Goal: Task Accomplishment & Management: Manage account settings

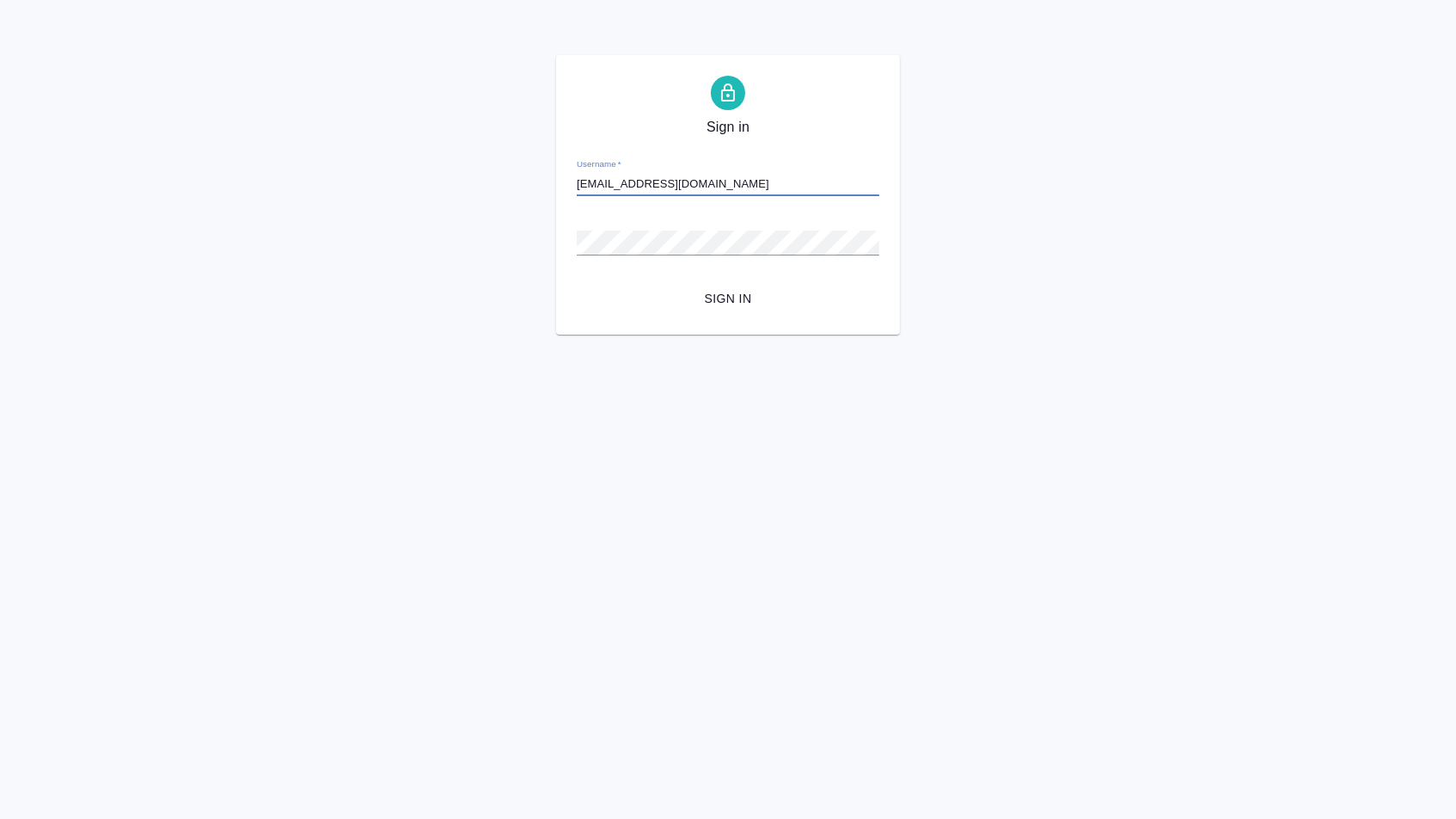
type input "[EMAIL_ADDRESS][DOMAIN_NAME]"
click at [728, 298] on button "Sign in" at bounding box center [728, 298] width 303 height 32
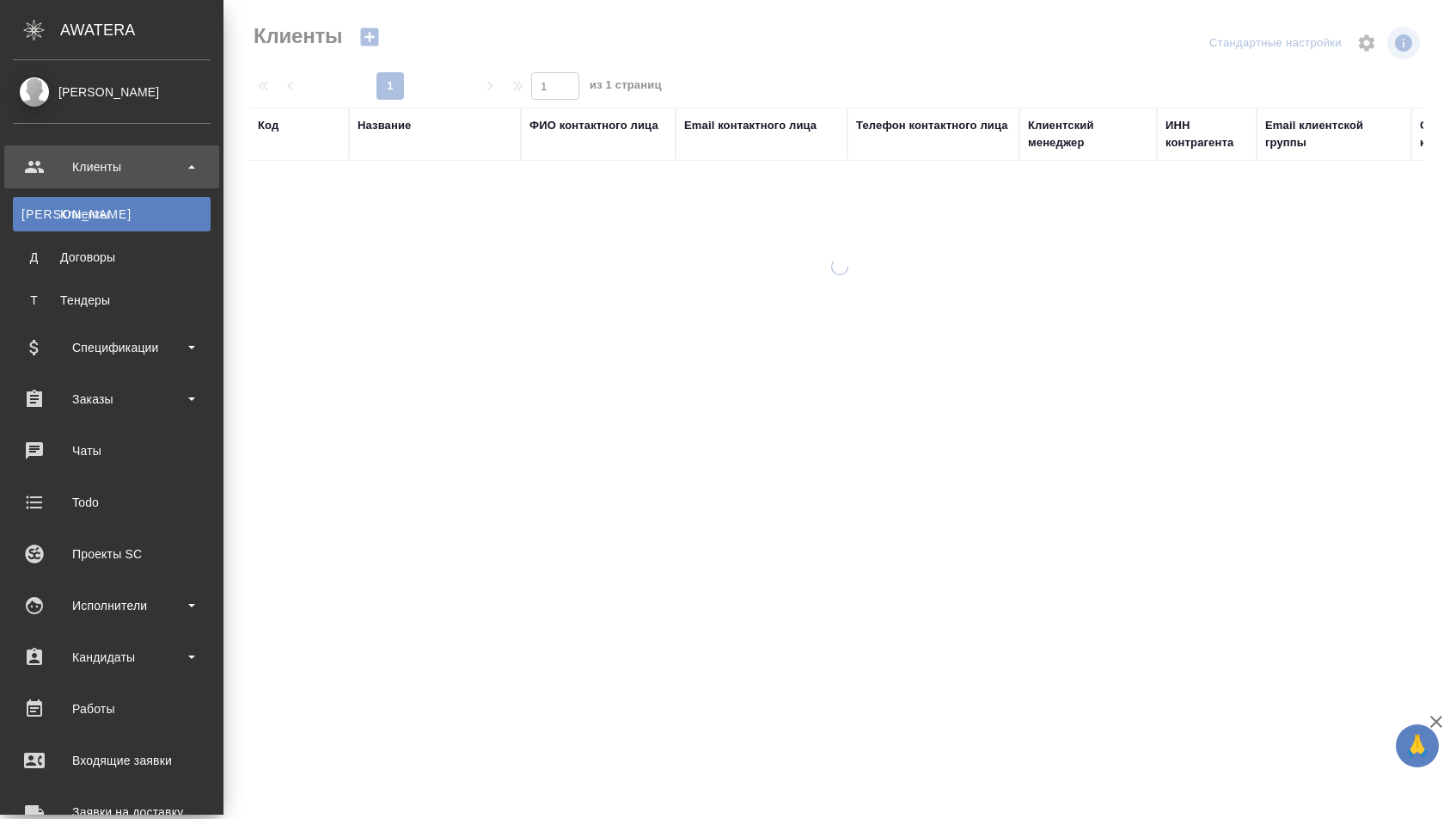
select select "RU"
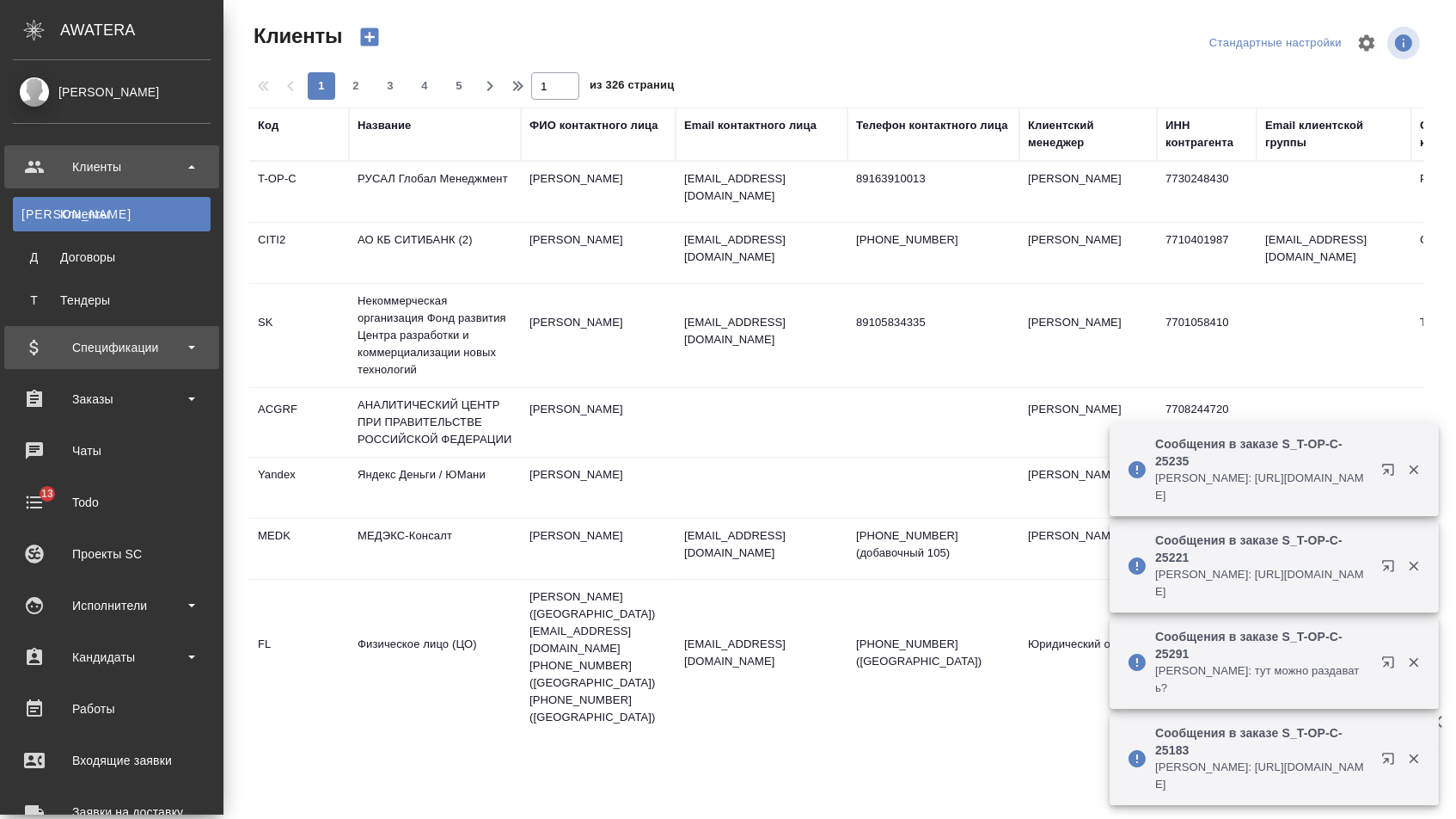
click at [113, 356] on div "Спецификации" at bounding box center [112, 346] width 198 height 25
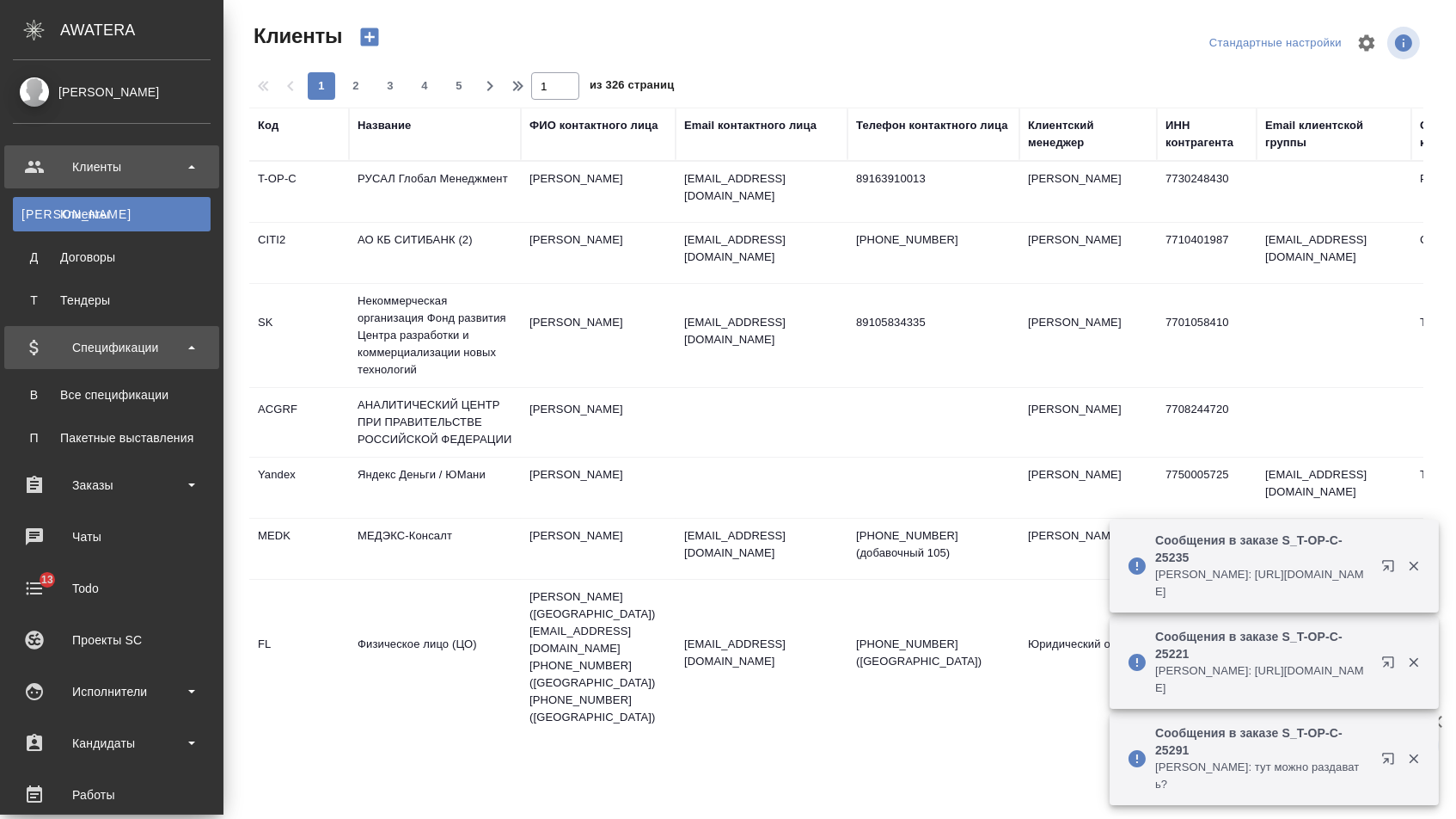
click at [110, 346] on div "Спецификации" at bounding box center [112, 346] width 198 height 25
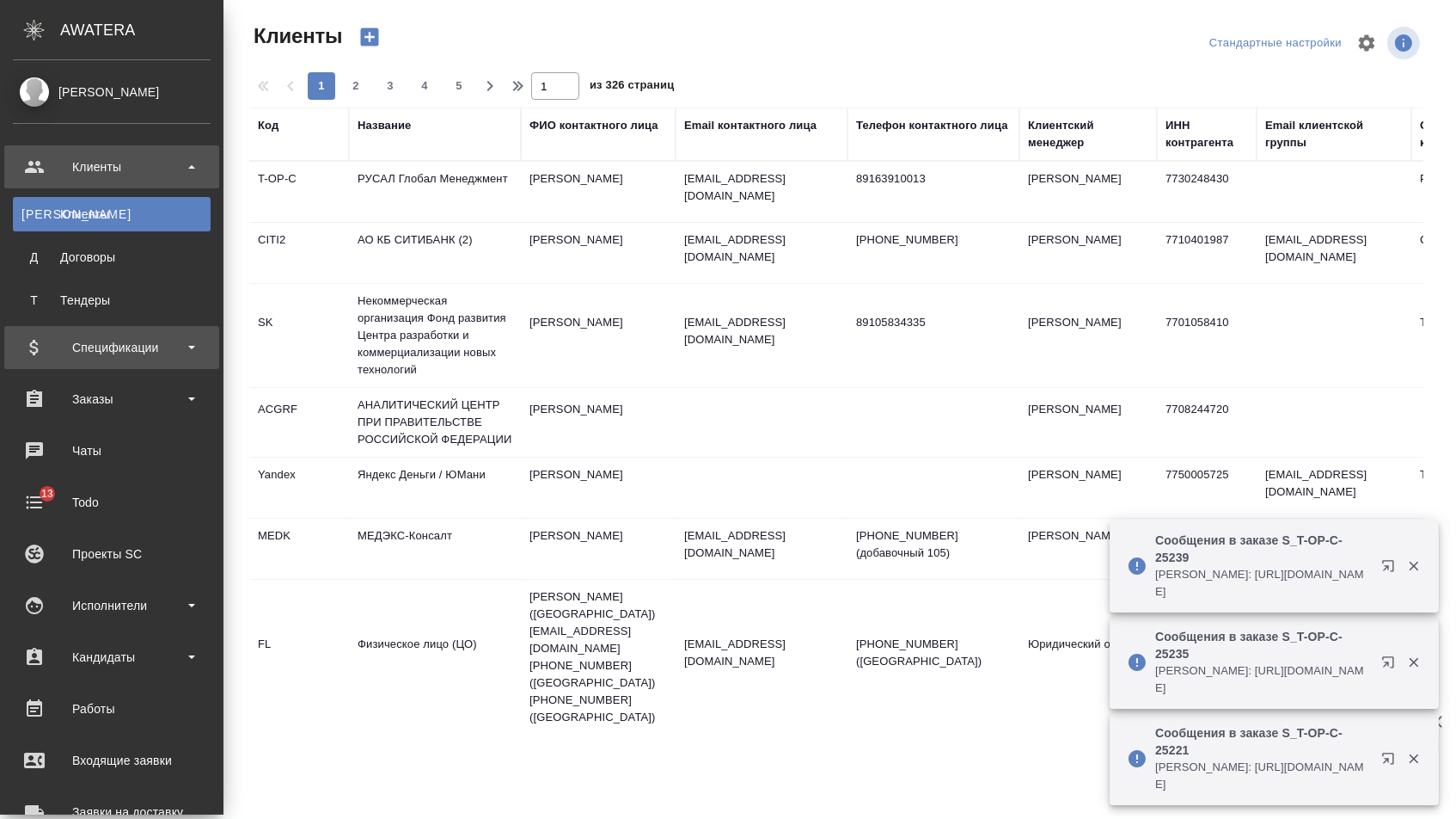
click at [109, 334] on div "Спецификации" at bounding box center [112, 346] width 198 height 25
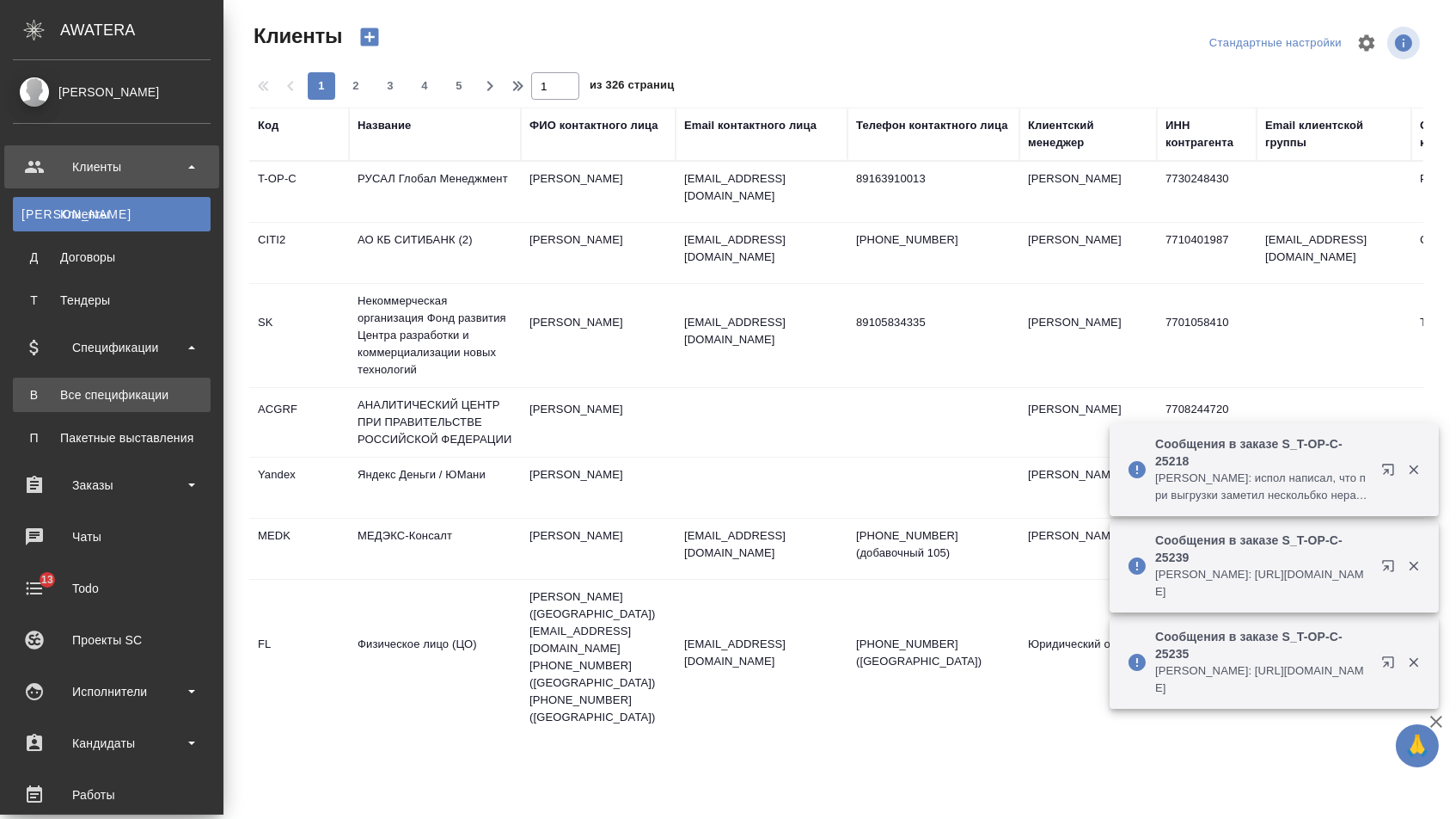
click at [102, 377] on link "В Все спецификации" at bounding box center [112, 394] width 198 height 34
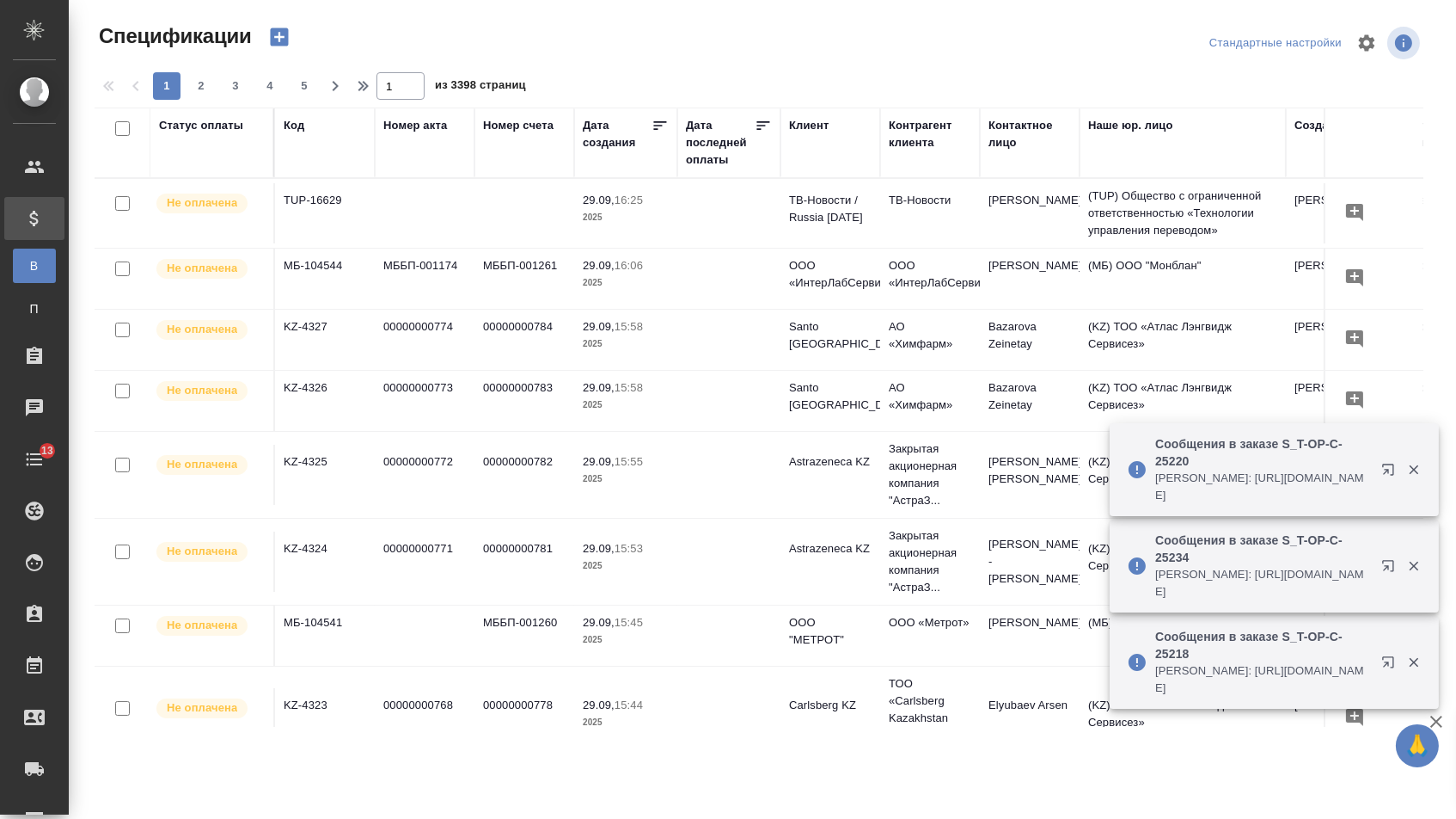
click at [810, 129] on div "Клиент" at bounding box center [808, 126] width 39 height 18
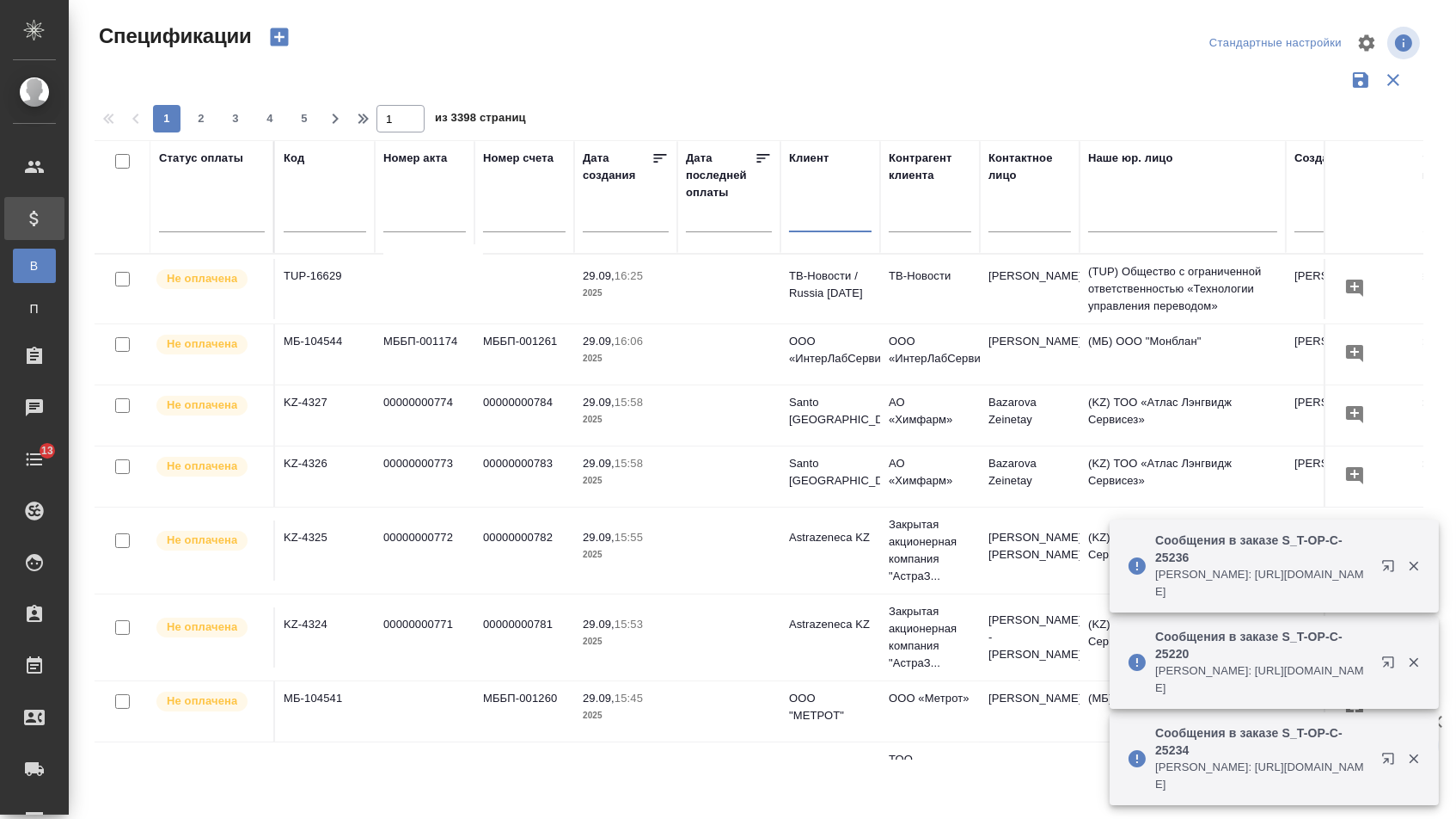
click at [806, 231] on input "text" at bounding box center [830, 220] width 82 height 22
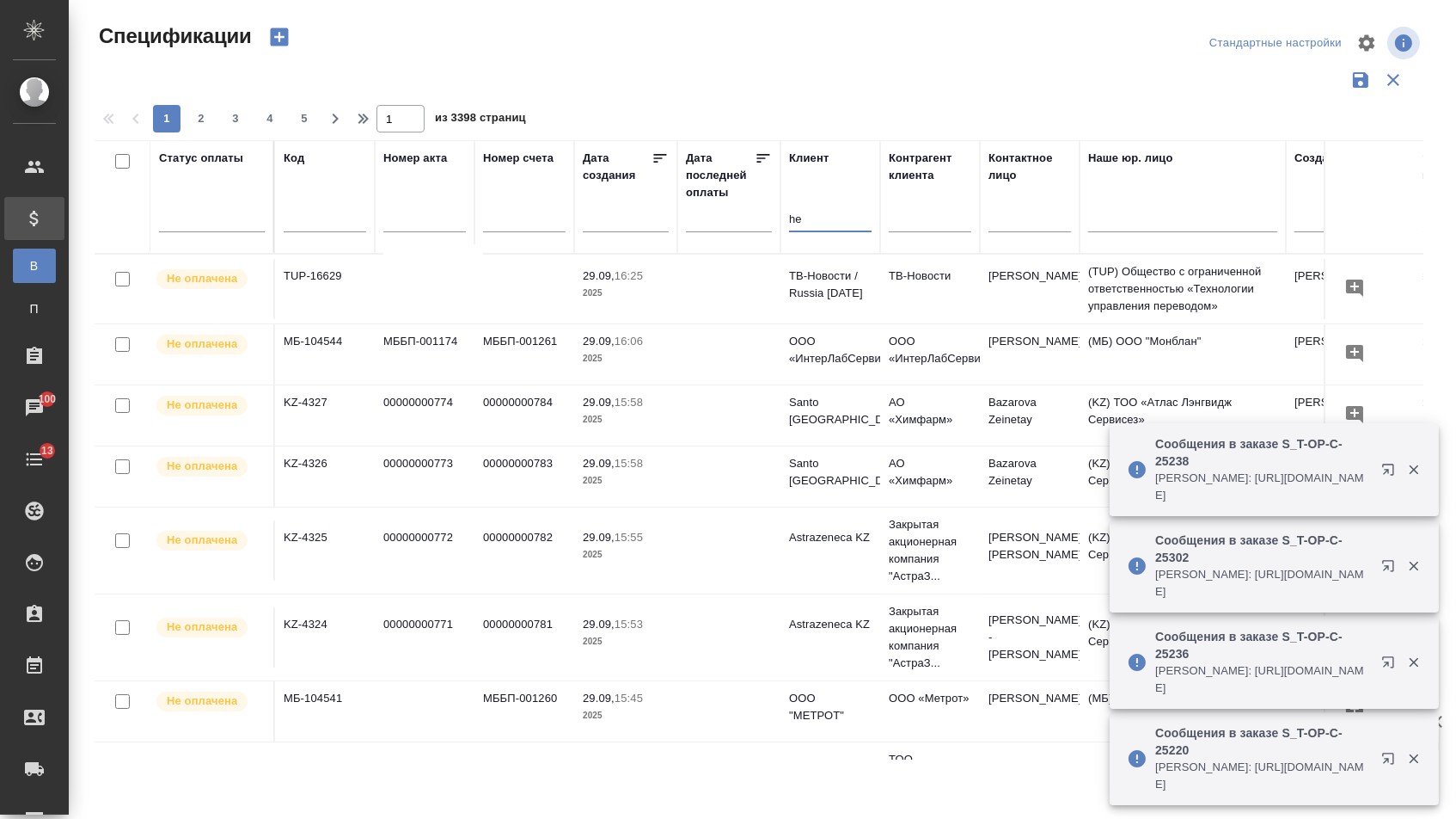
type input "h"
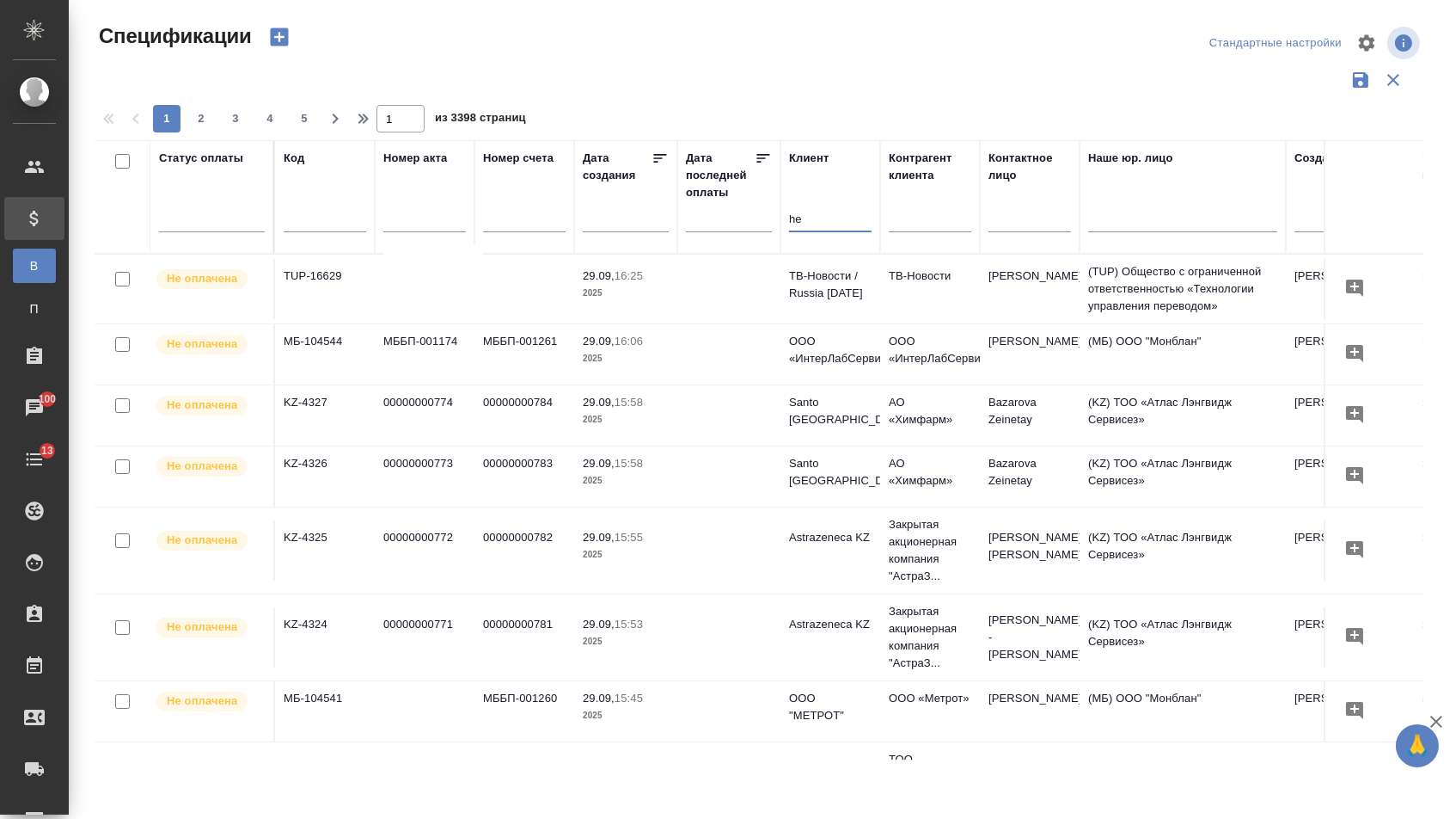
type input "h"
type input "русал"
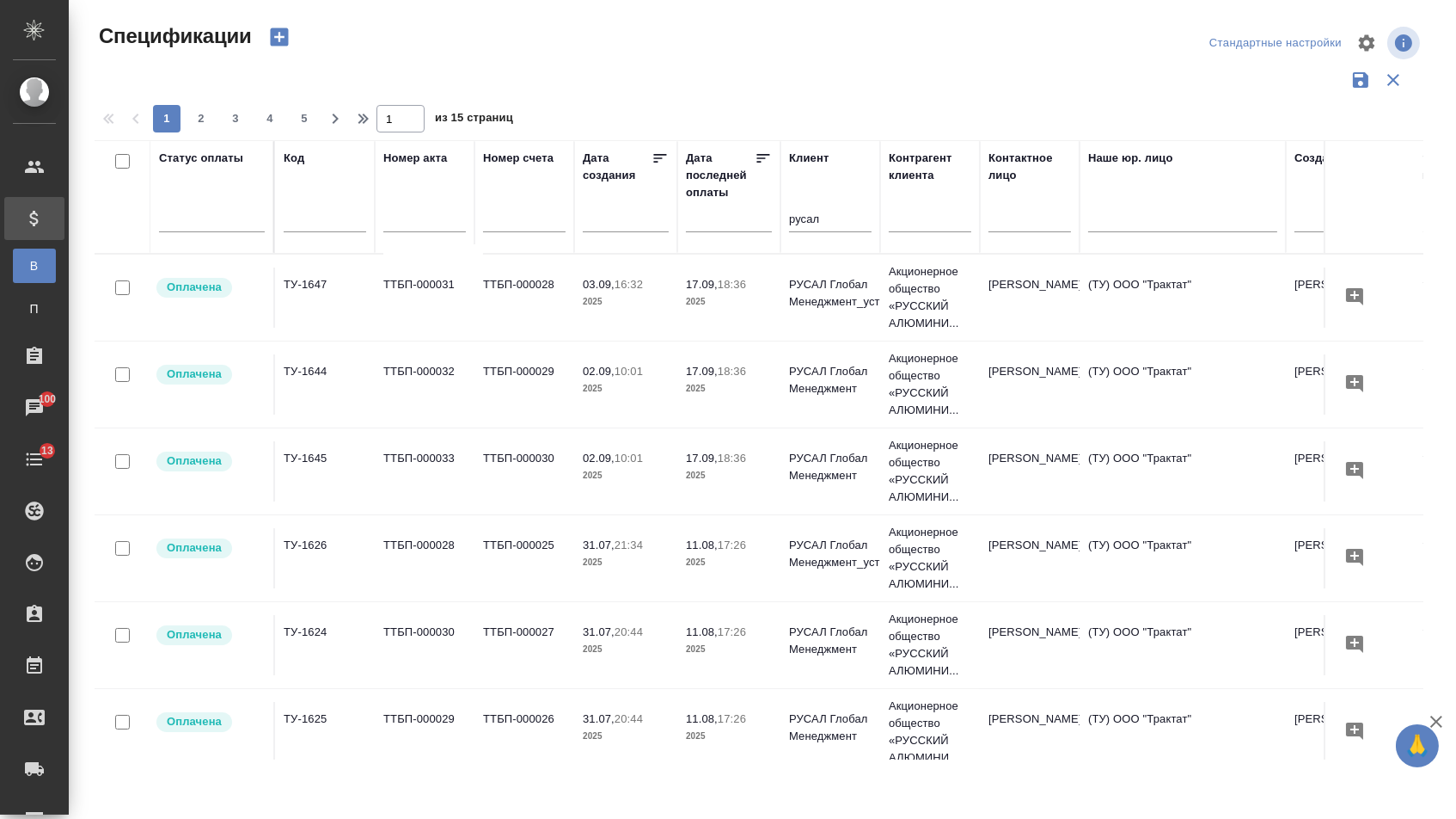
click at [414, 314] on td "ТТБП-000031" at bounding box center [424, 298] width 100 height 60
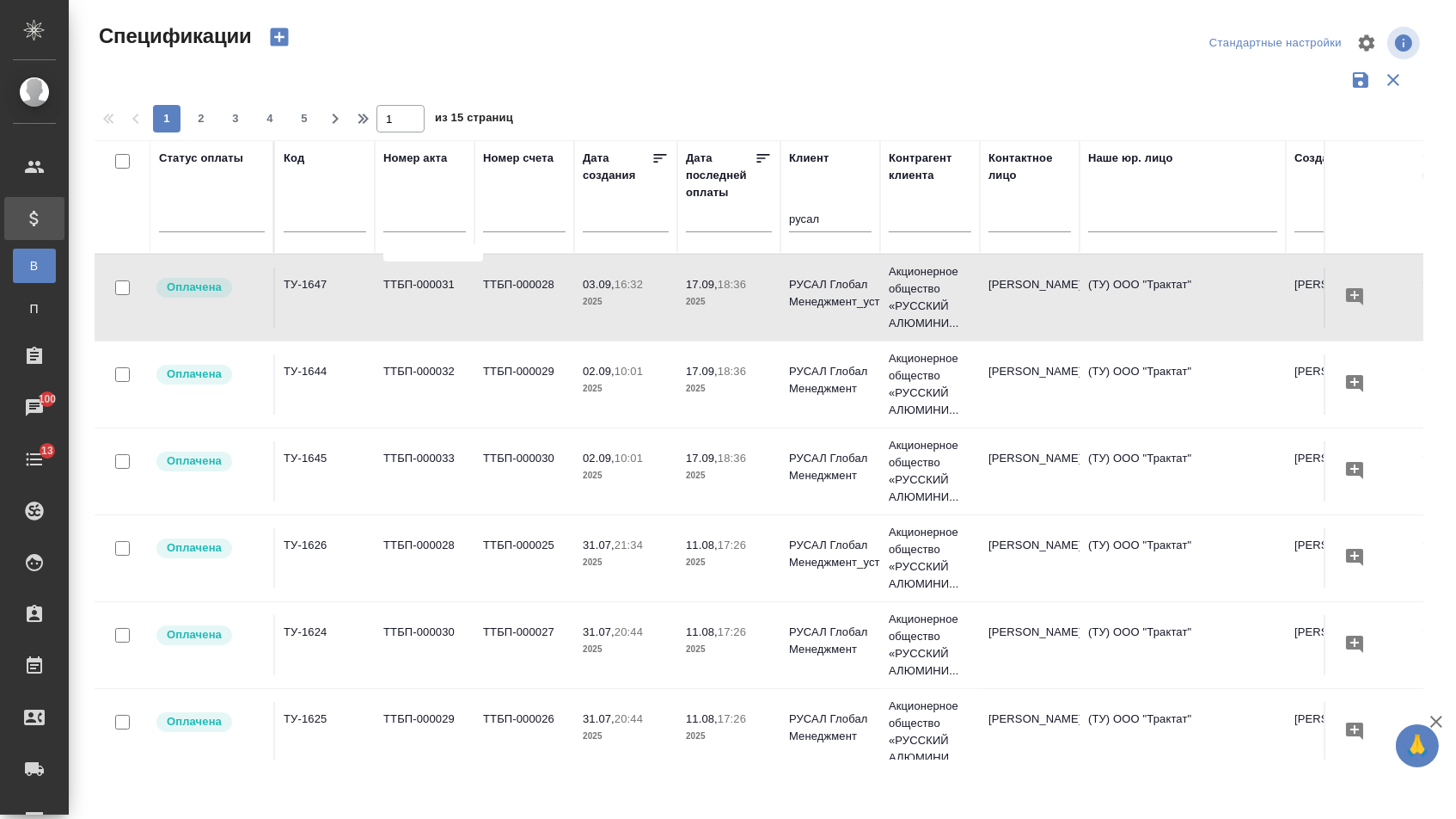
click at [414, 314] on td "ТТБП-000031" at bounding box center [424, 298] width 100 height 60
click at [435, 395] on td "ТТБП-000032" at bounding box center [424, 384] width 100 height 60
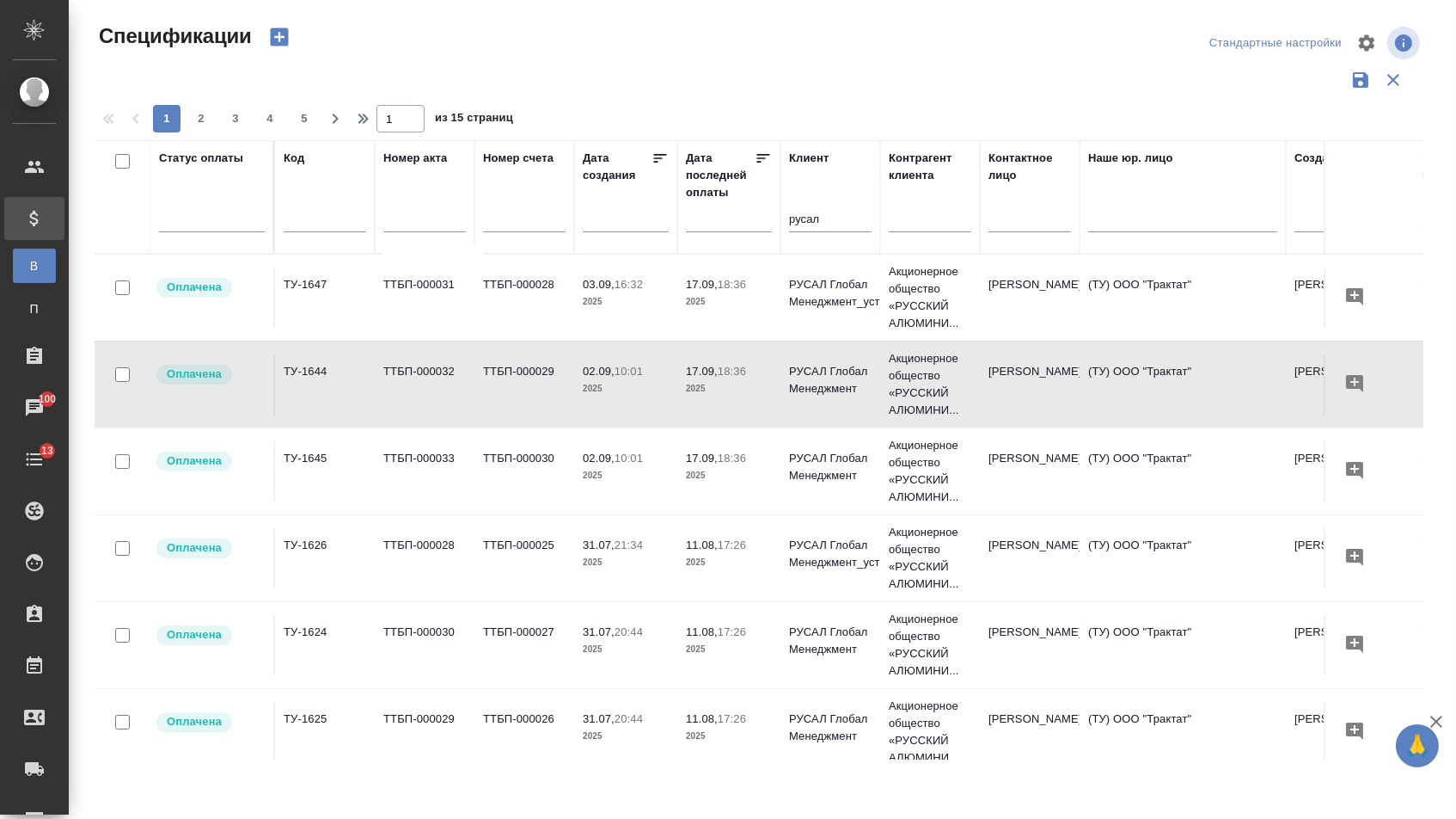
click at [435, 395] on td "ТТБП-000032" at bounding box center [424, 384] width 100 height 60
click at [336, 457] on td "ТУ-1645" at bounding box center [324, 471] width 100 height 60
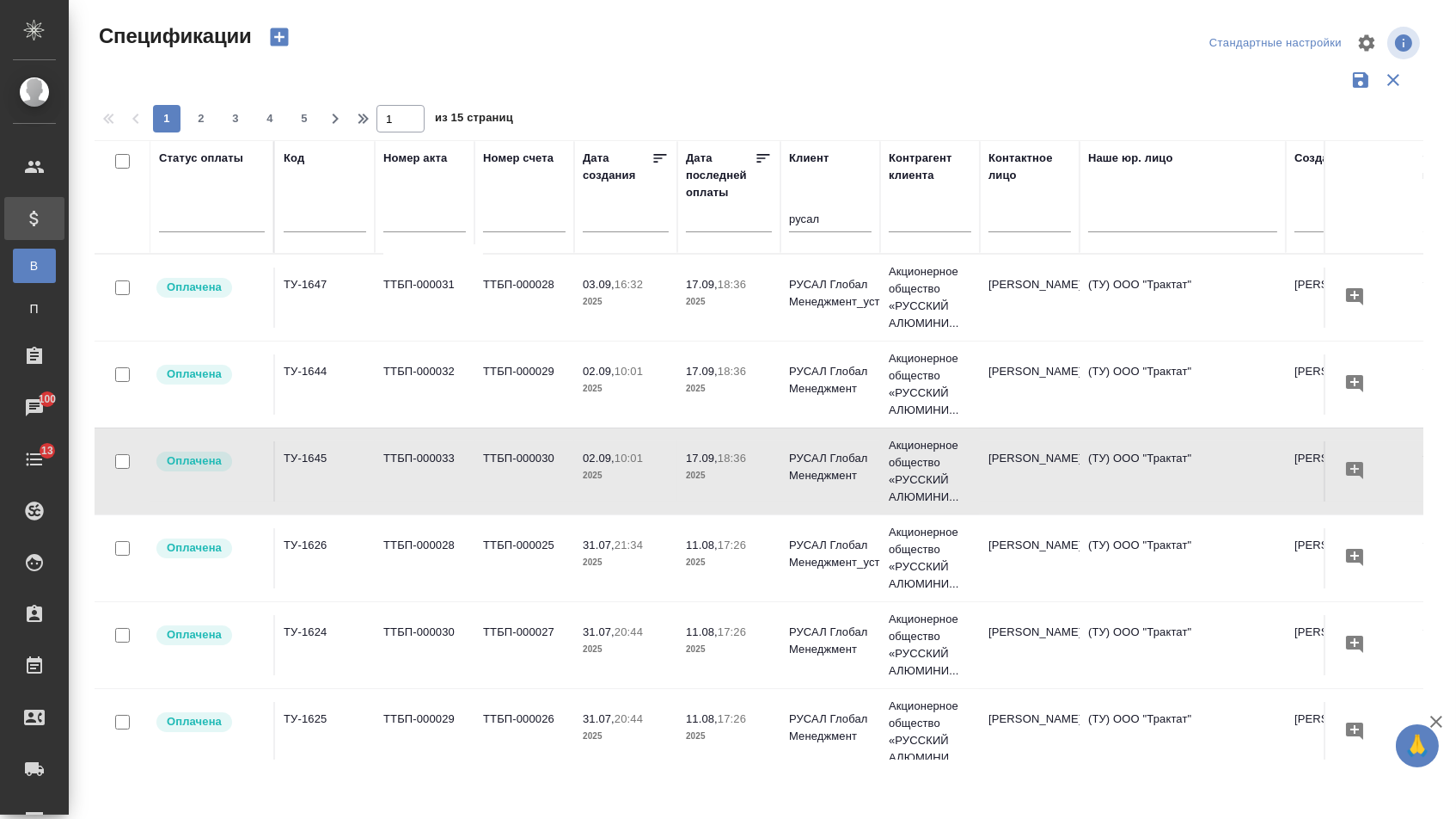
click at [336, 457] on td "ТУ-1645" at bounding box center [324, 471] width 100 height 60
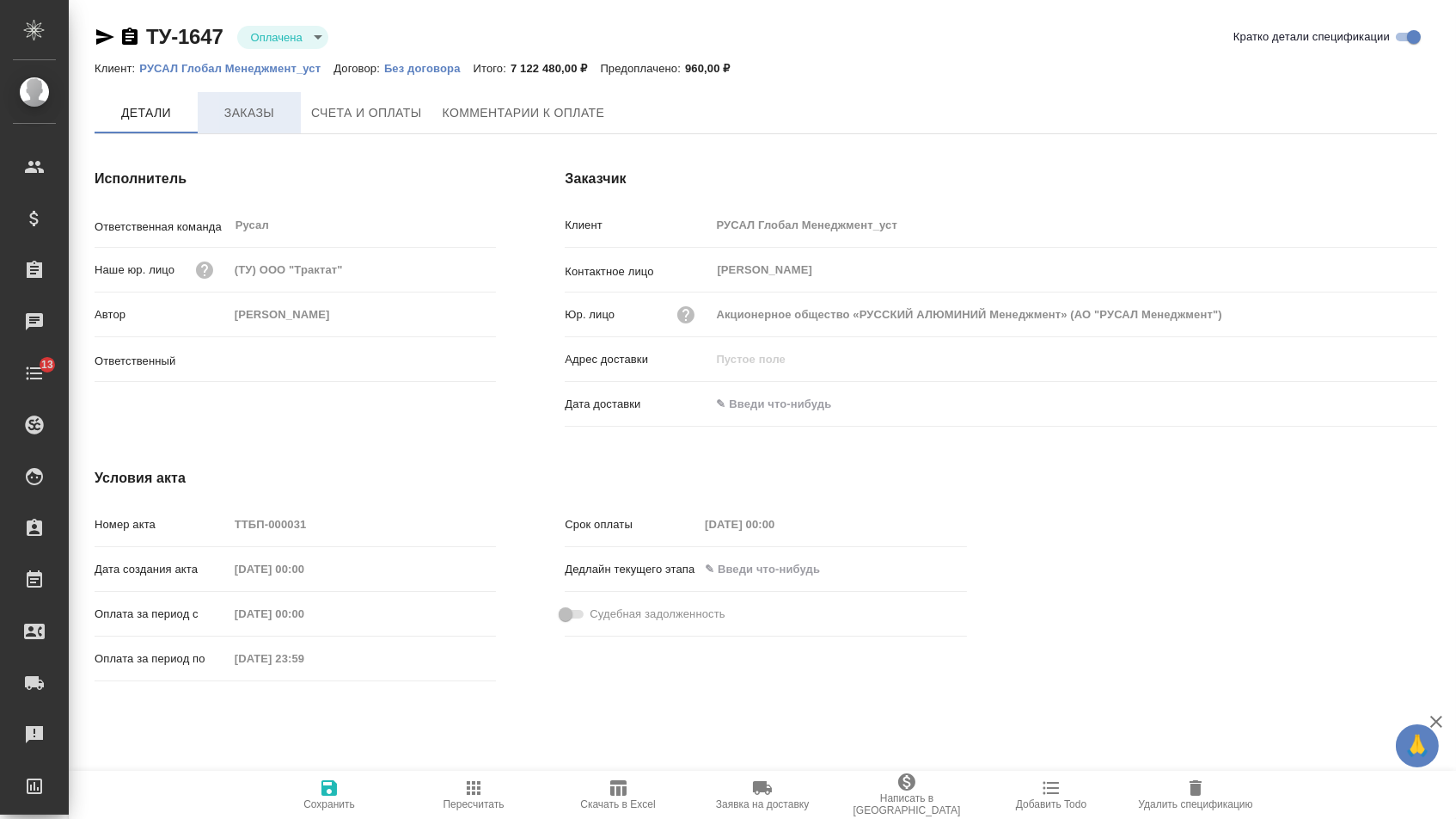
type input "Васильев Евгений"
click at [248, 117] on span "Заказы" at bounding box center [249, 113] width 82 height 22
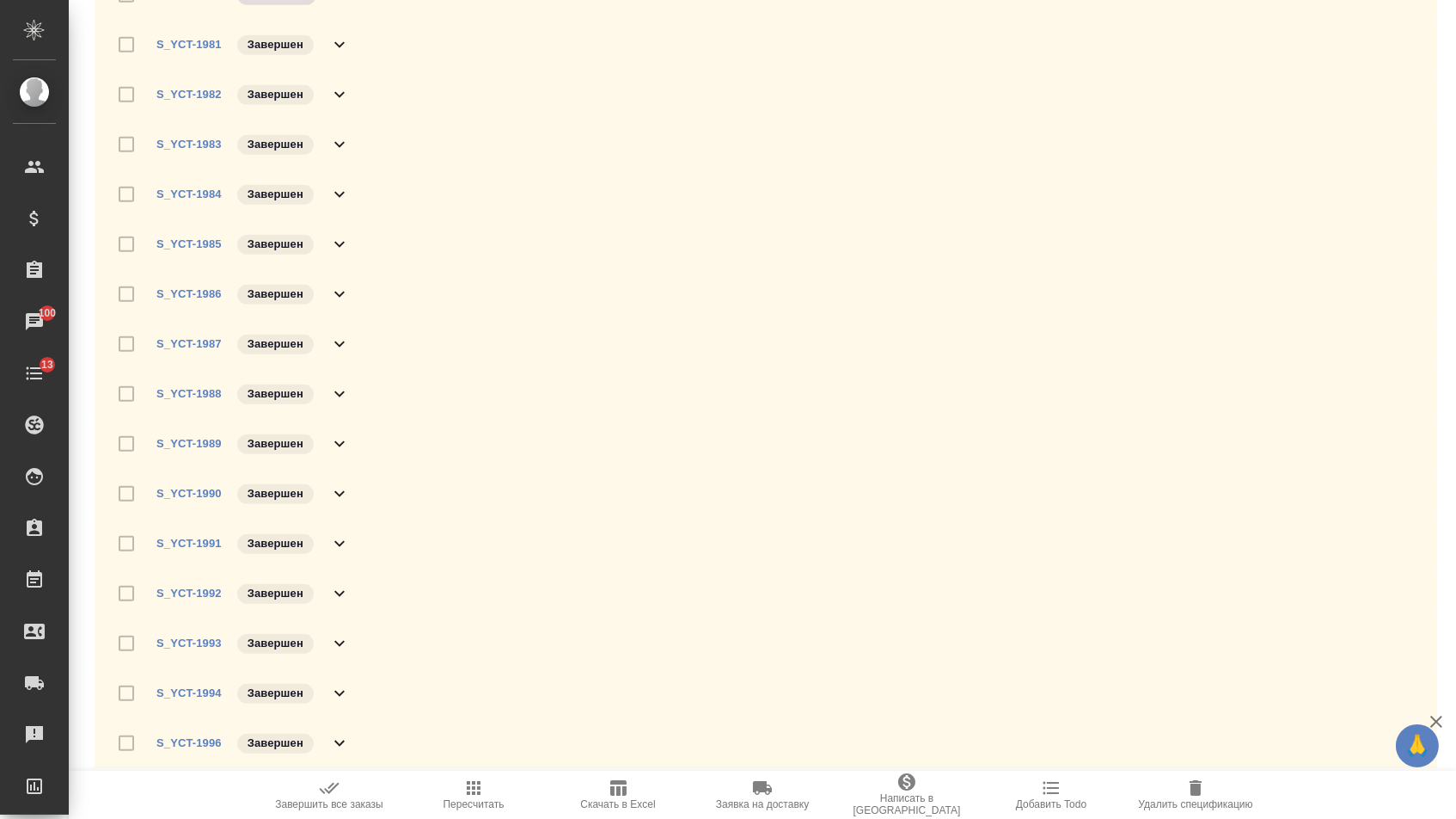
scroll to position [2146, 0]
click at [312, 804] on span "Завершить все заказы" at bounding box center [329, 804] width 108 height 12
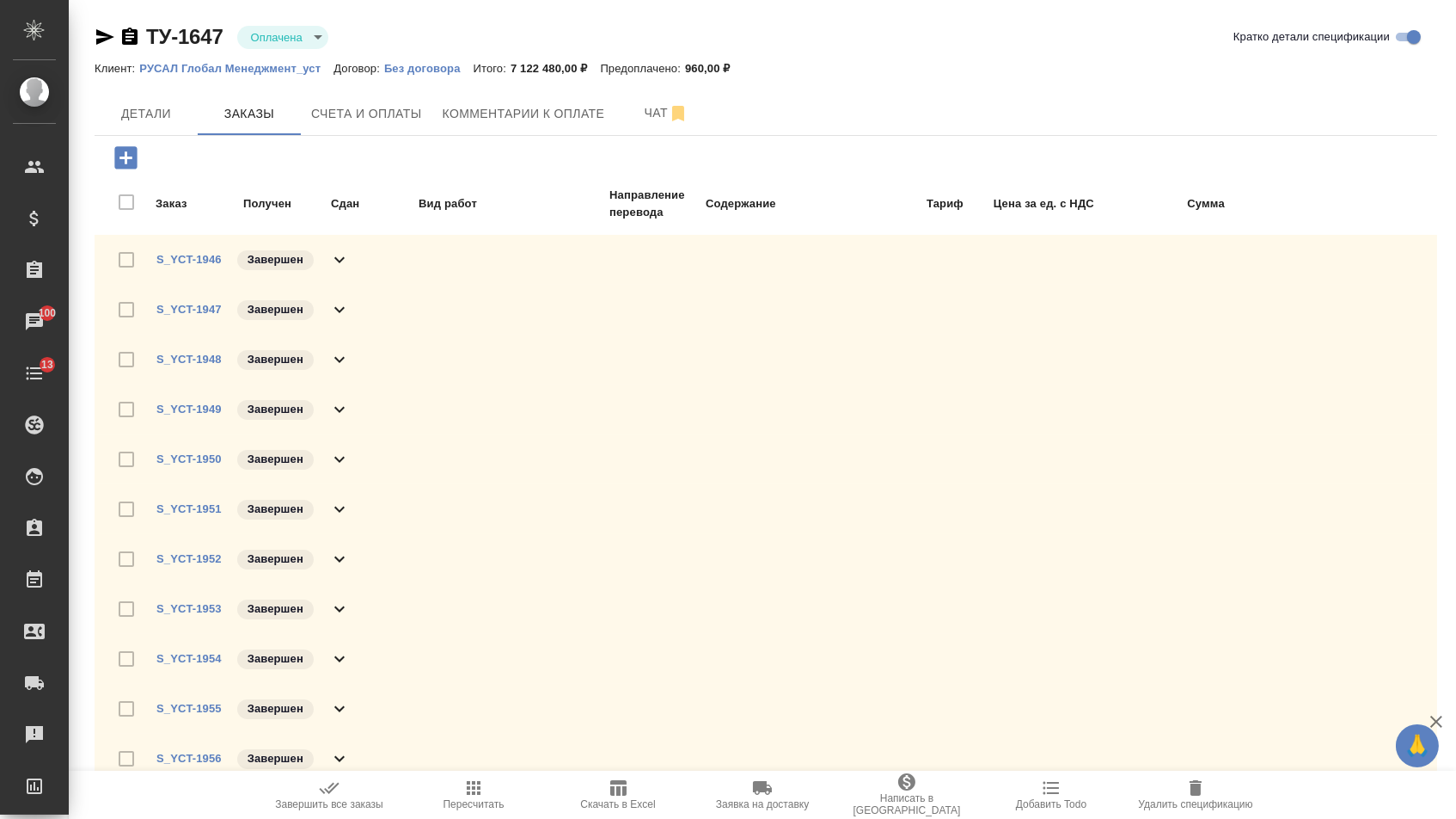
scroll to position [0, 0]
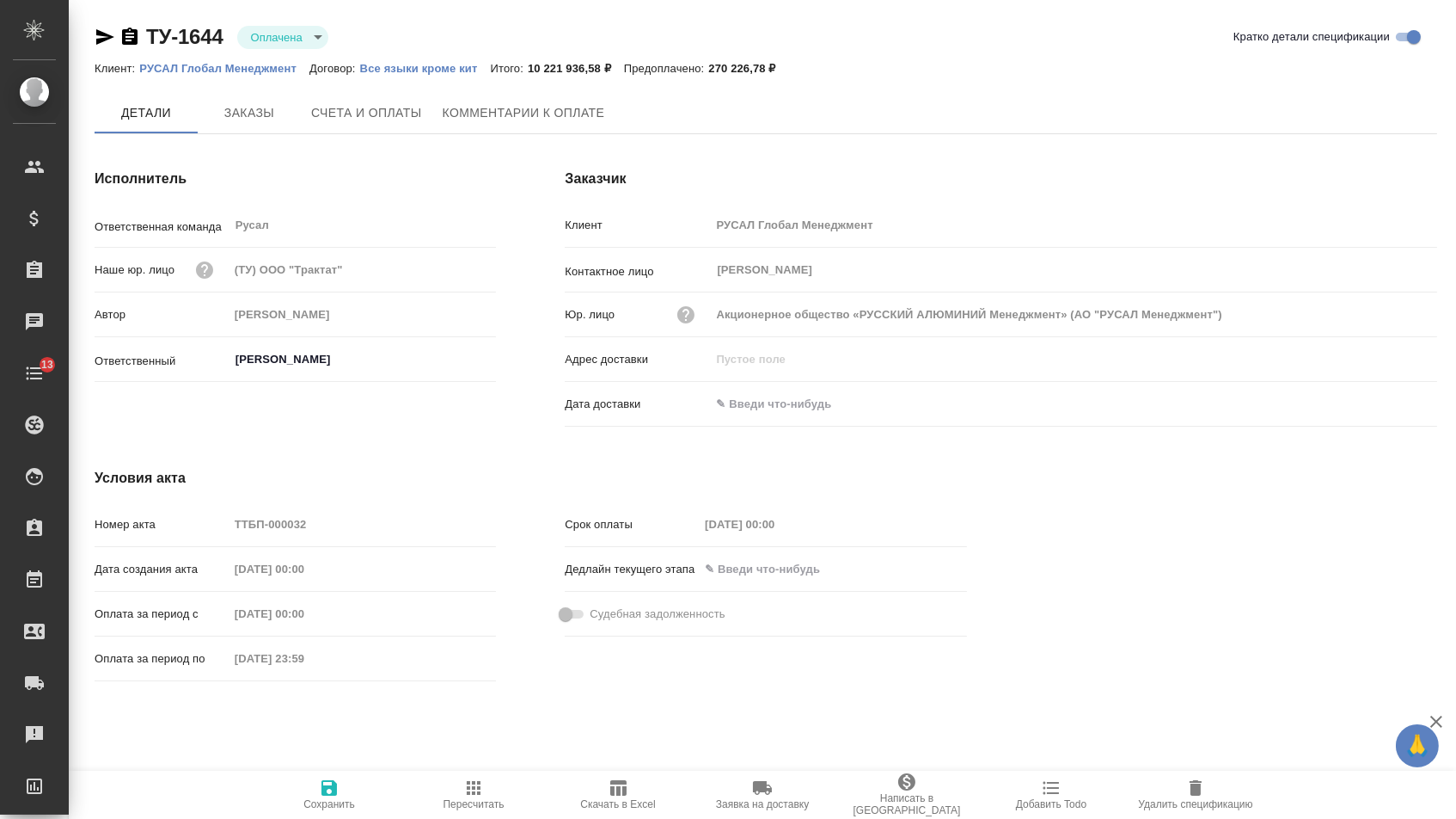
click at [264, 135] on div "Исполнитель Ответственная команда Русал ​ Наше юр. лицо (ТУ) ООО "Трактат" Авто…" at bounding box center [296, 300] width 470 height 333
click at [256, 110] on span "Заказы" at bounding box center [249, 114] width 82 height 22
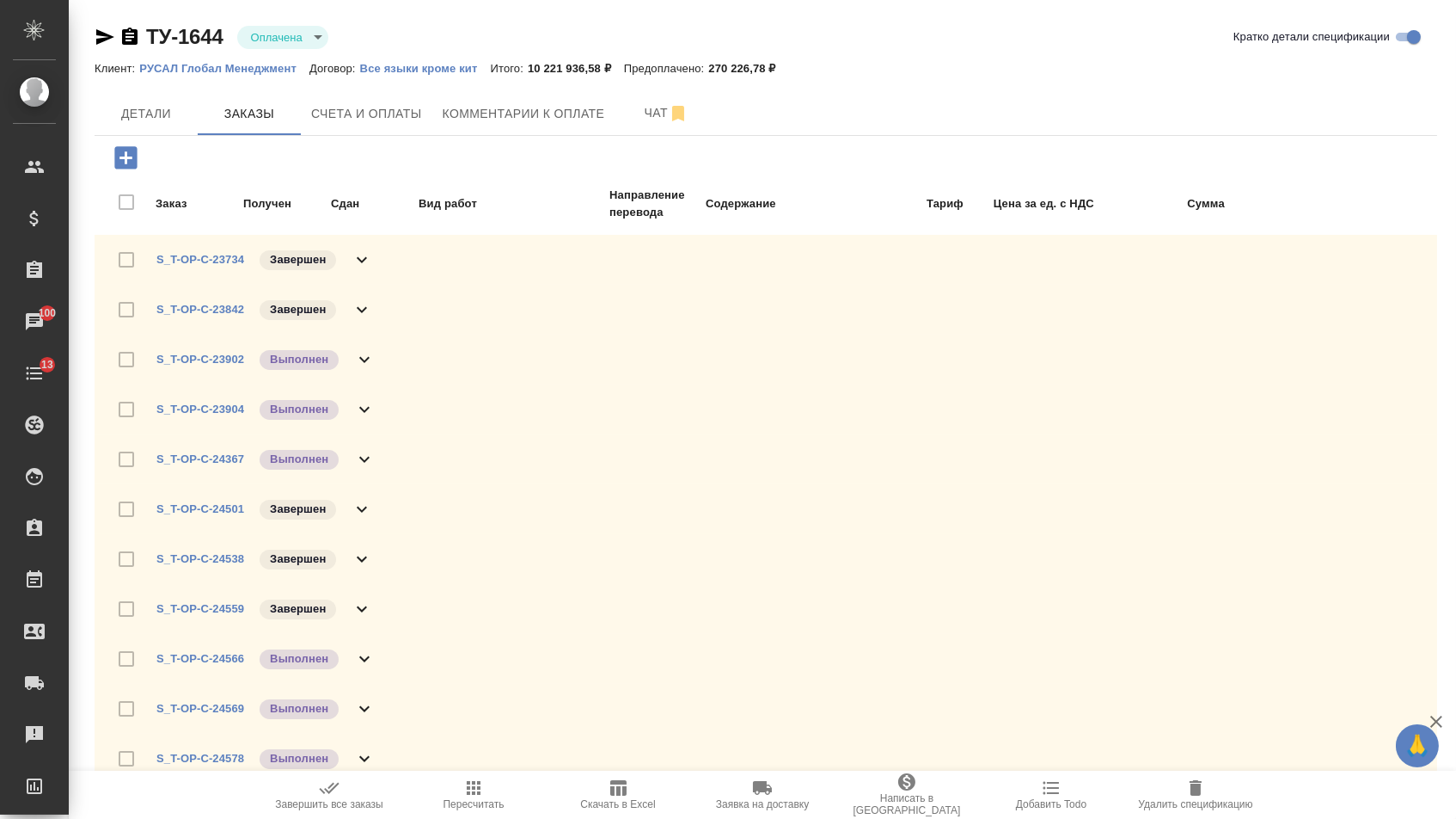
click at [339, 798] on icon "button" at bounding box center [330, 788] width 21 height 21
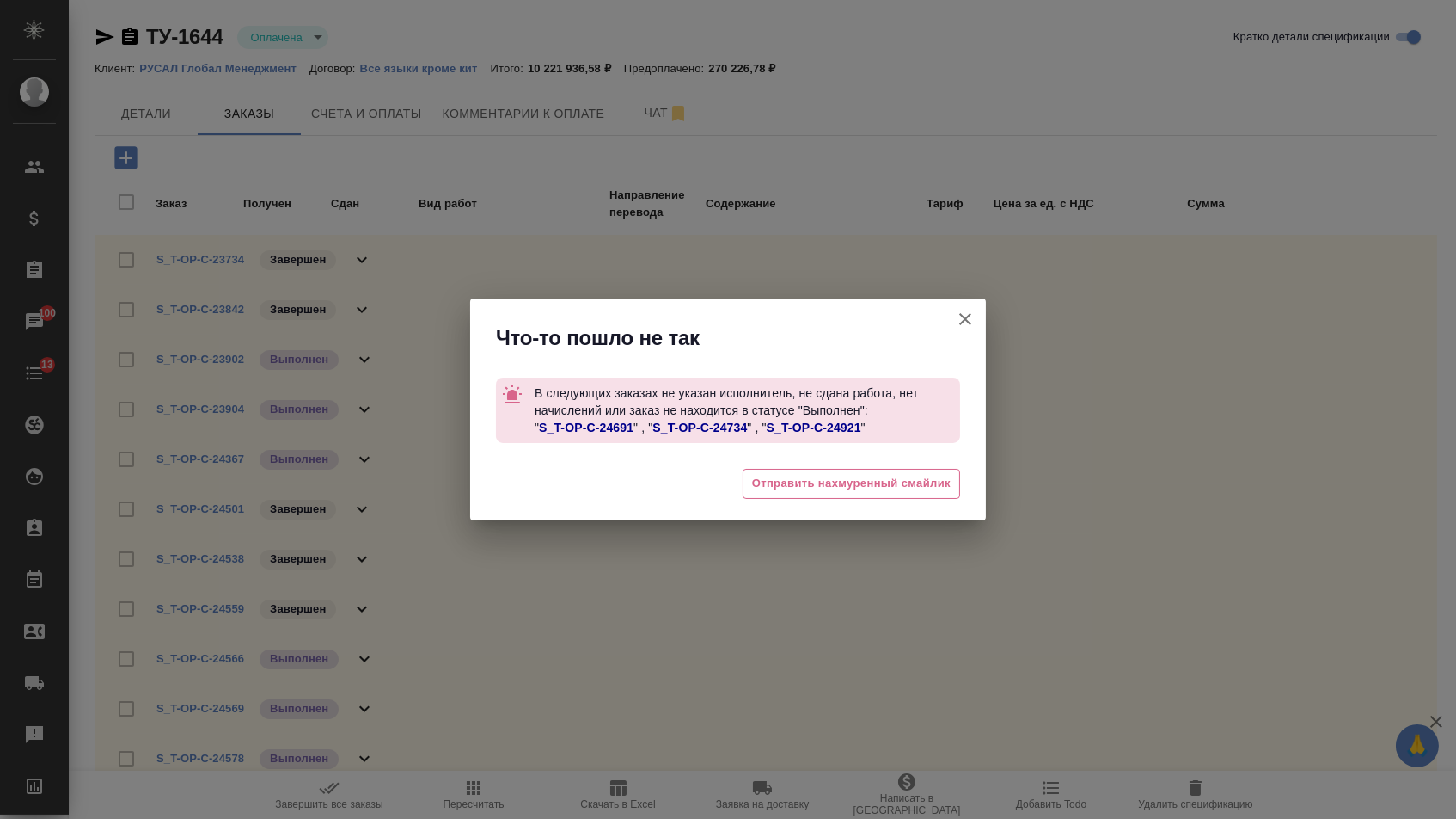
click at [601, 427] on link "S_T-OP-C-24691" at bounding box center [586, 428] width 94 height 14
click at [700, 428] on link "S_T-OP-C-24734" at bounding box center [700, 428] width 94 height 14
click at [819, 424] on link "S_T-OP-C-24921" at bounding box center [814, 428] width 94 height 14
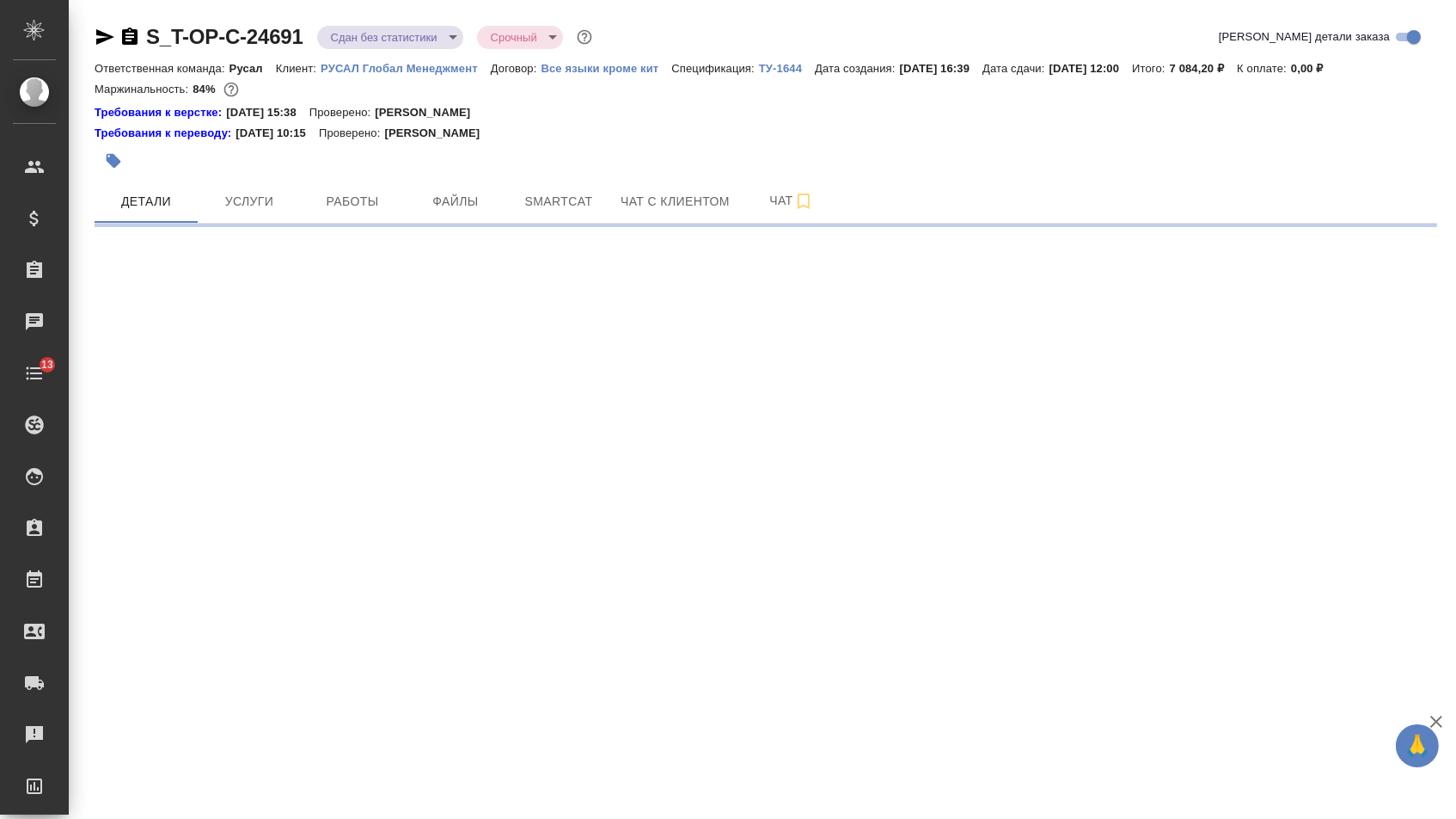
select select "RU"
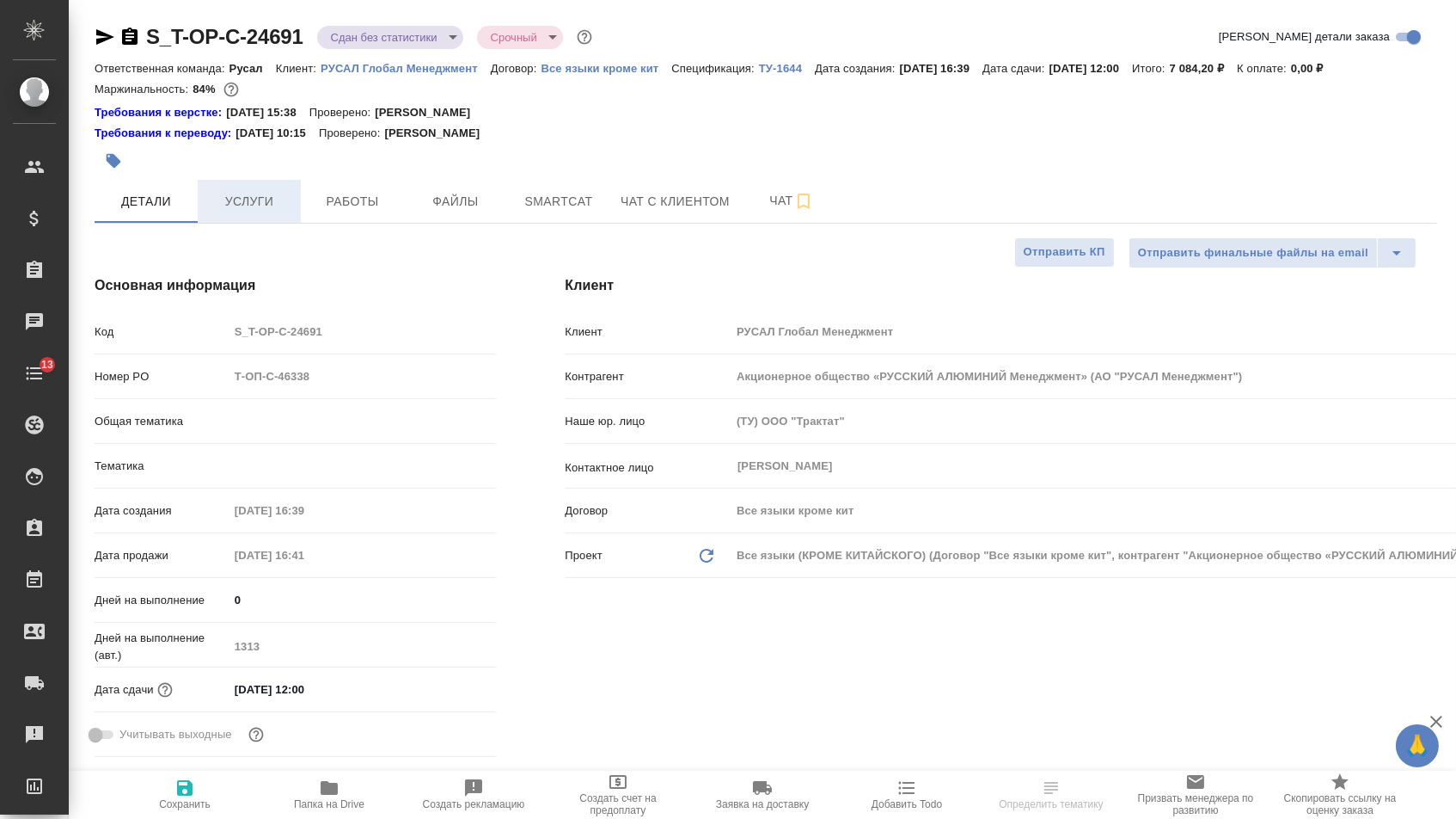
click at [254, 213] on span "Услуги" at bounding box center [249, 201] width 82 height 22
type textarea "x"
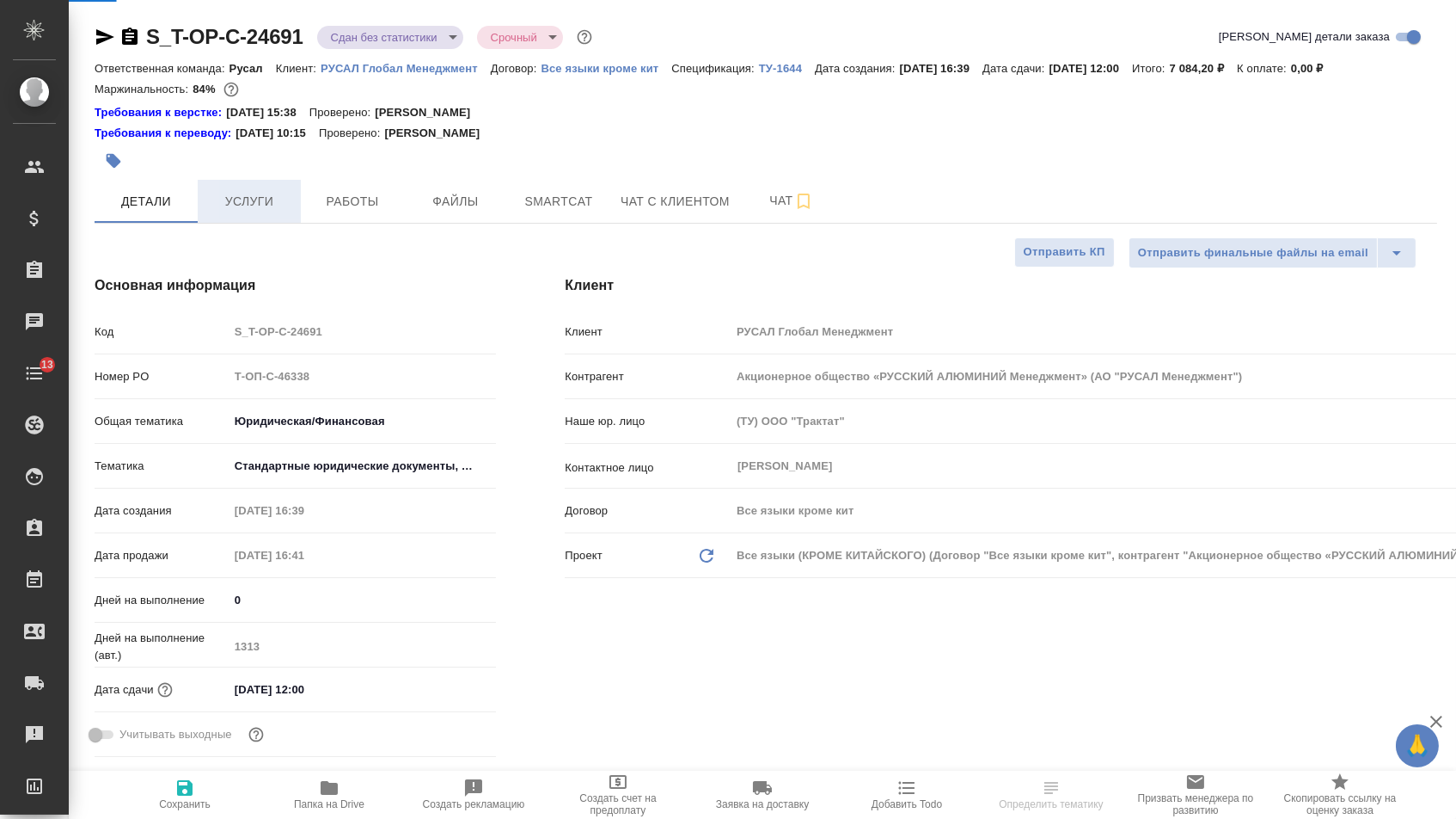
type textarea "x"
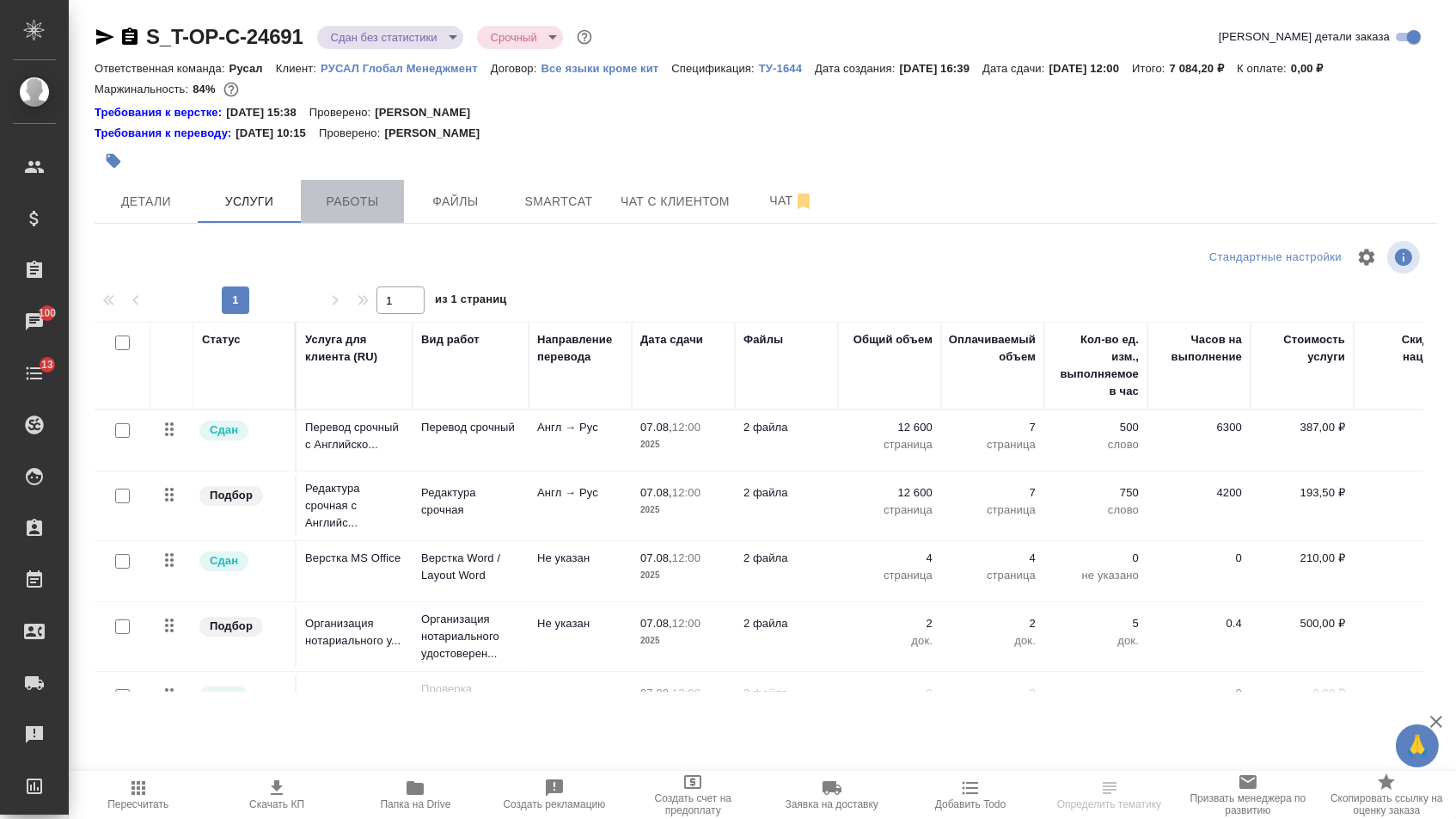
click at [376, 220] on button "Работы" at bounding box center [352, 200] width 103 height 43
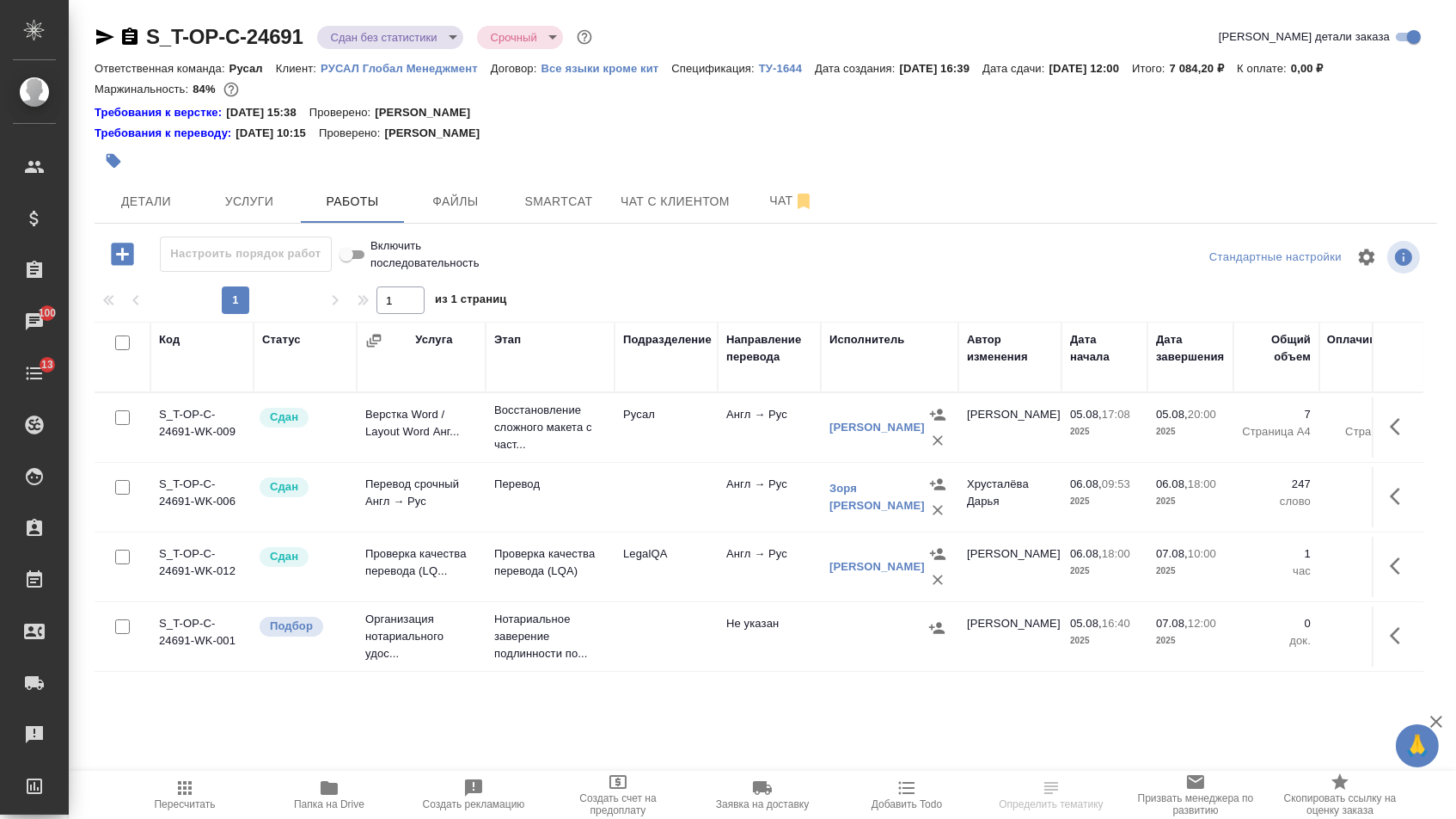
scroll to position [4, 0]
click at [168, 188] on button "Детали" at bounding box center [146, 200] width 103 height 43
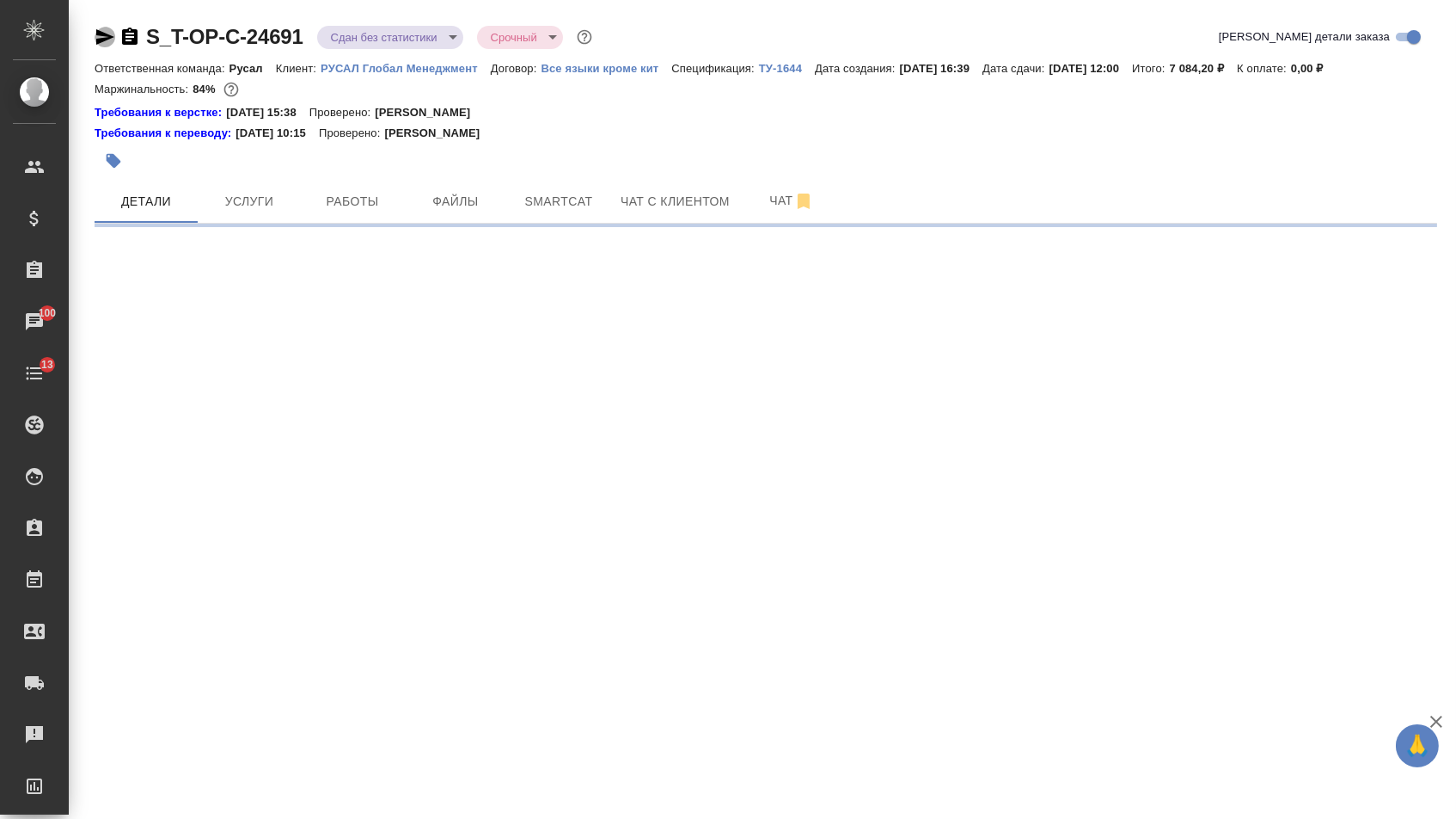
click at [102, 29] on icon "button" at bounding box center [105, 37] width 18 height 16
select select "RU"
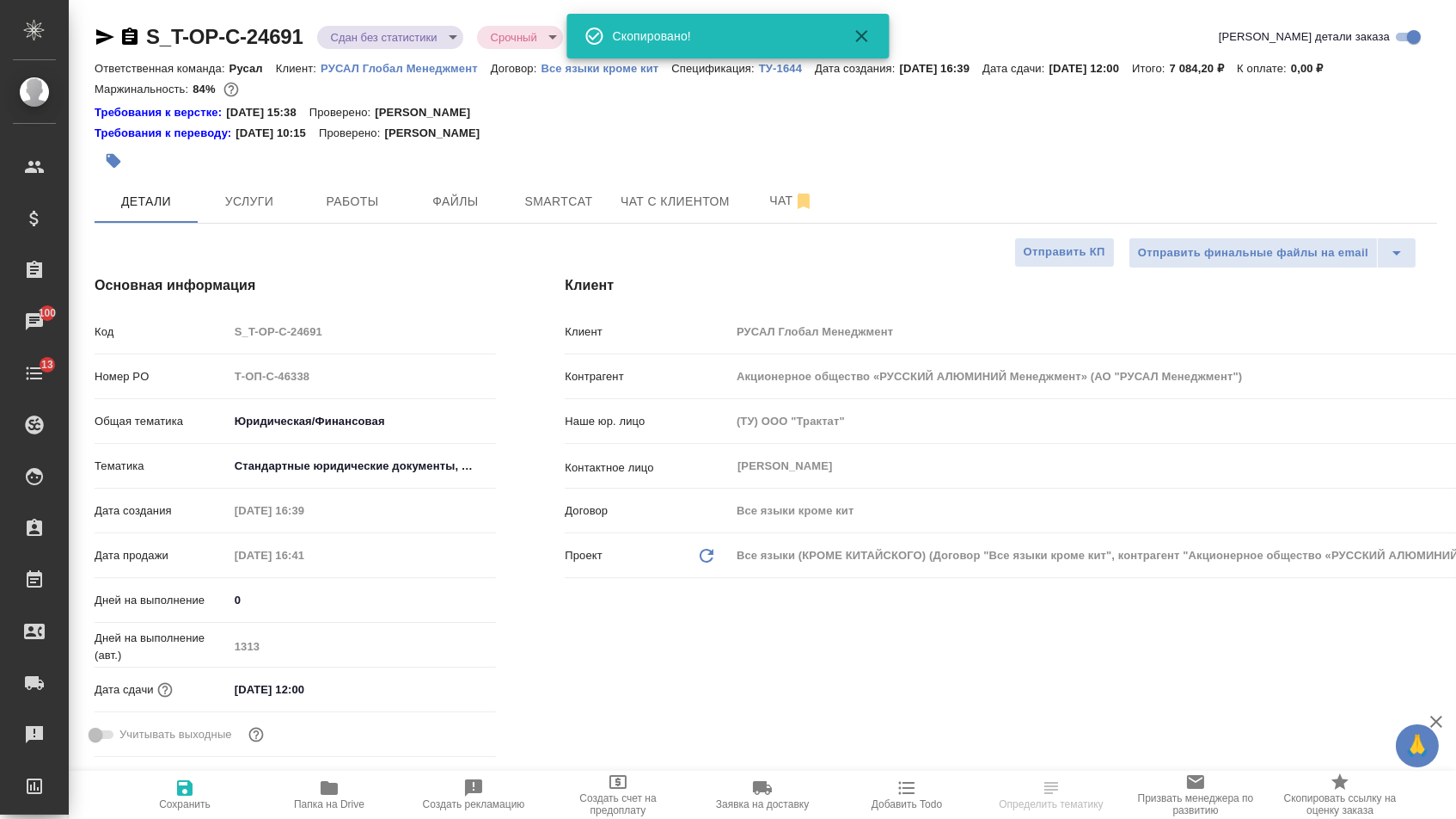
type textarea "x"
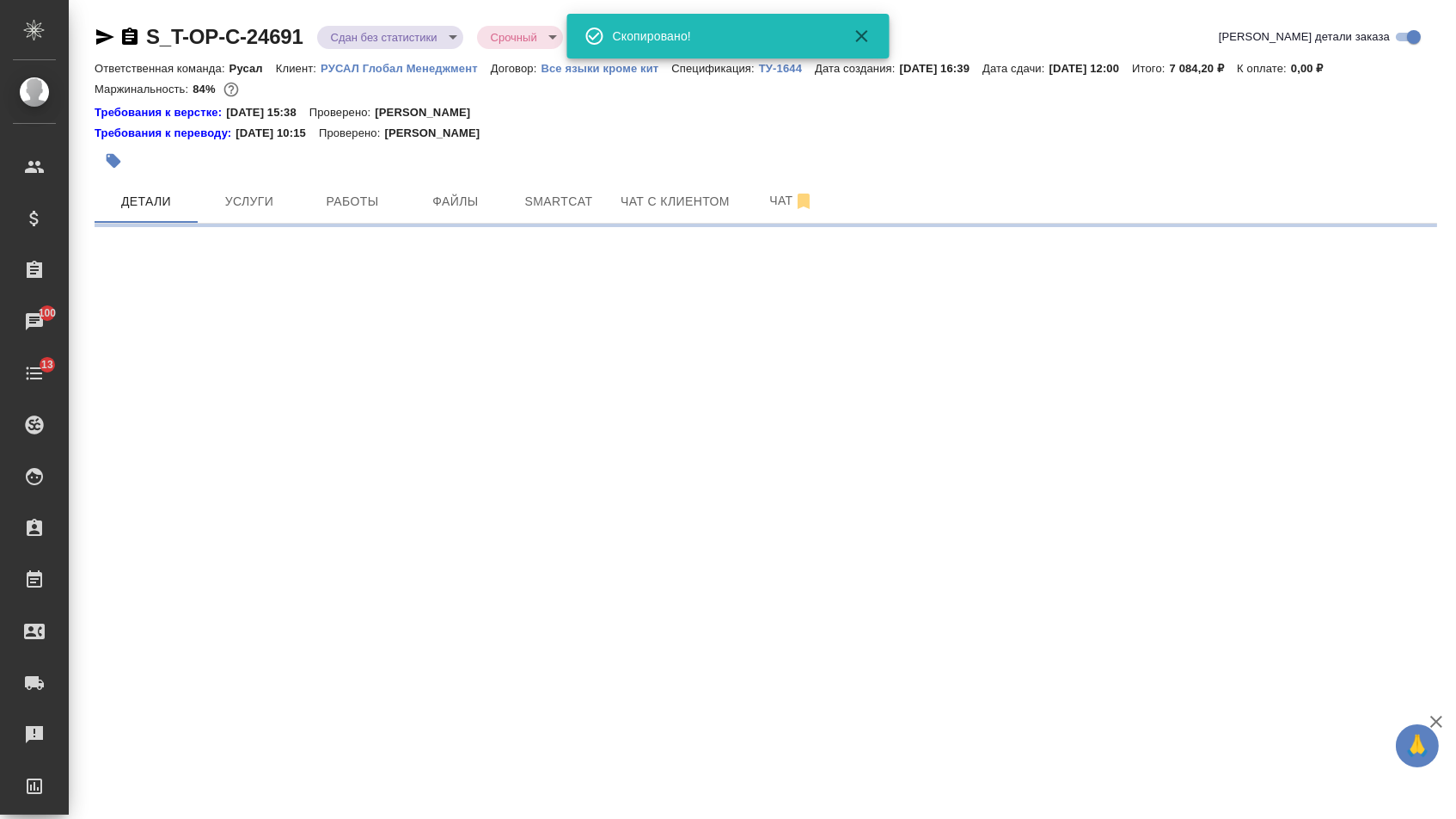
select select "RU"
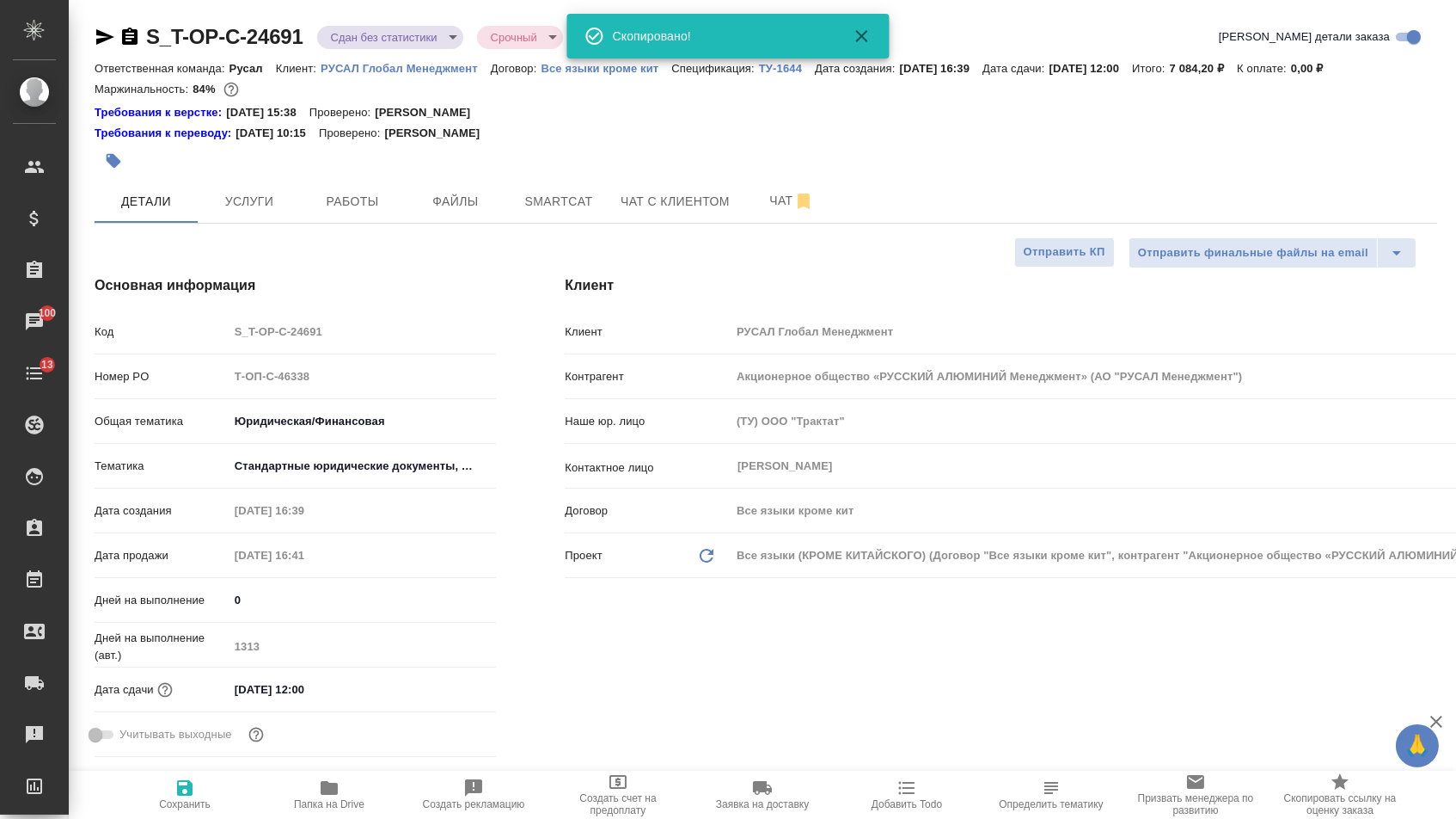
type textarea "x"
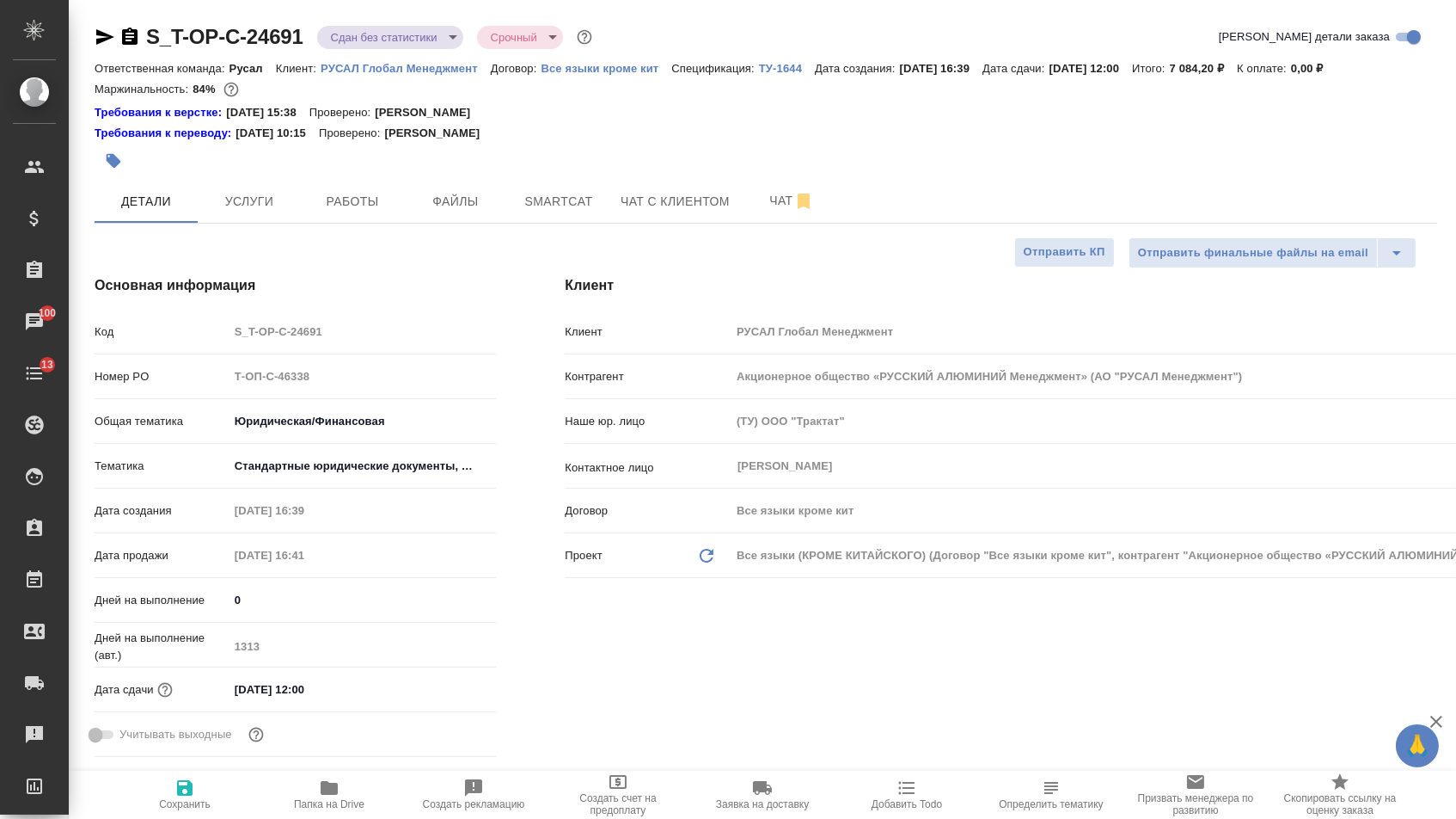
type textarea "x"
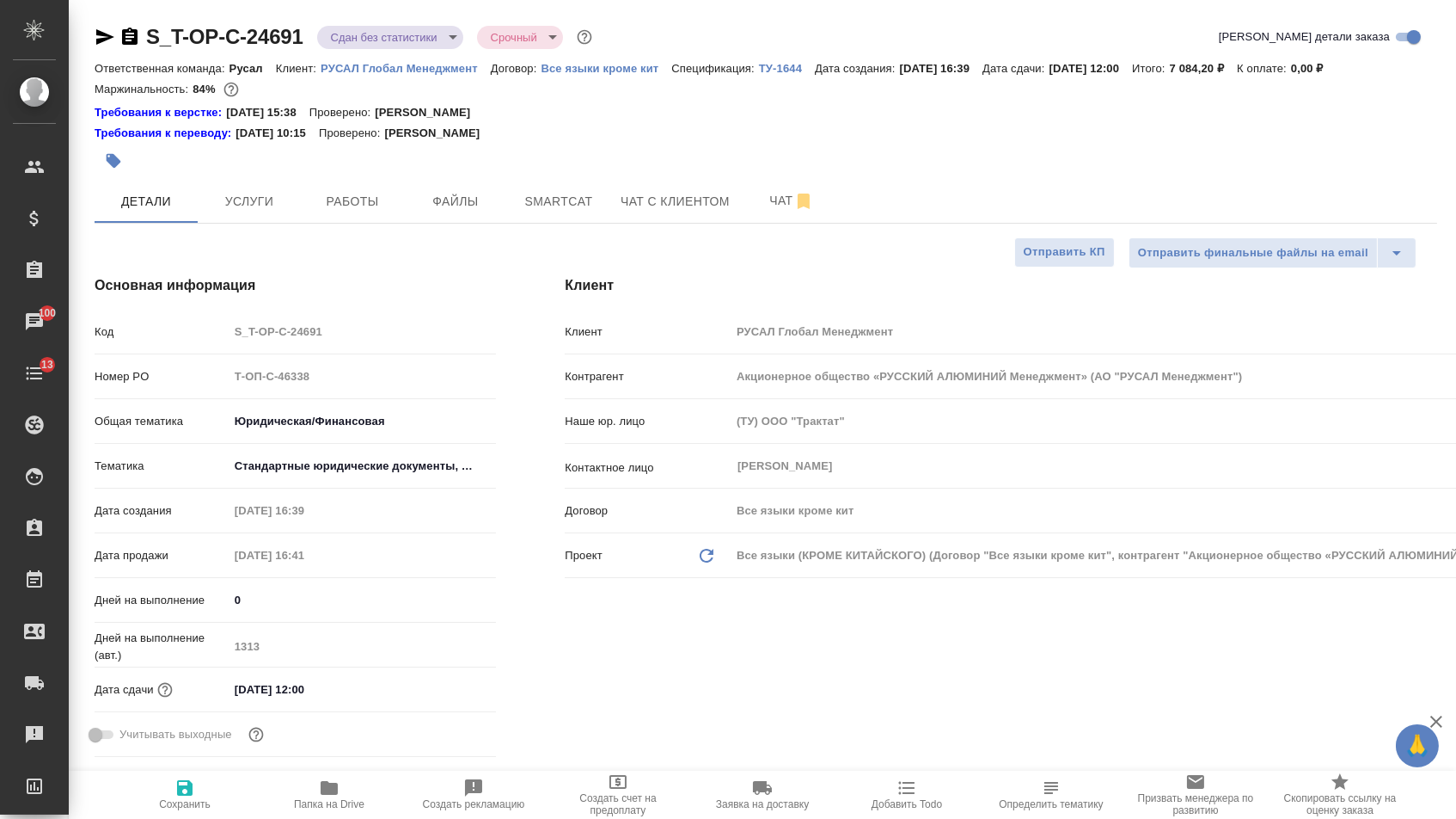
type textarea "x"
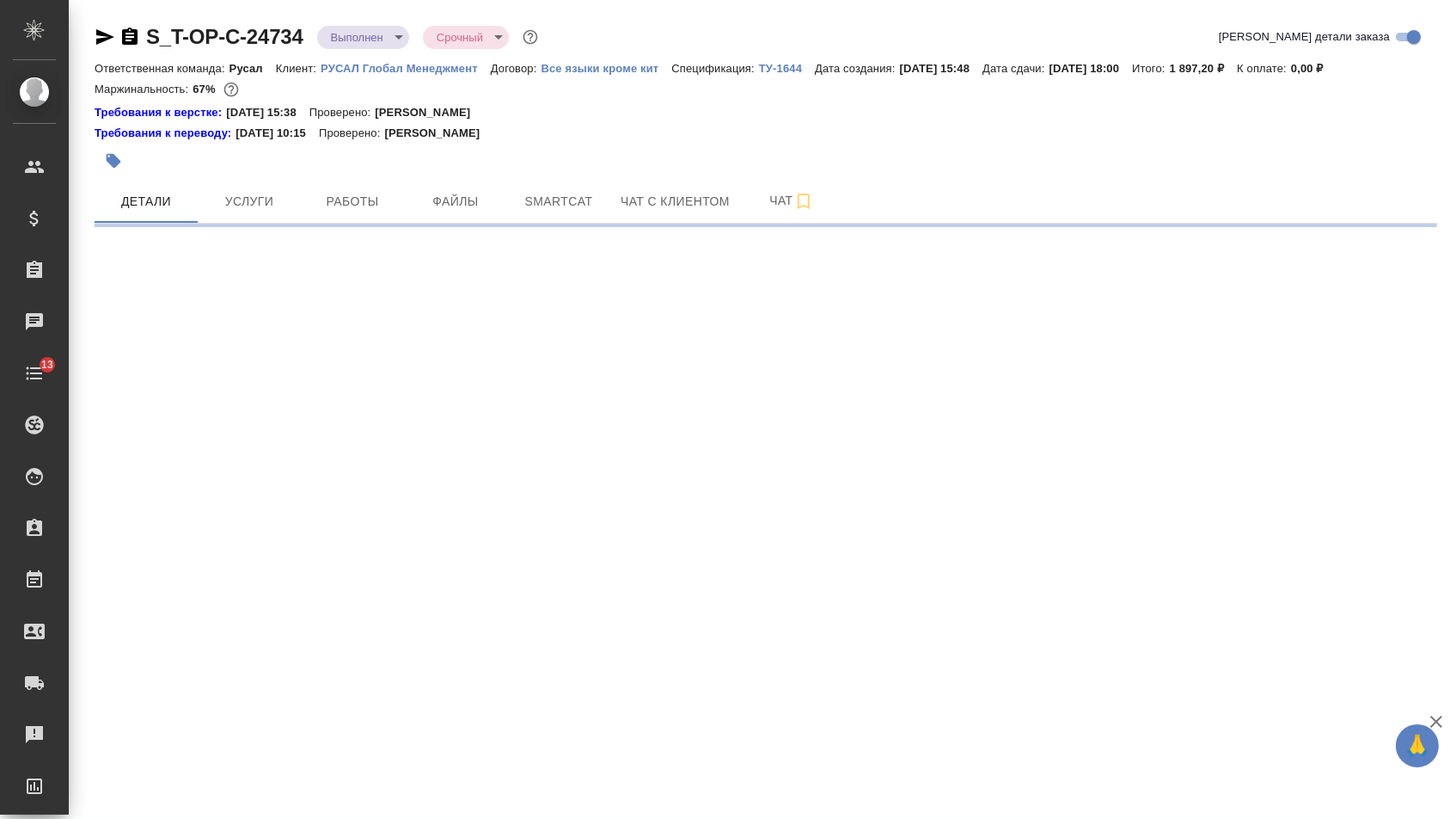
select select "RU"
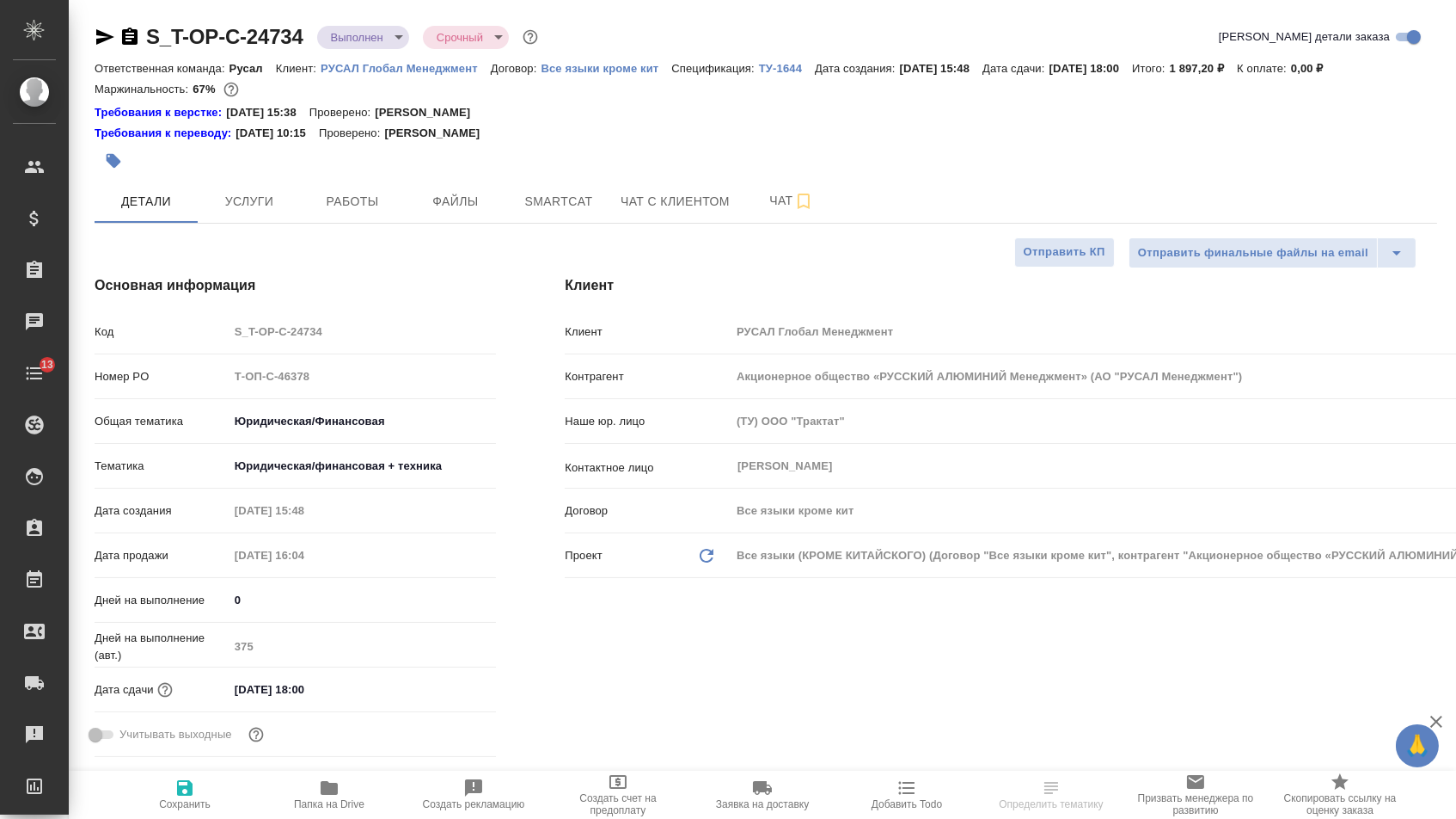
click at [148, 31] on div "S_T-OP-C-24734 Выполнен completed Срочный urgent" at bounding box center [317, 37] width 447 height 27
type textarea "x"
click at [106, 31] on icon "button" at bounding box center [105, 37] width 21 height 21
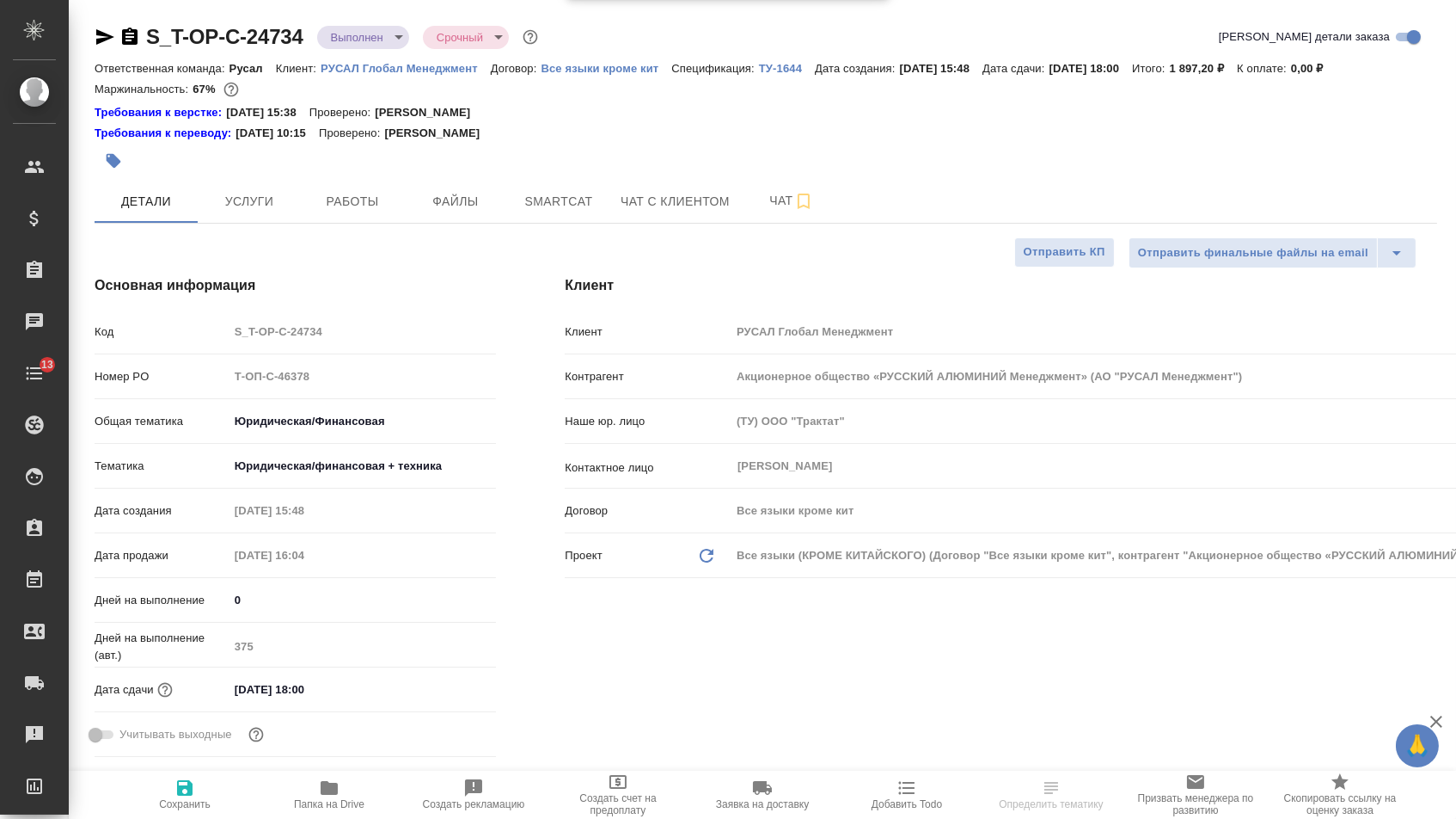
type textarea "x"
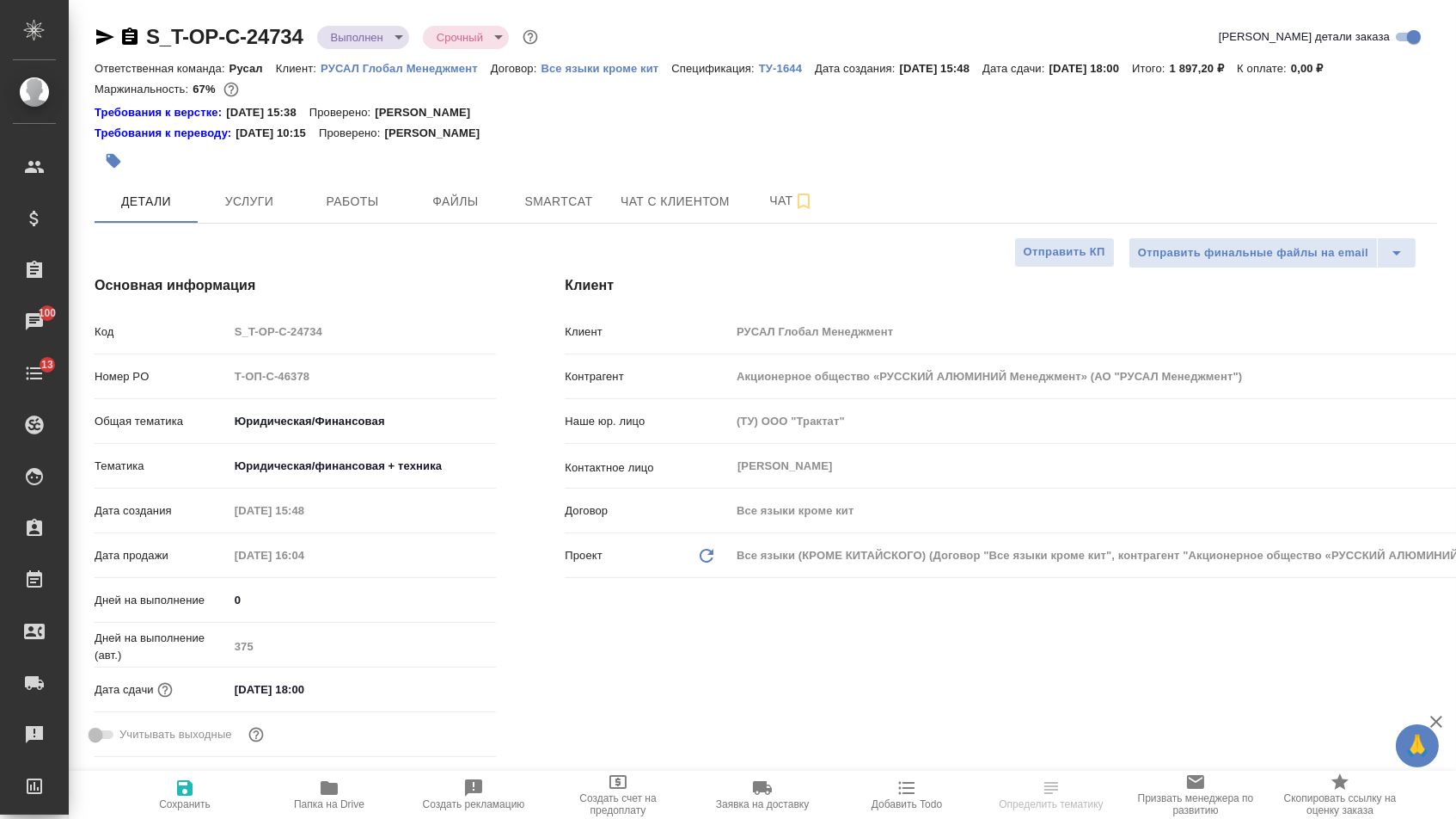
type textarea "x"
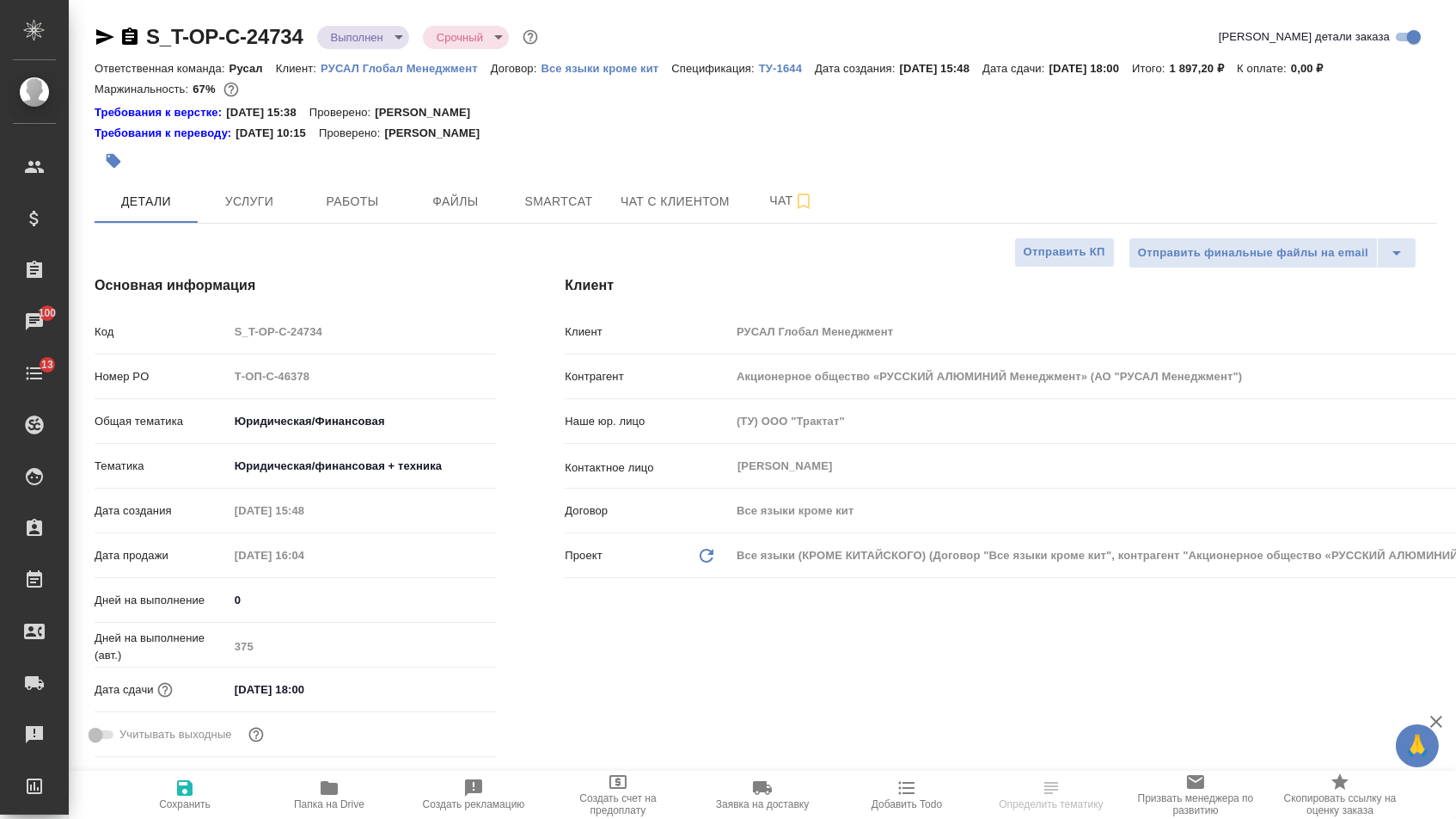
type textarea "x"
select select "RU"
type textarea "x"
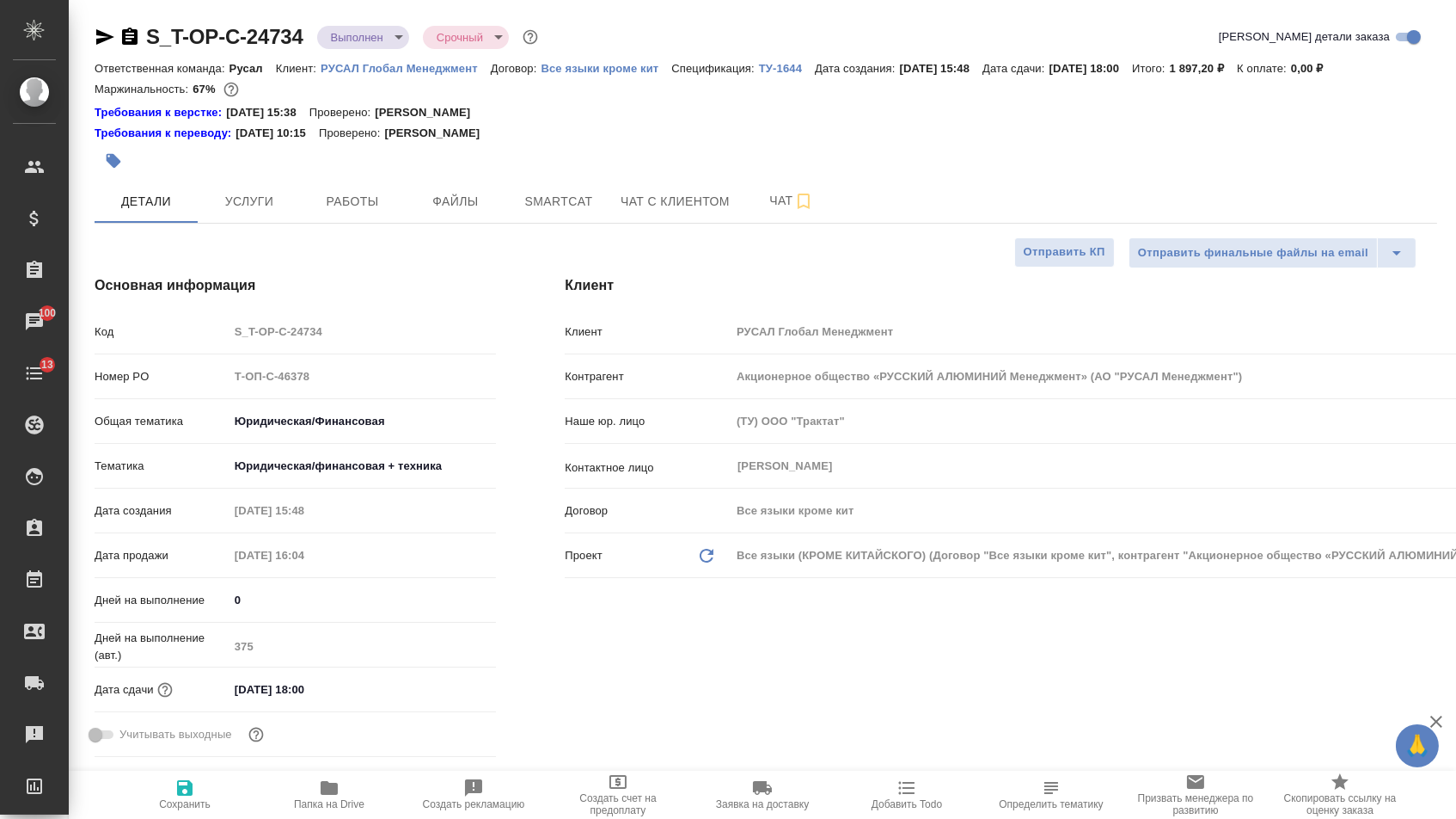
type textarea "x"
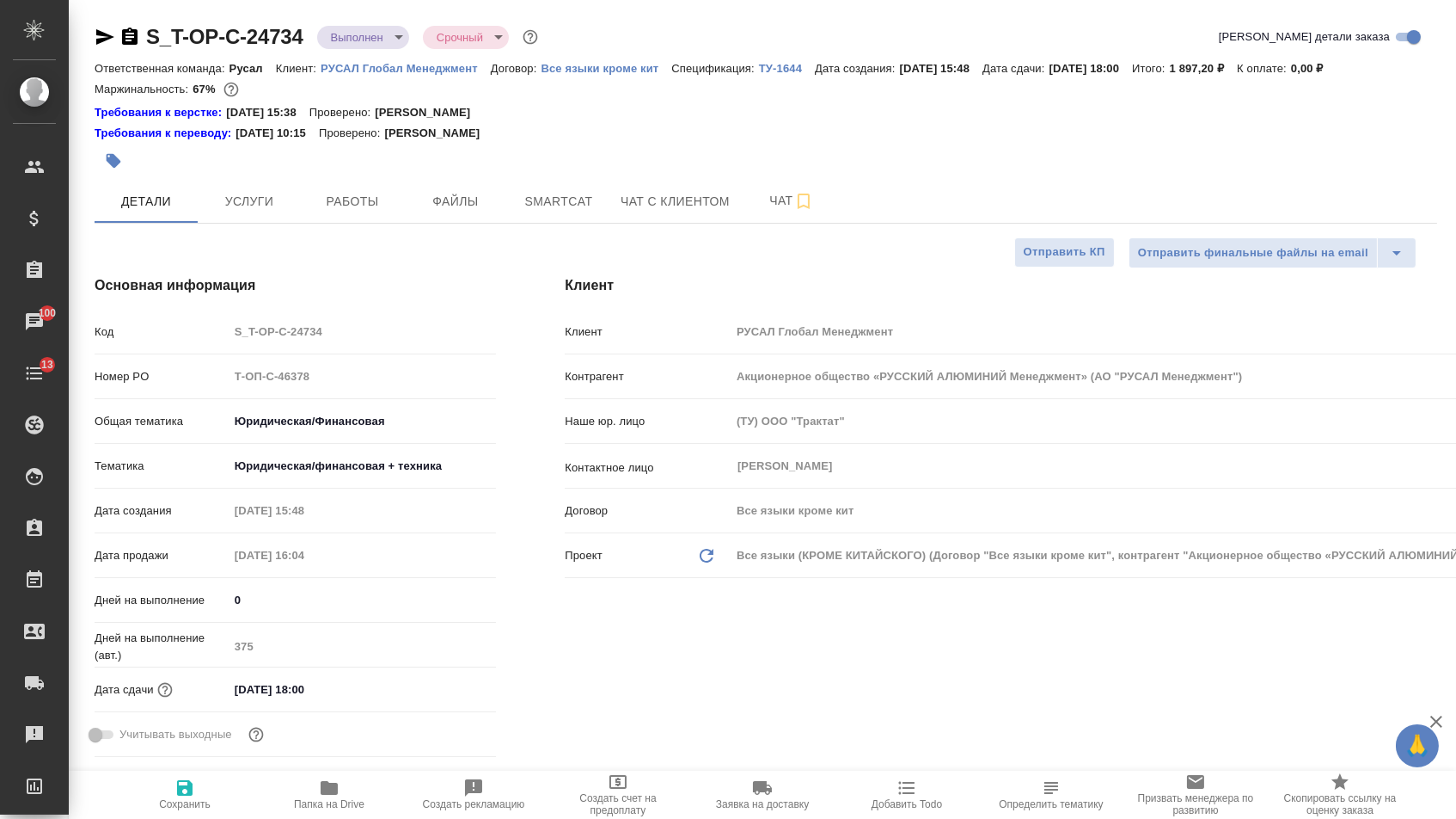
type textarea "x"
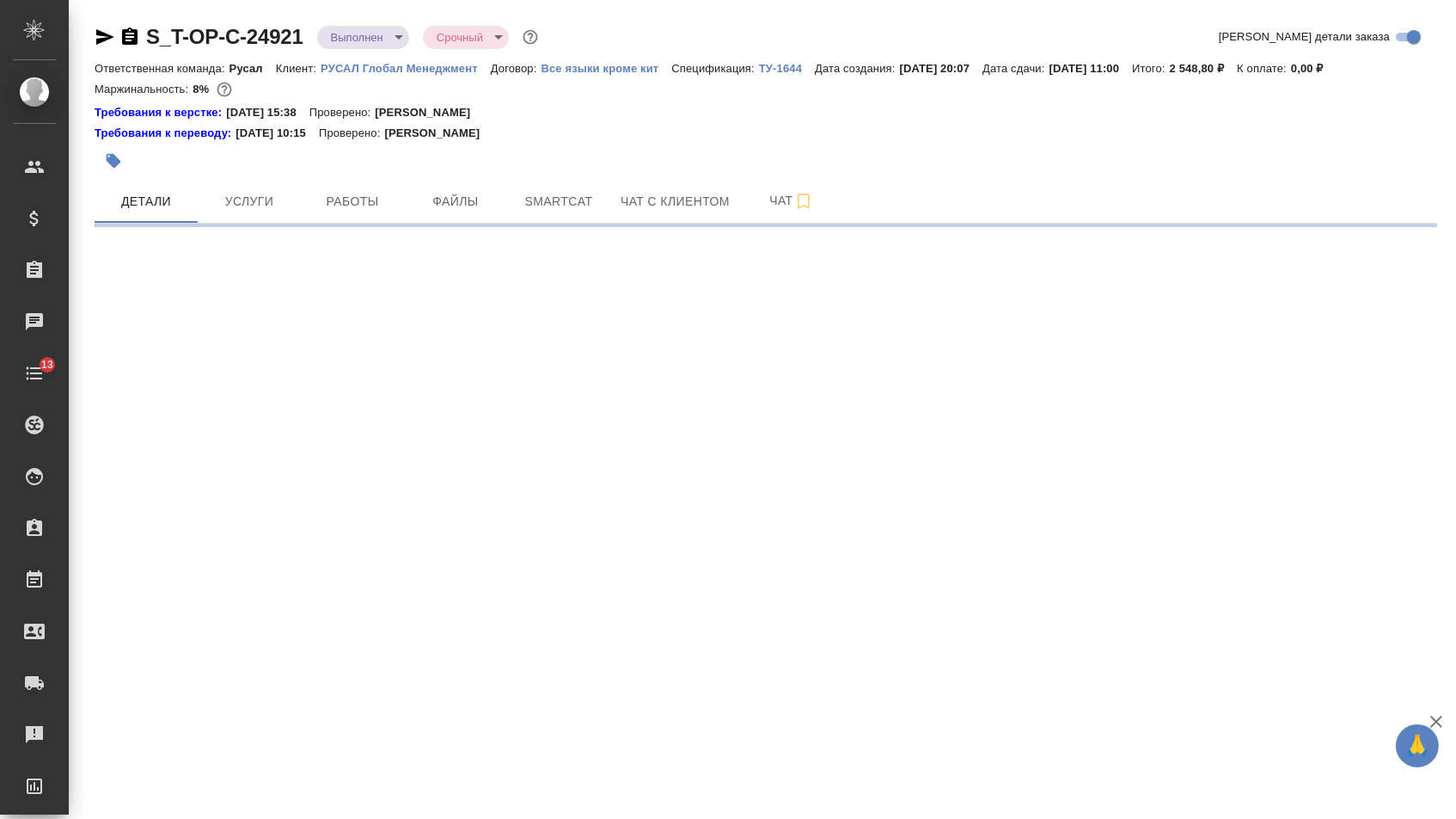
select select "RU"
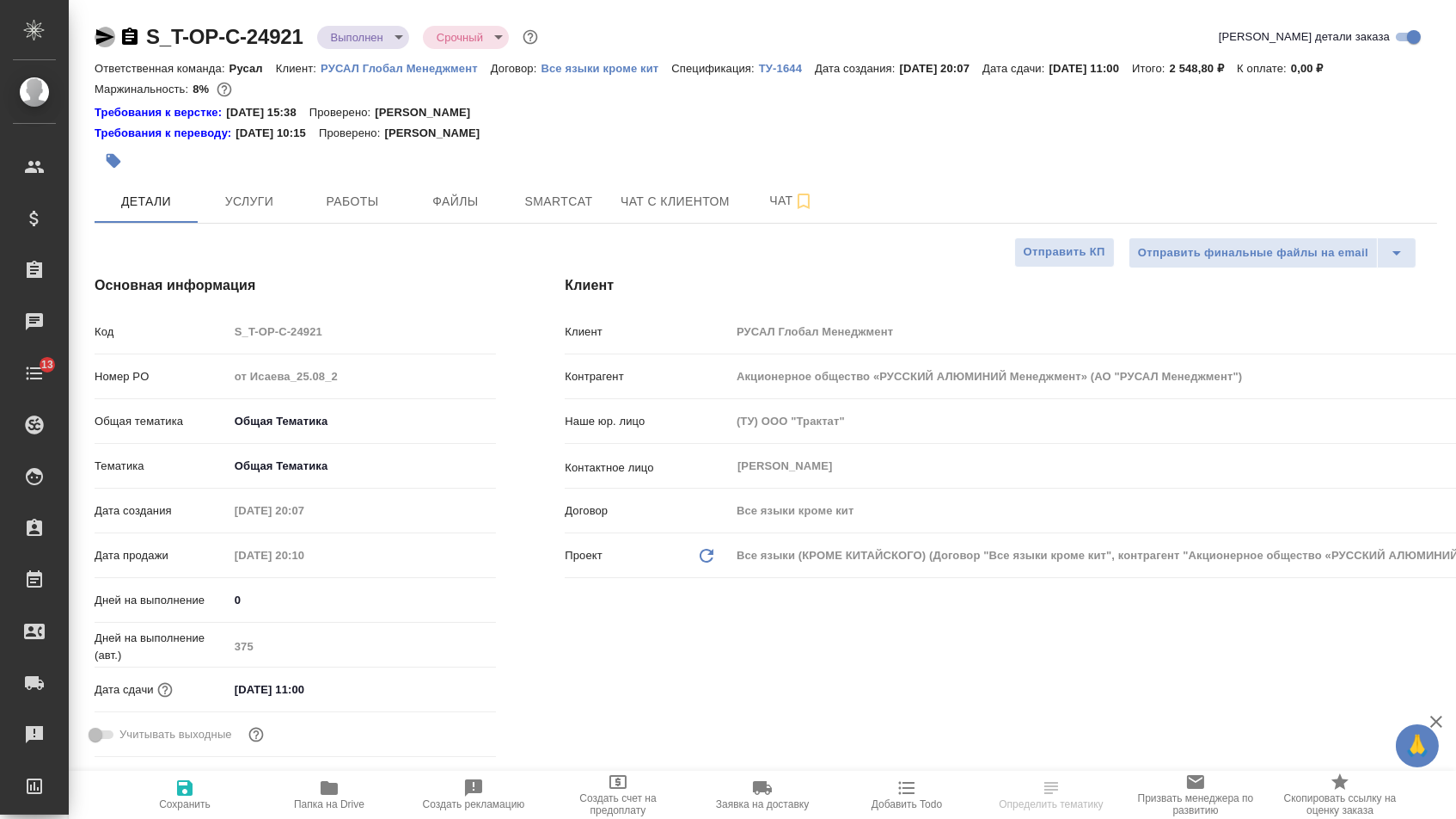
click at [108, 38] on icon "button" at bounding box center [105, 37] width 18 height 16
type textarea "x"
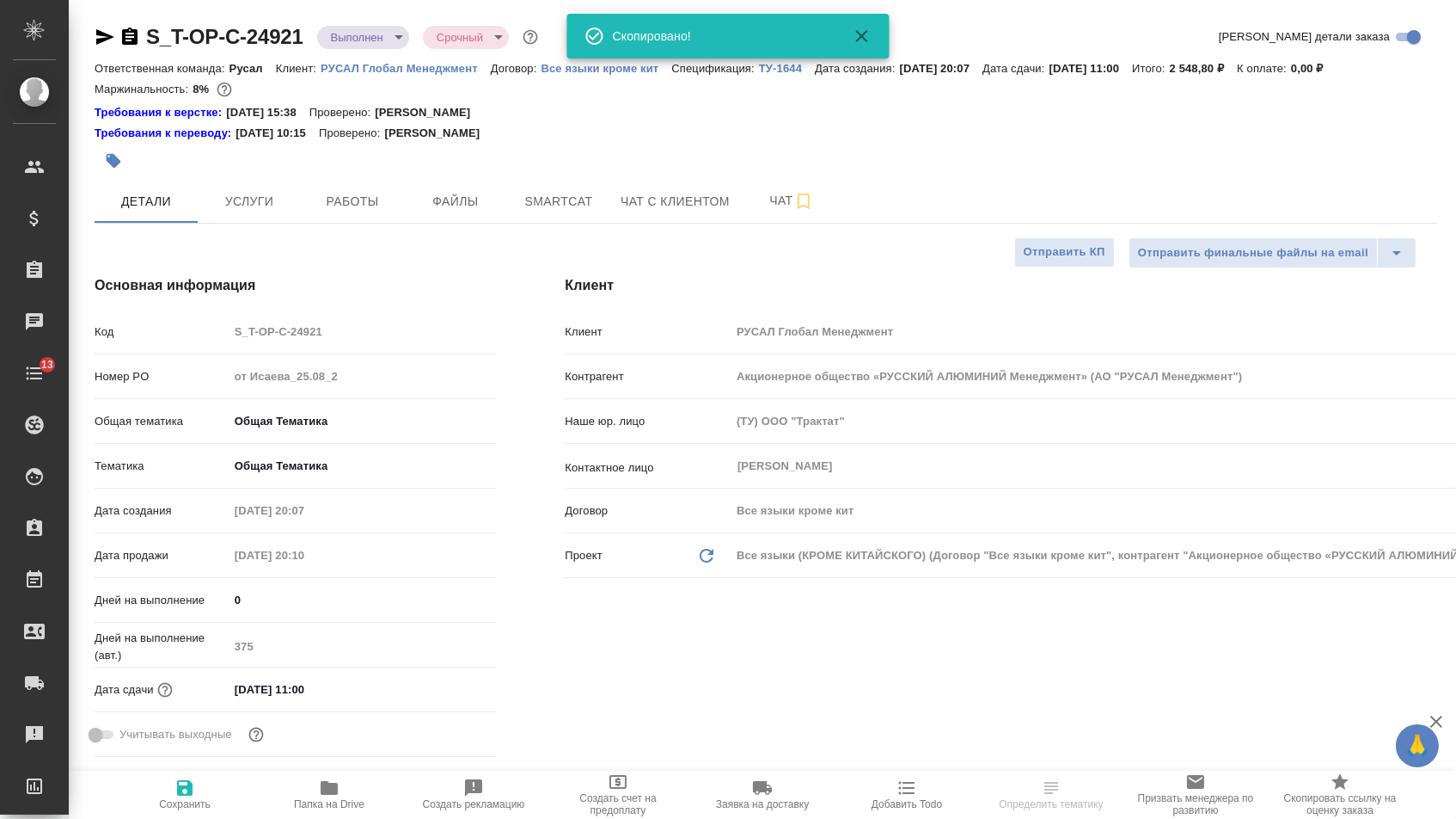
type textarea "x"
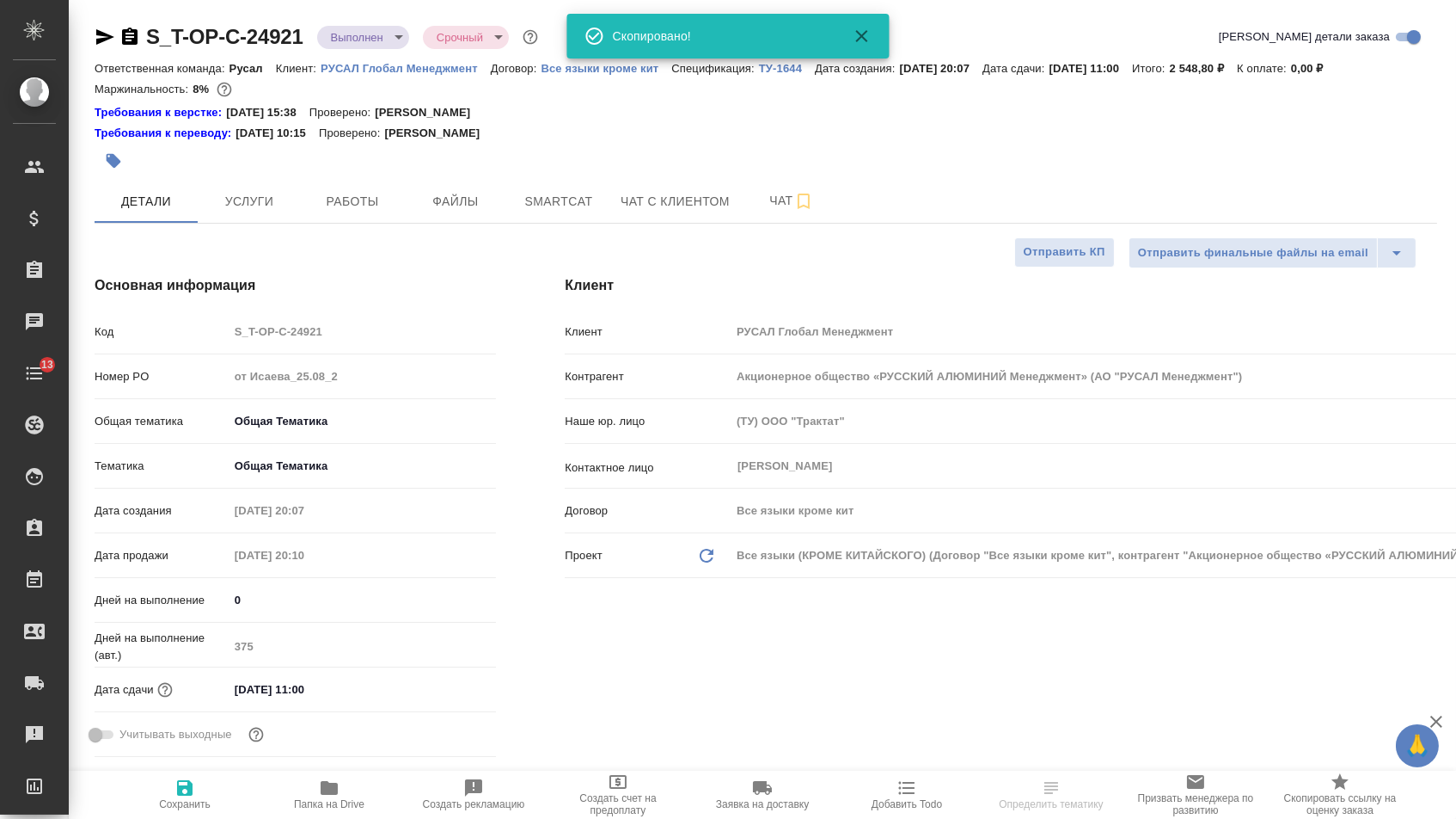
type textarea "x"
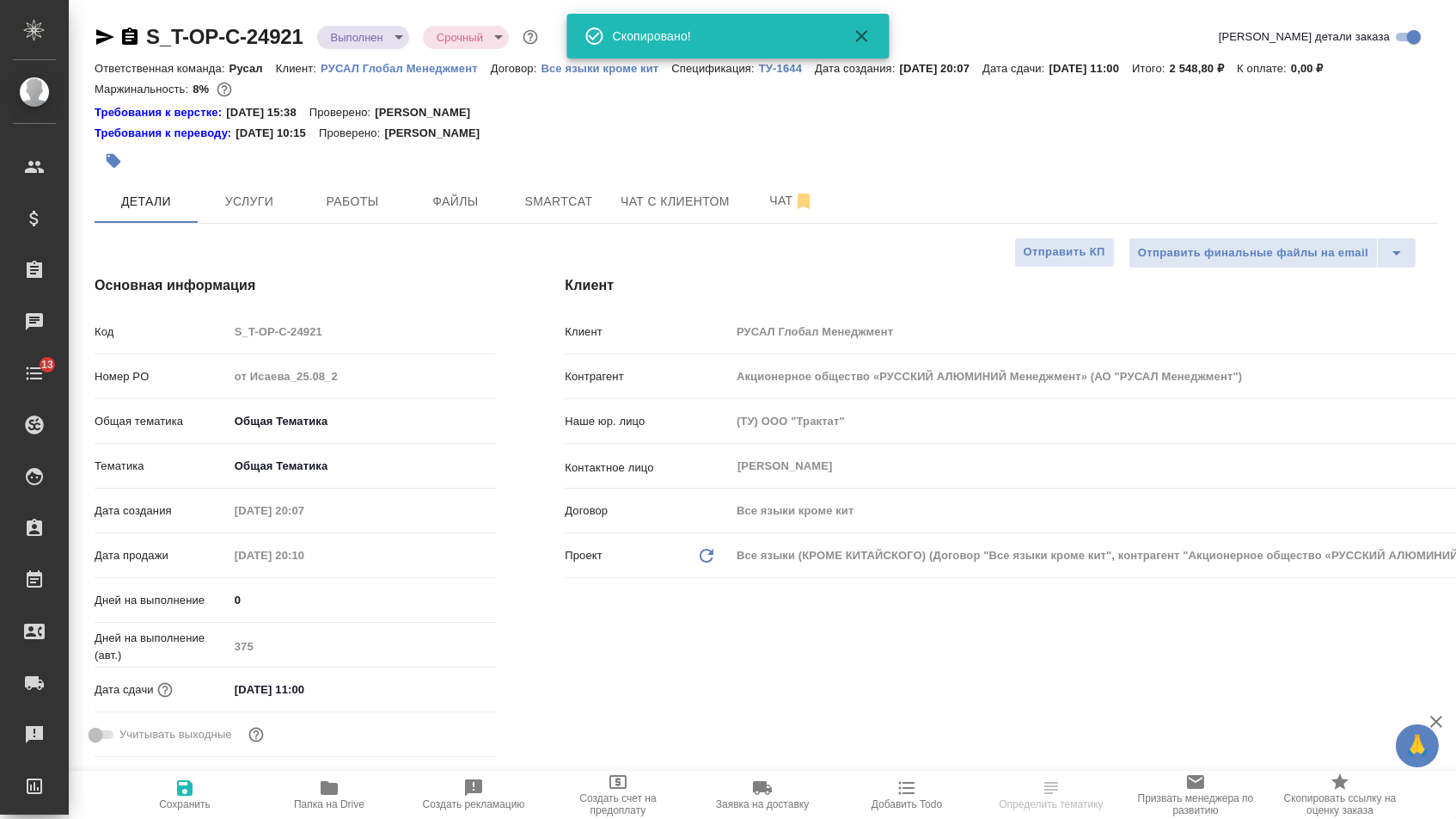
type textarea "x"
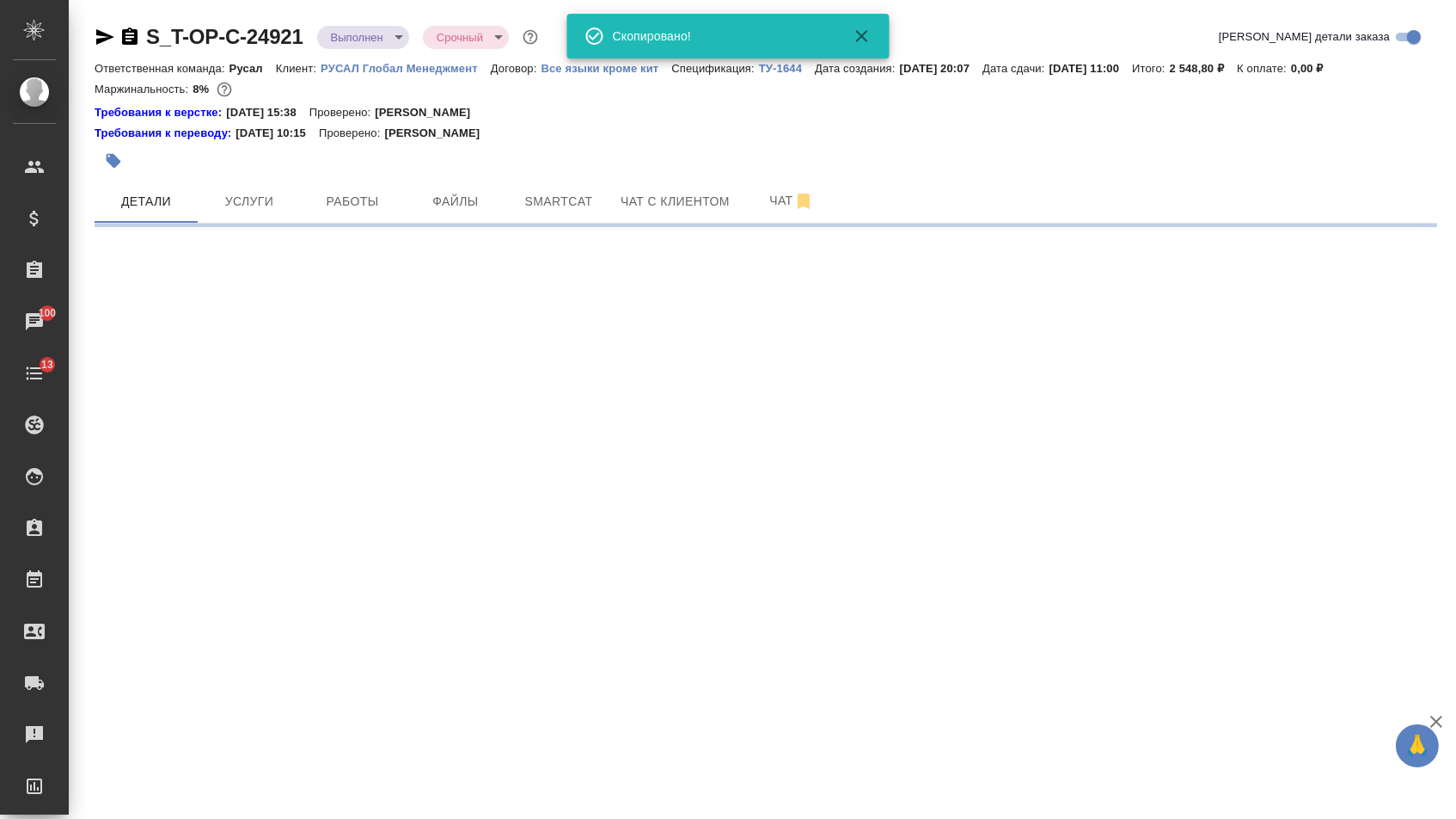
select select "RU"
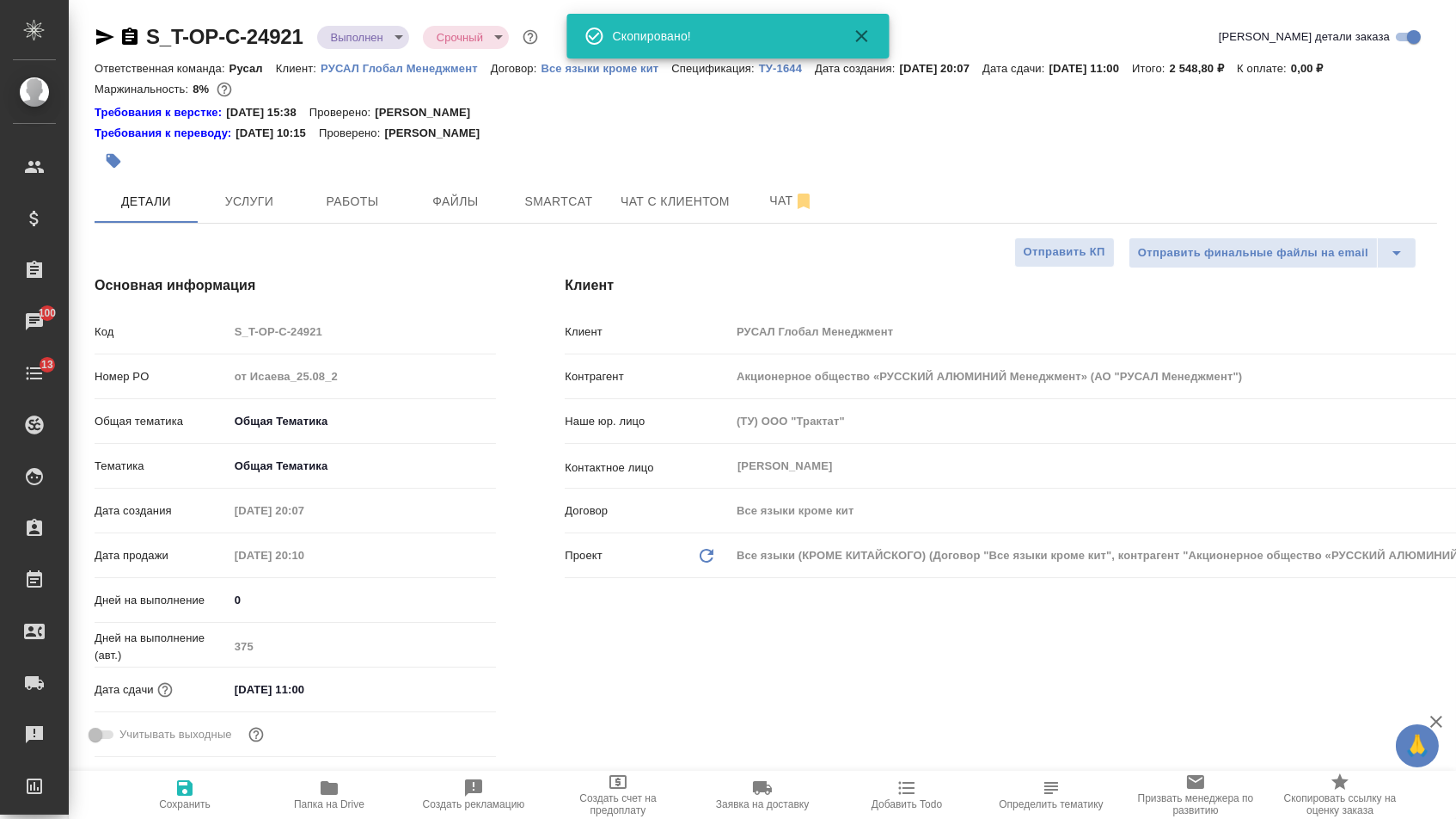
type textarea "x"
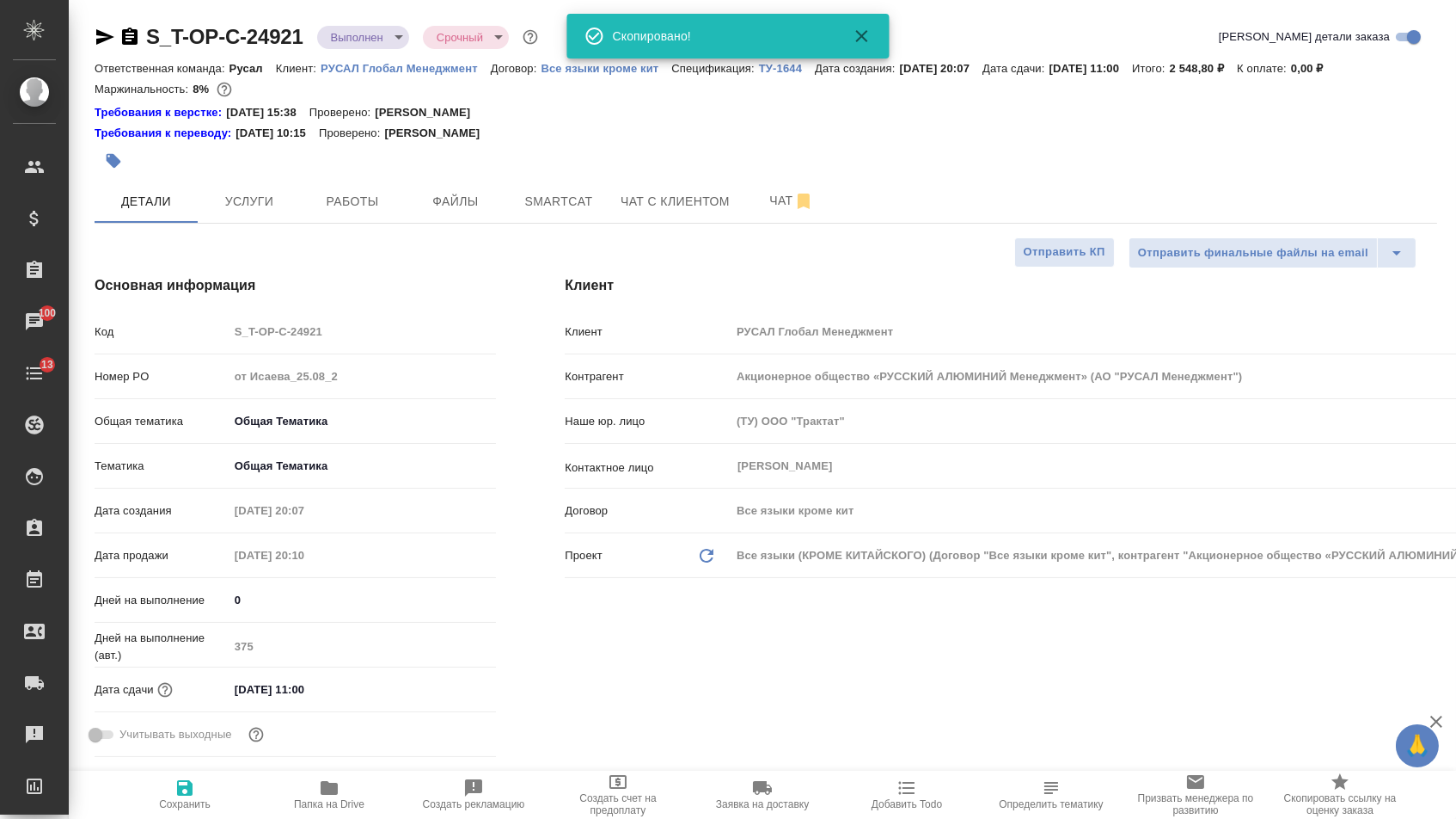
type textarea "x"
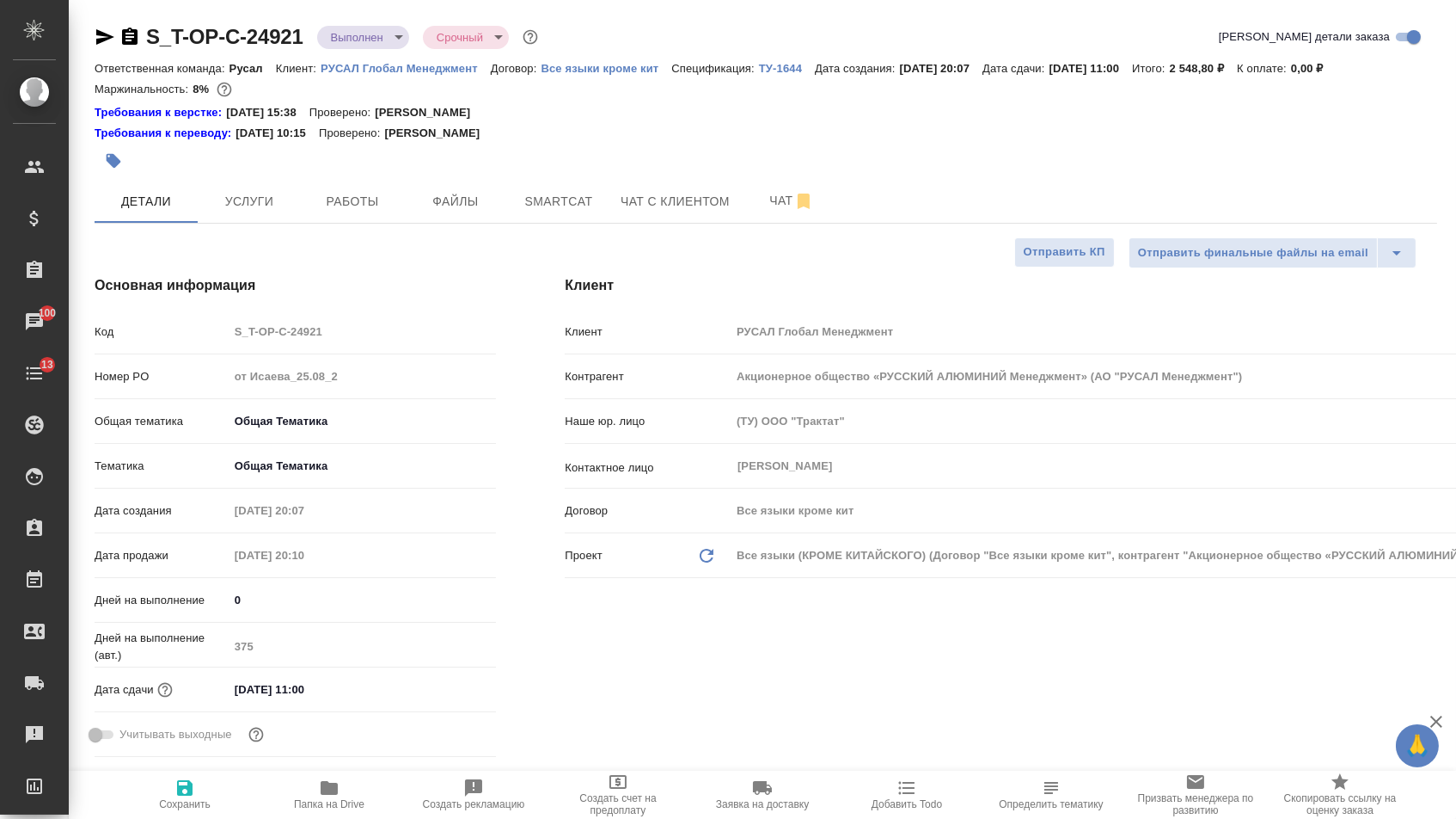
type textarea "x"
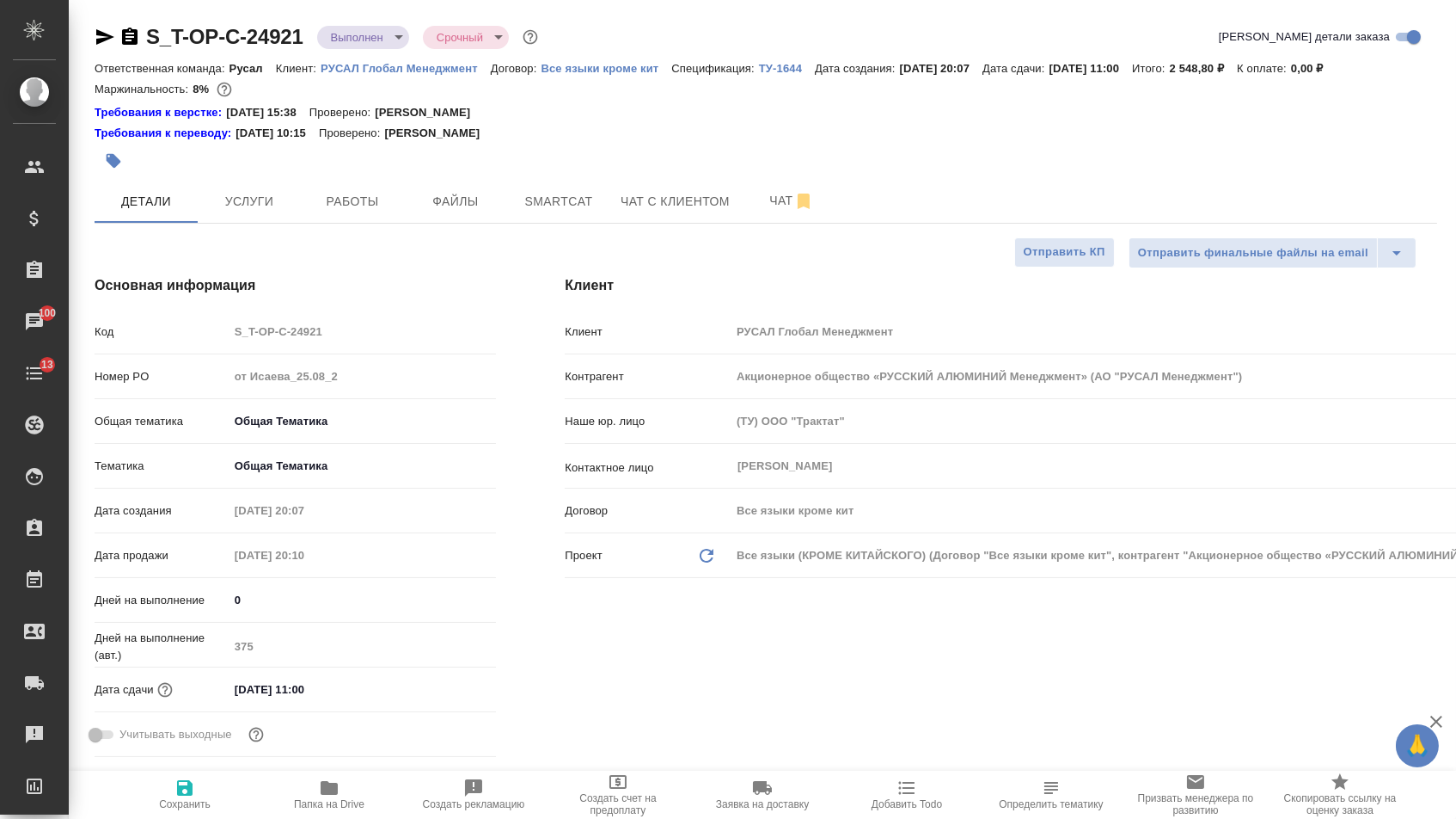
type textarea "x"
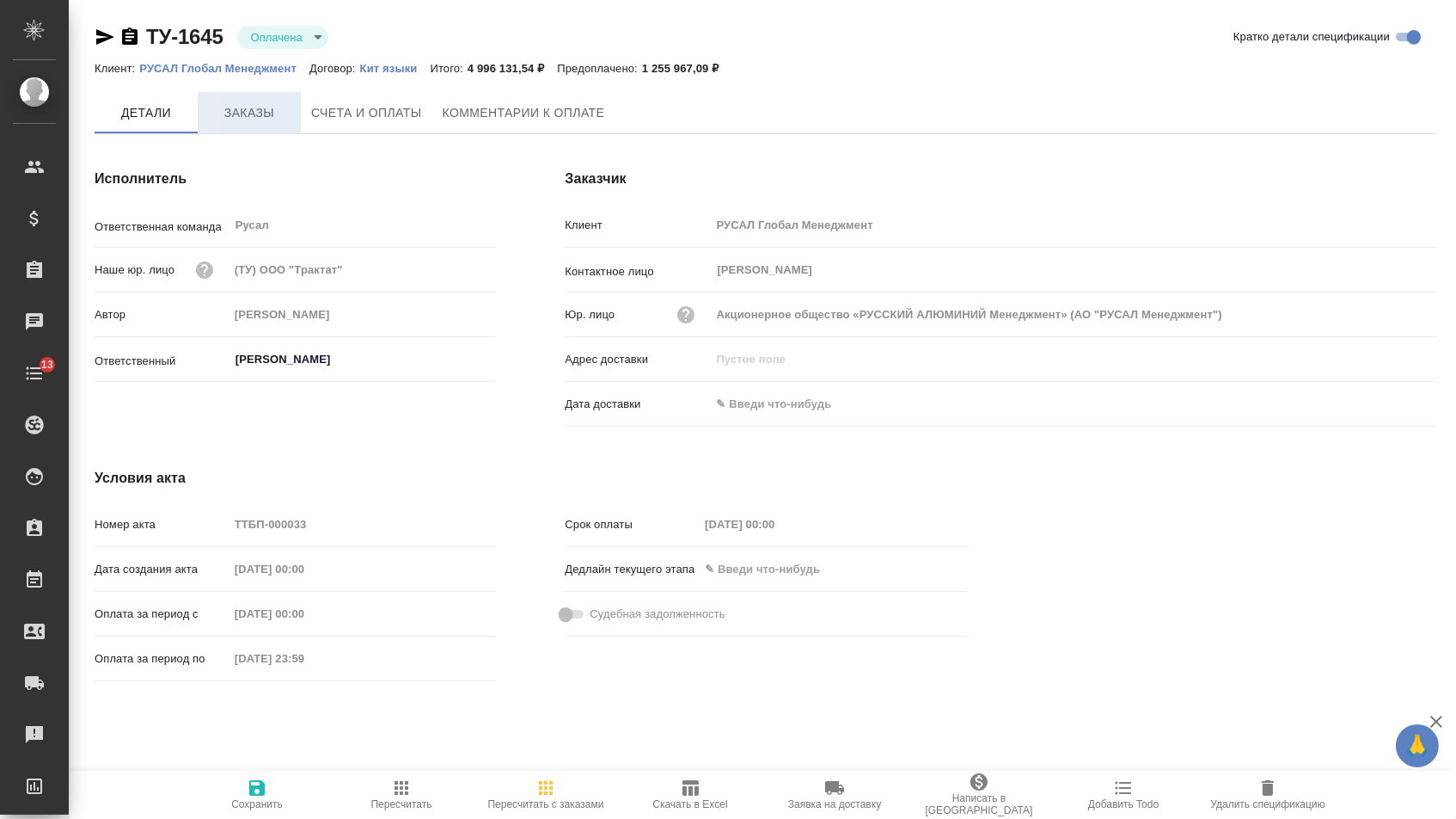
click at [268, 112] on span "Заказы" at bounding box center [249, 113] width 82 height 22
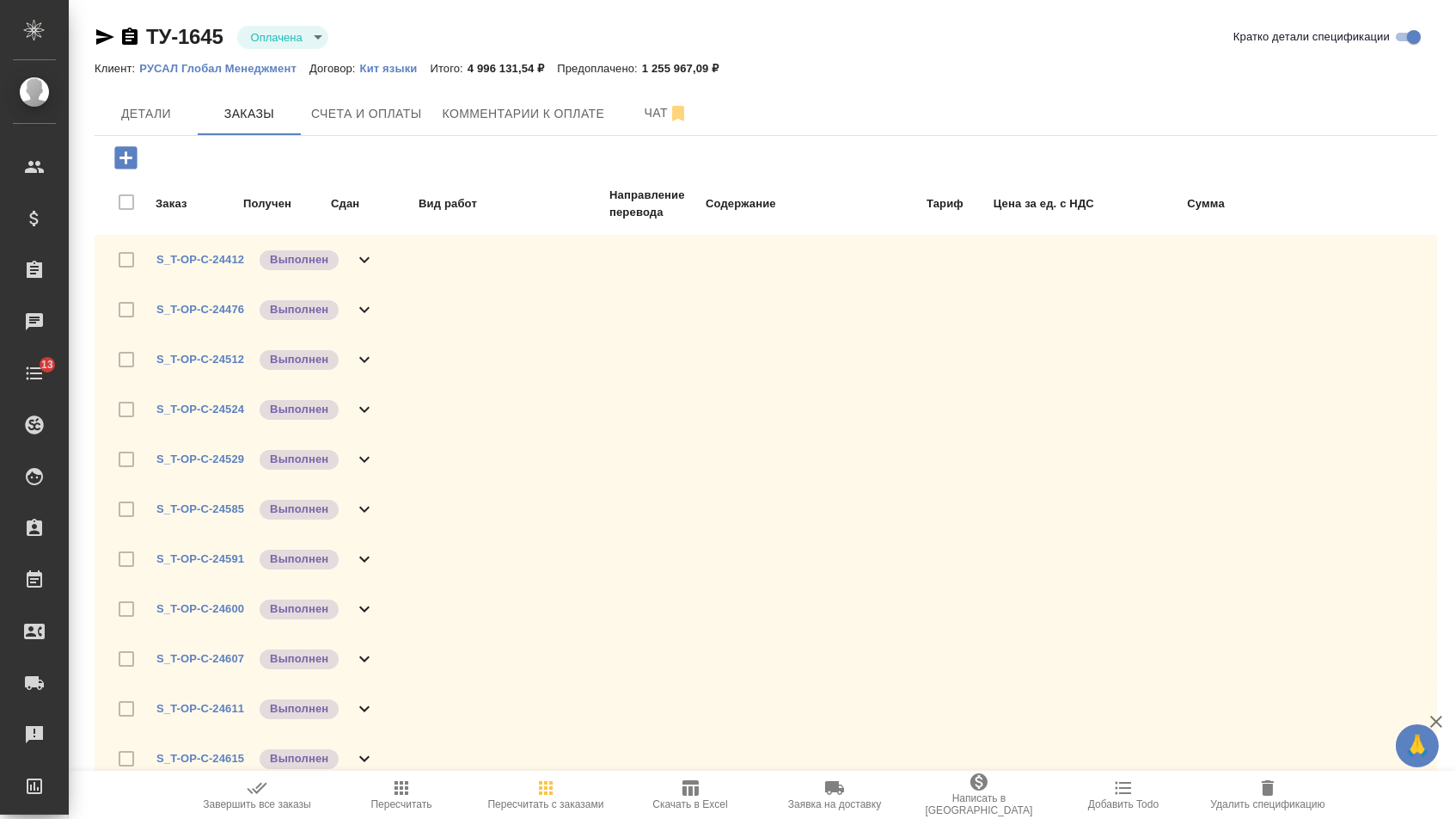
click at [236, 802] on span "Завершить все заказы" at bounding box center [257, 804] width 108 height 12
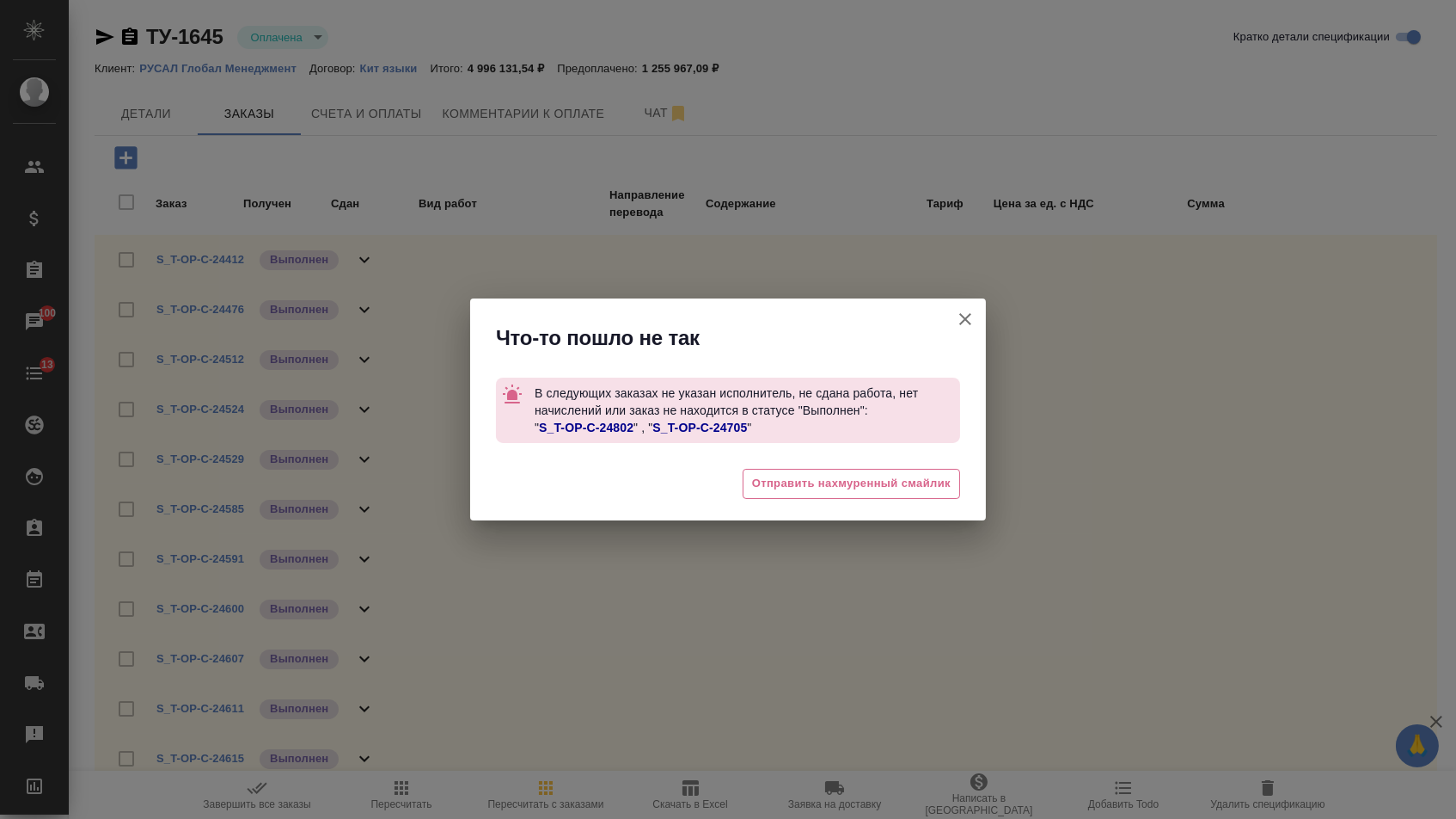
click at [598, 427] on link "S_T-OP-C-24802" at bounding box center [586, 428] width 94 height 14
click at [694, 422] on link "S_T-OP-C-24705" at bounding box center [700, 428] width 94 height 14
copy span "В следующих заказах не указан исполнитель, не сдана работа, нет начислений или …"
drag, startPoint x: 537, startPoint y: 390, endPoint x: 909, endPoint y: 404, distance: 372.3
click at [909, 404] on p "В следующих заказах не указан исполнитель, не сдана работа, нет начислений или …" at bounding box center [747, 410] width 425 height 66
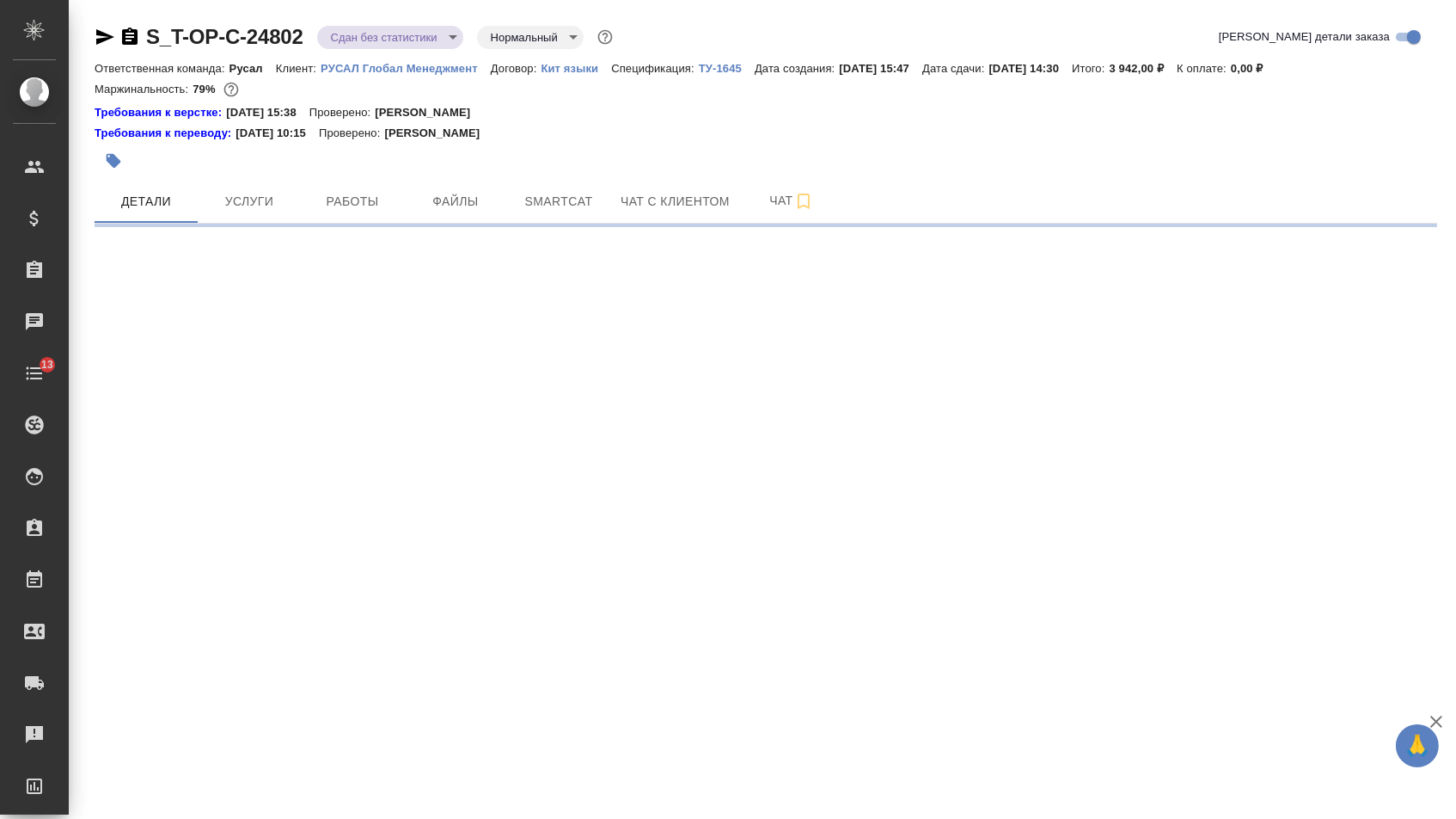
select select "RU"
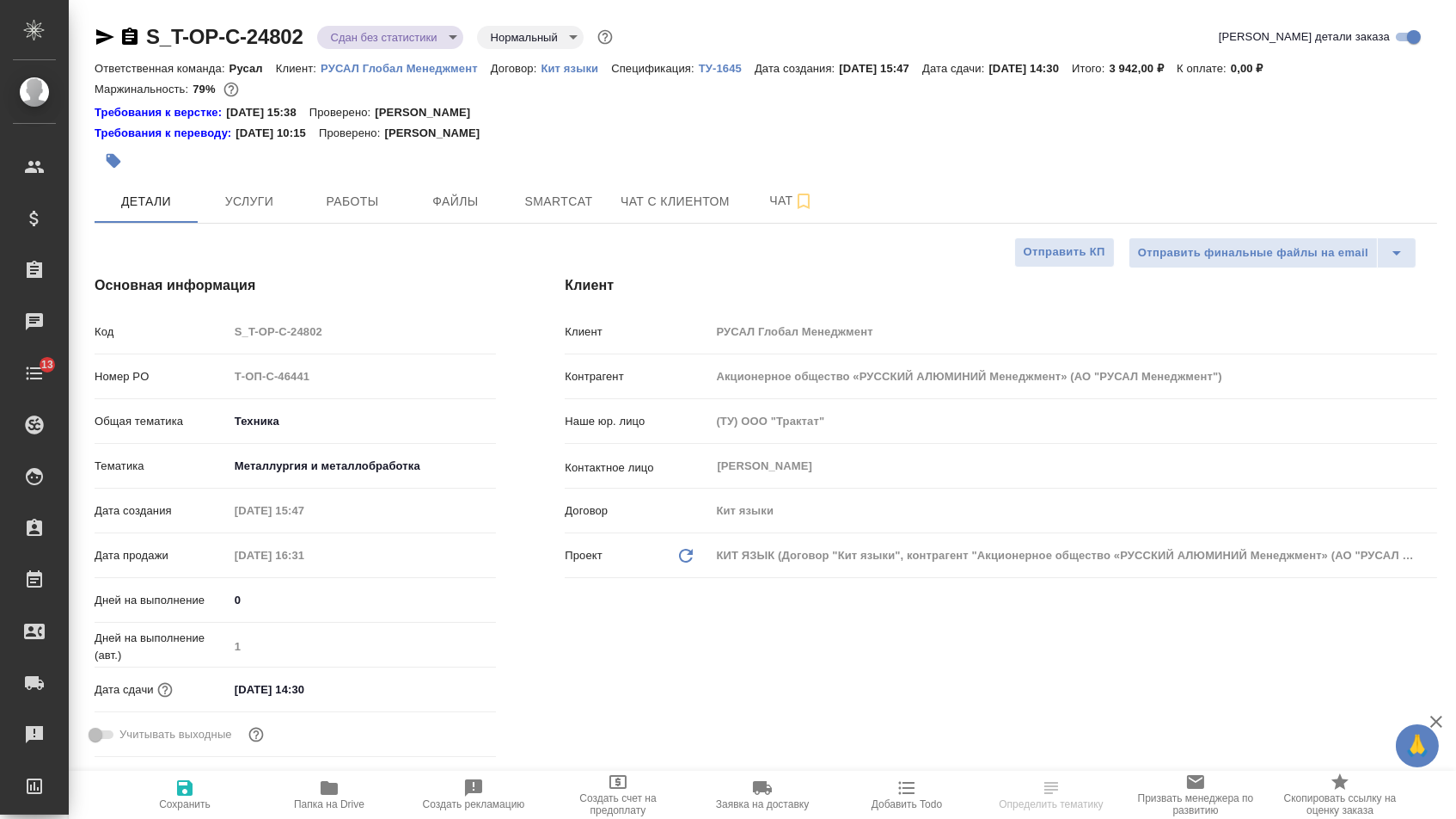
click at [96, 38] on icon "button" at bounding box center [105, 37] width 21 height 21
type textarea "x"
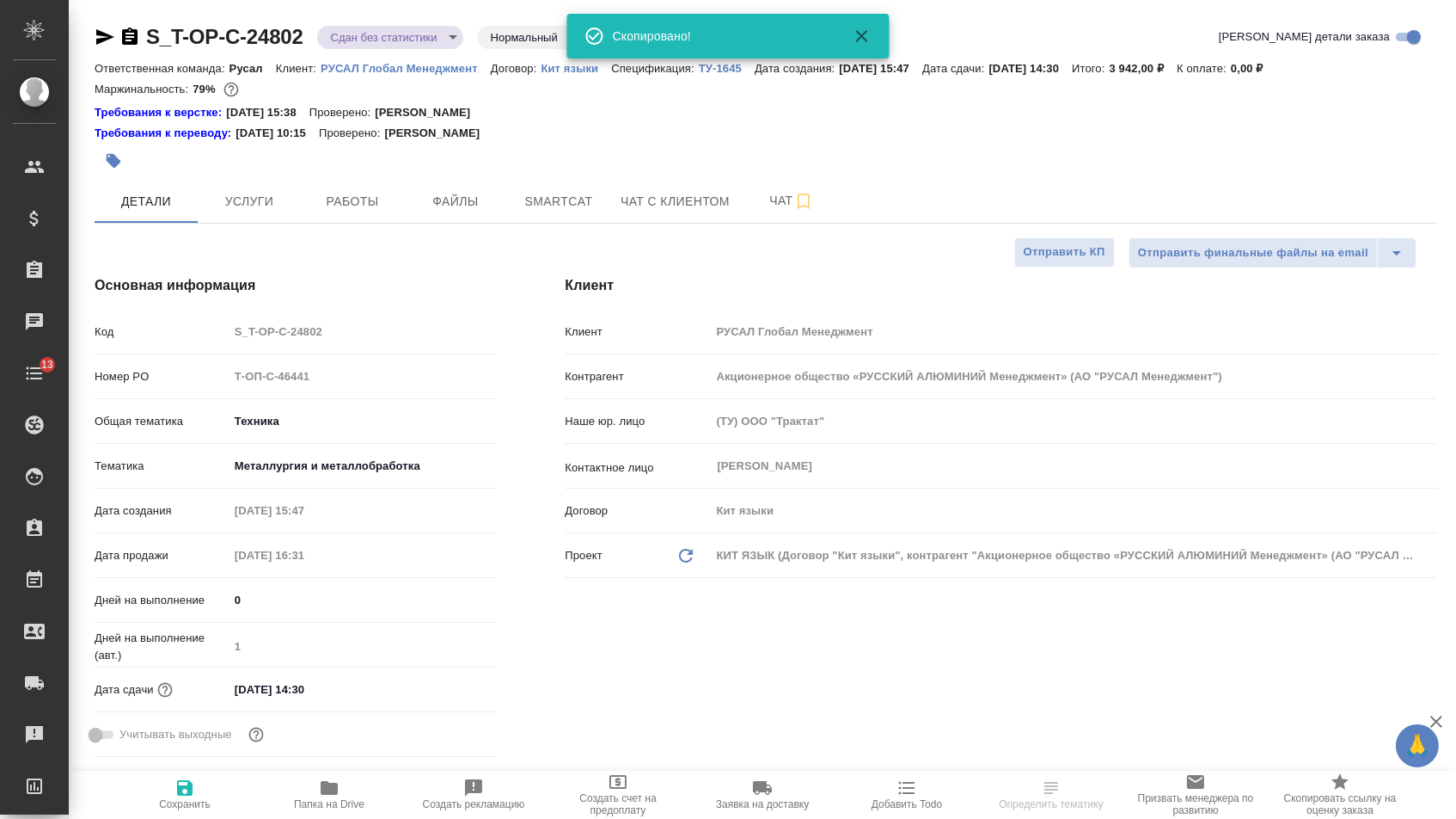
type textarea "x"
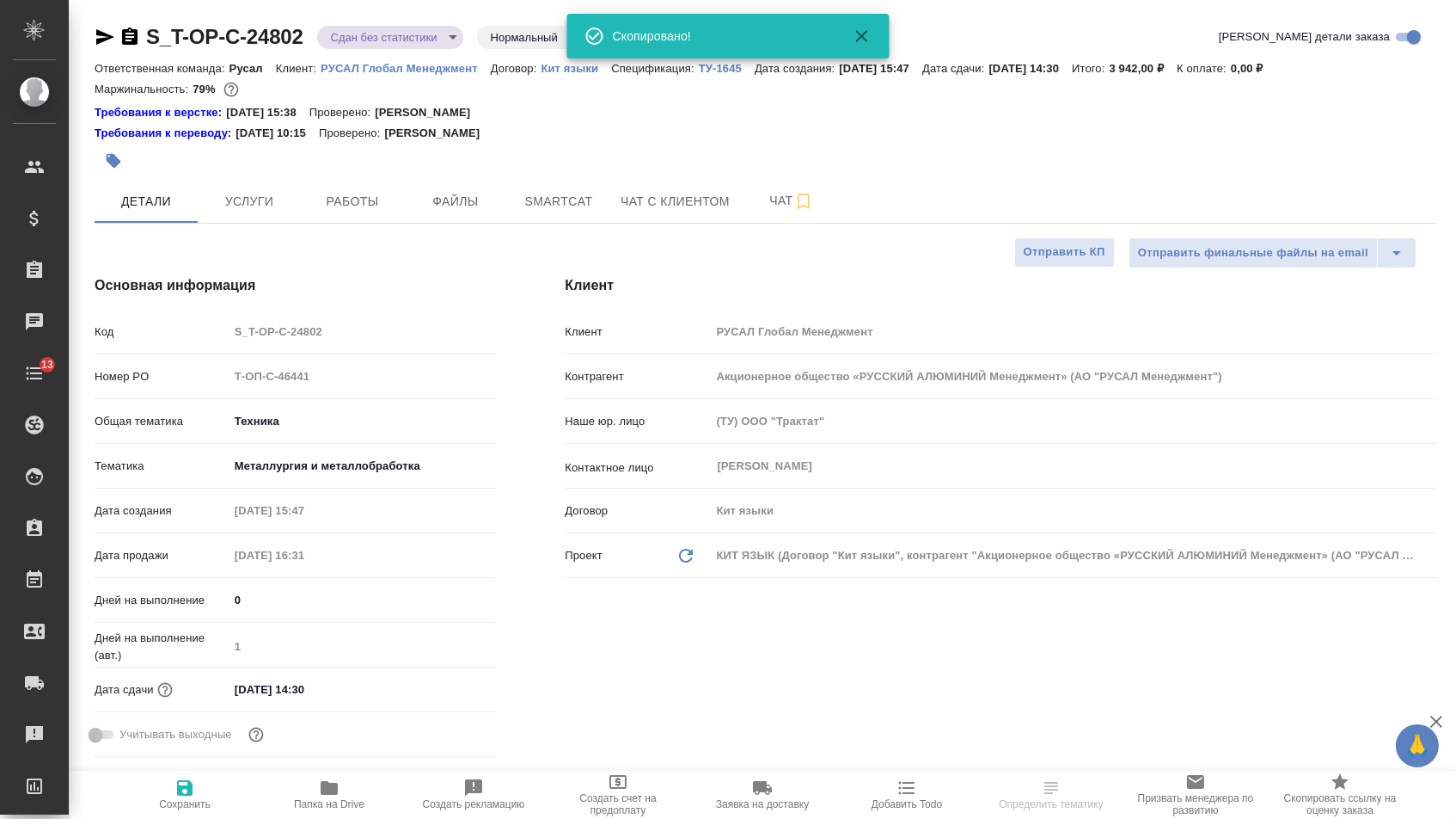
type textarea "x"
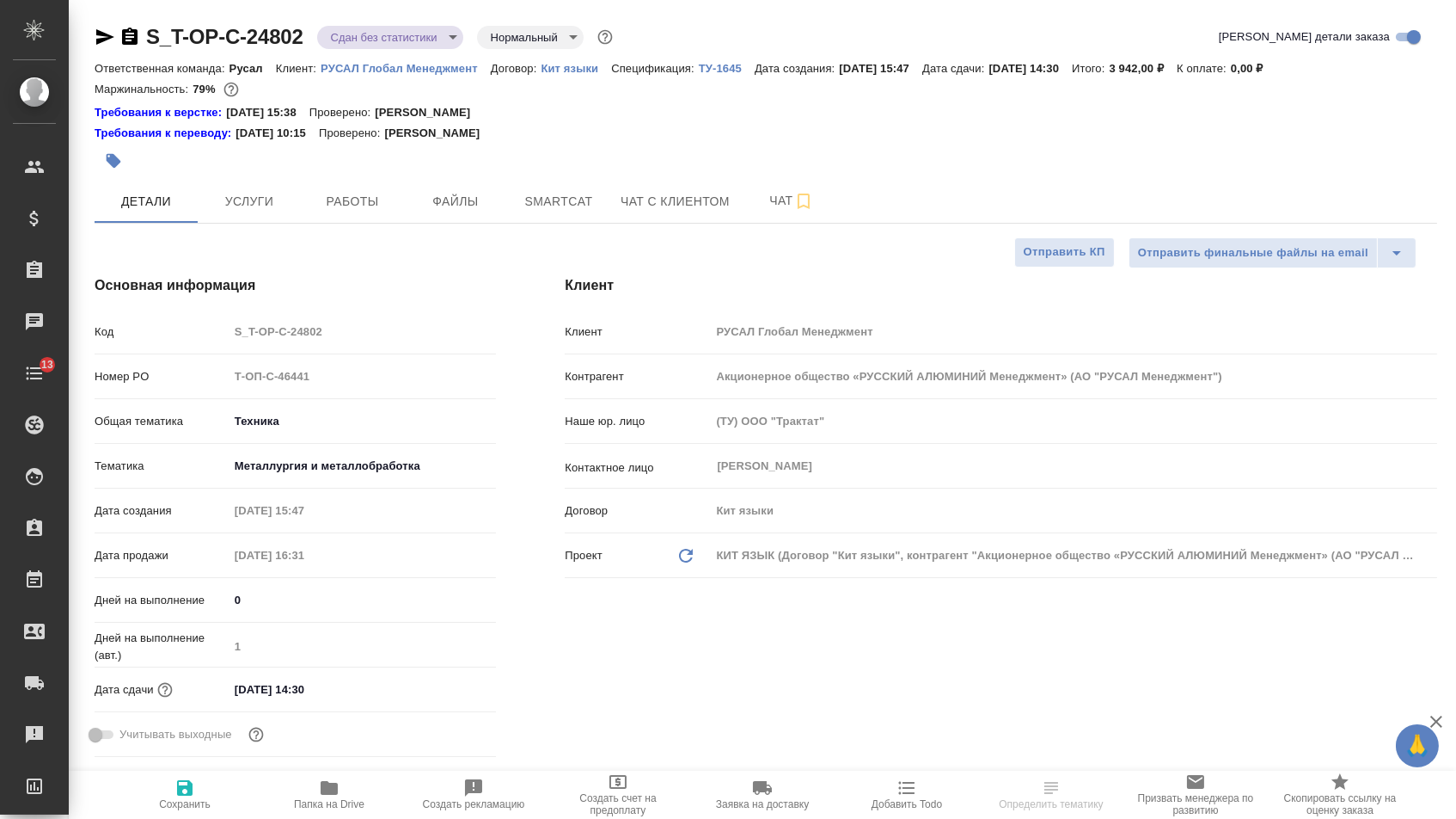
type textarea "x"
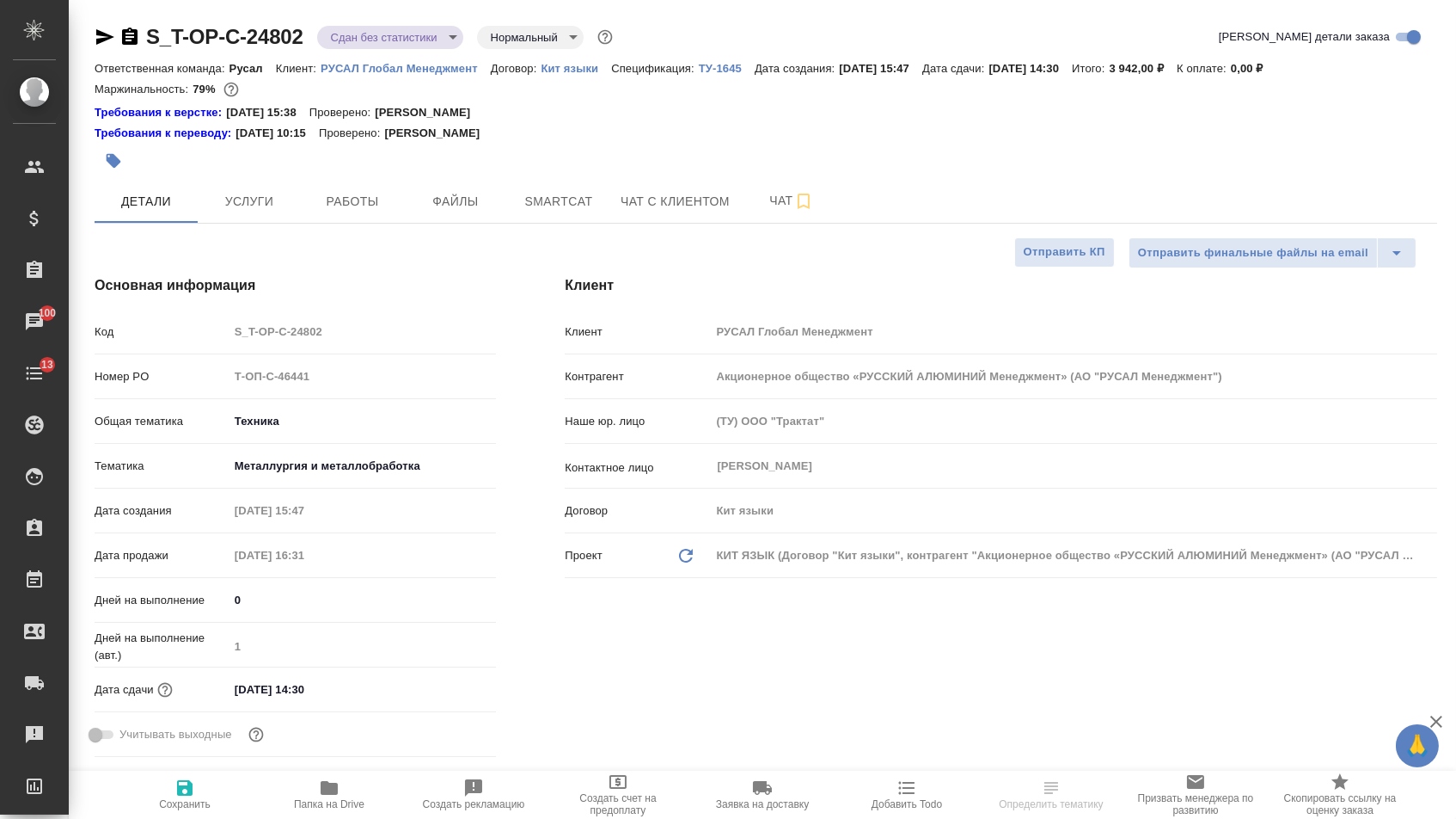
type textarea "x"
select select "RU"
type textarea "x"
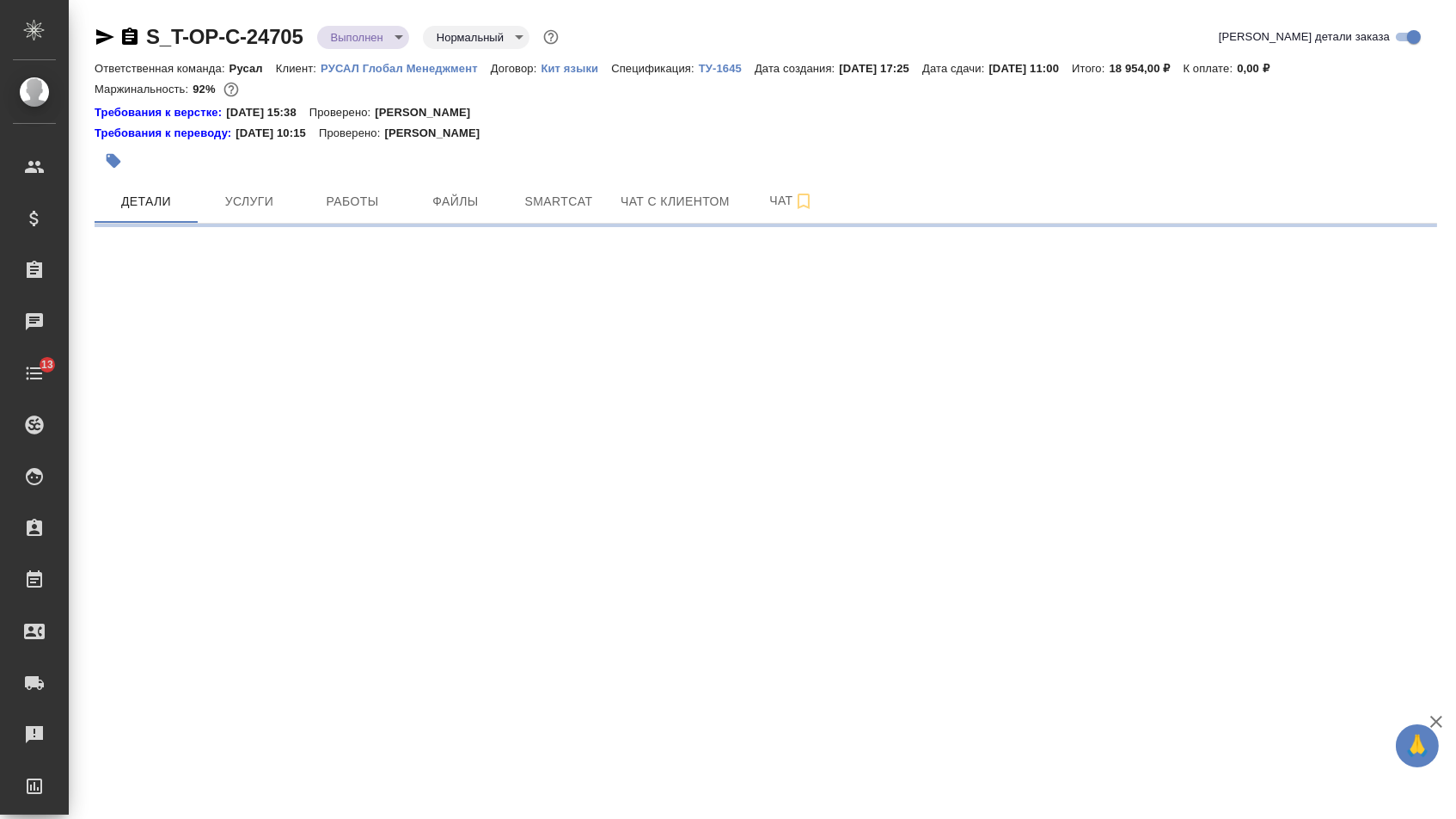
select select "RU"
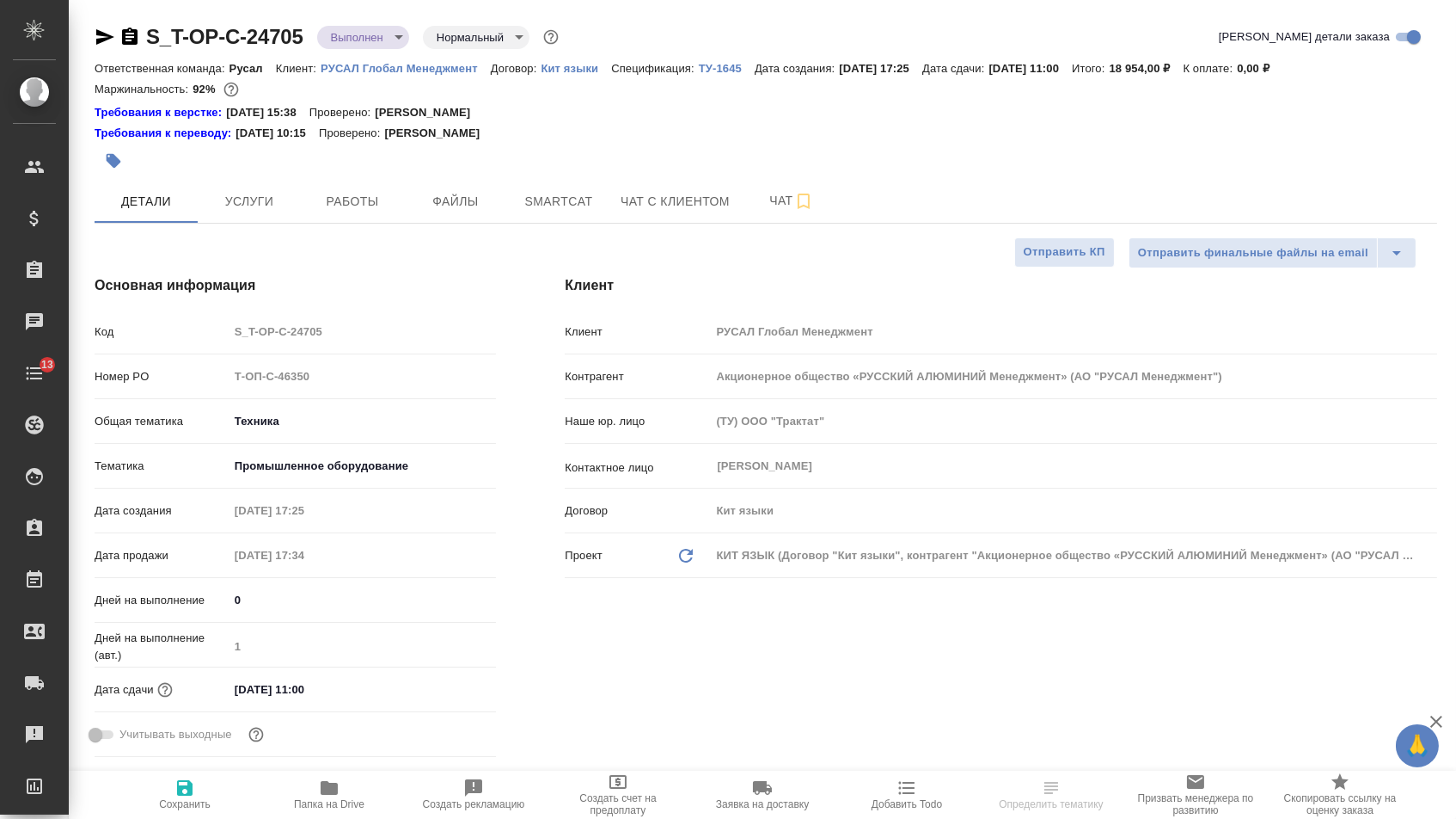
type textarea "x"
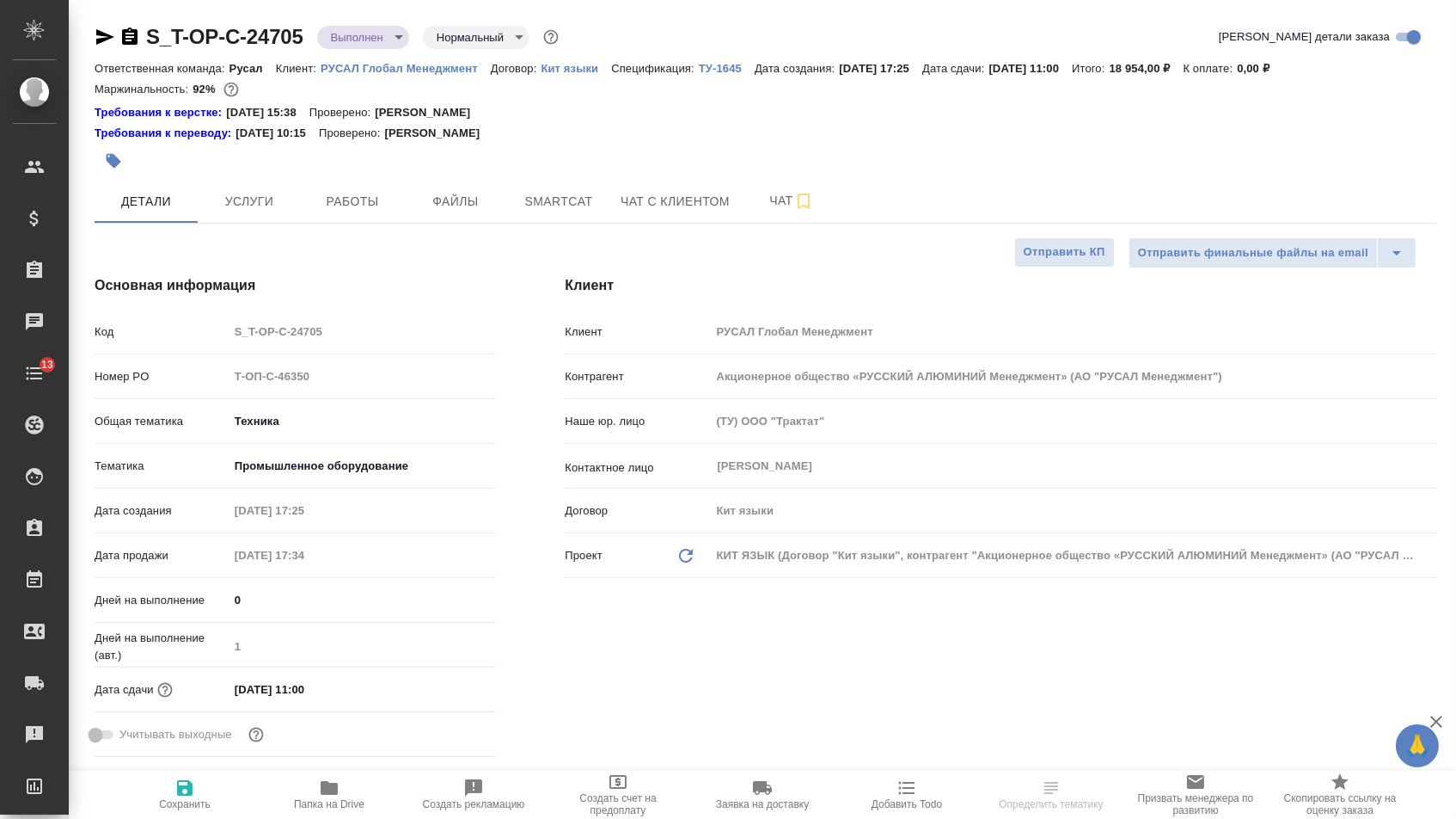
type textarea "x"
click at [101, 31] on icon "button" at bounding box center [105, 37] width 18 height 16
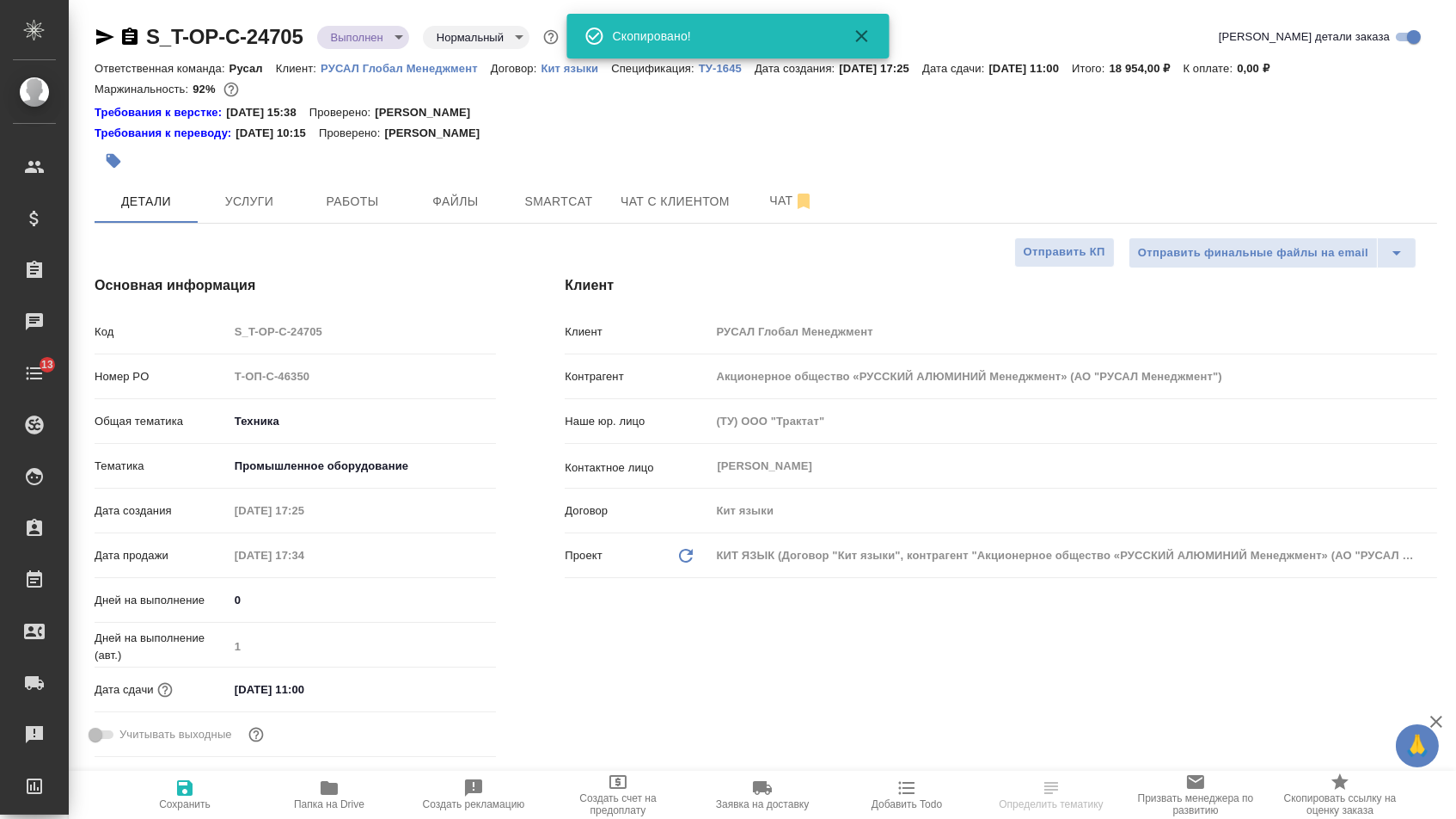
type textarea "x"
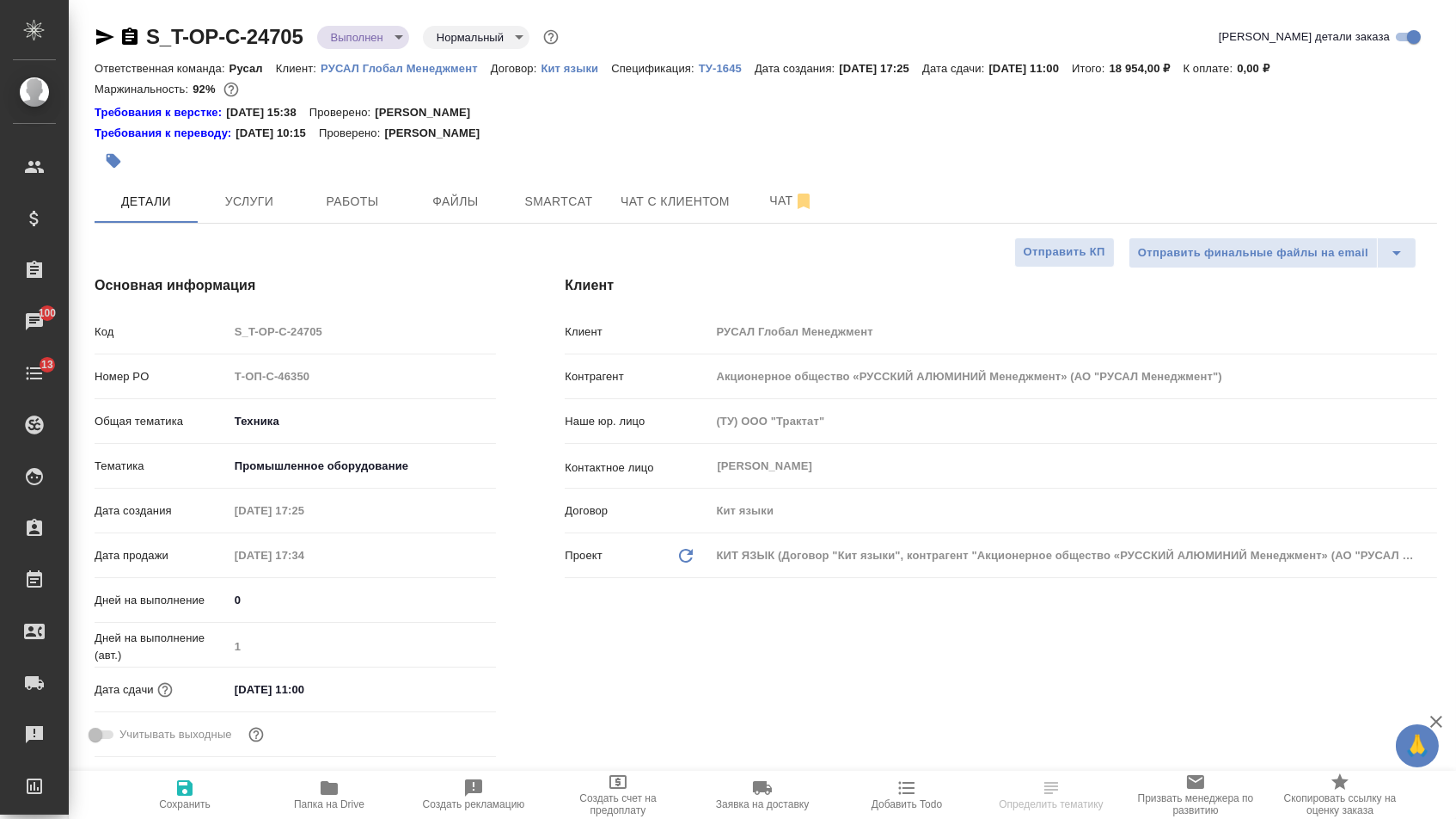
type textarea "x"
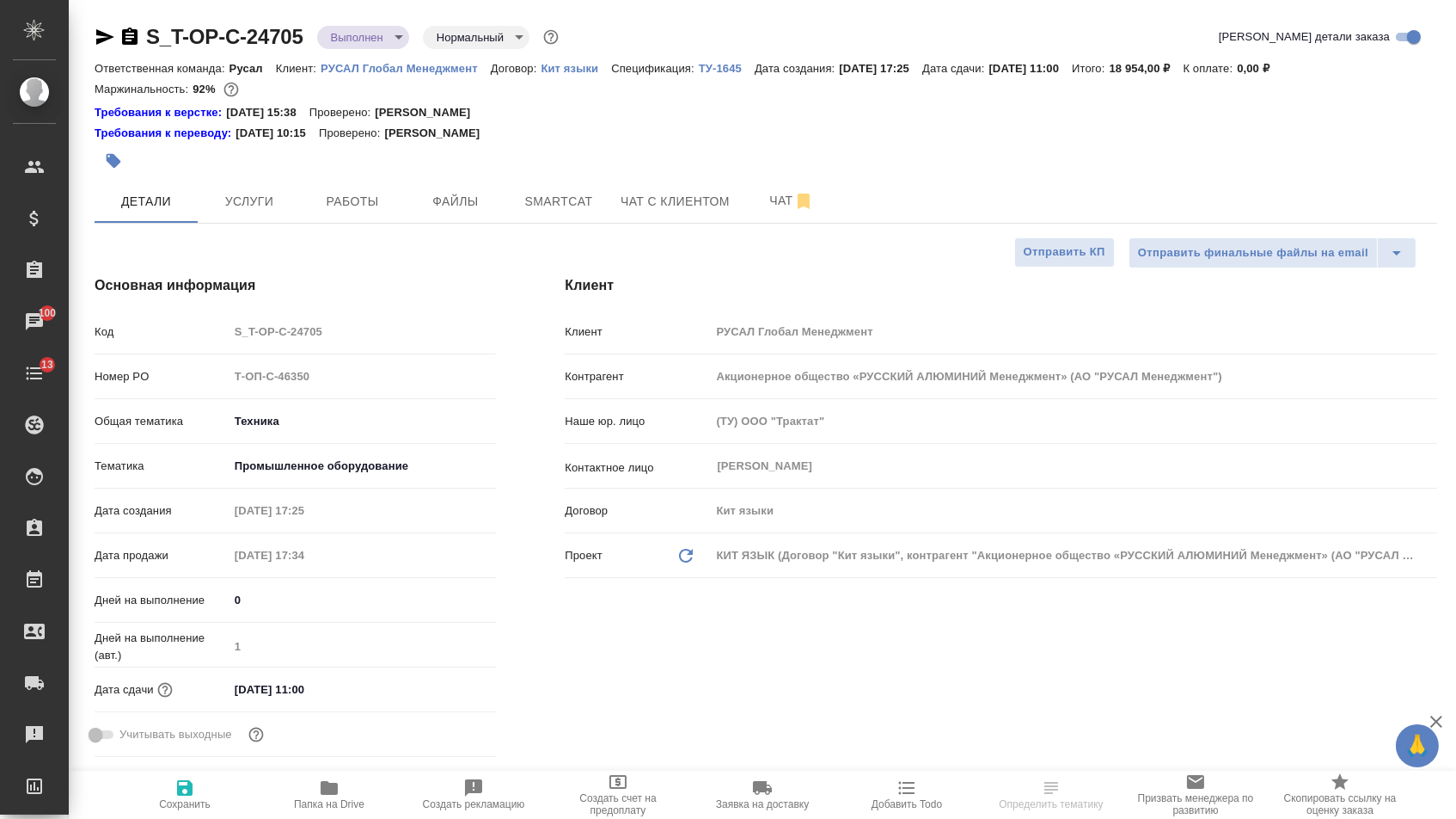
type textarea "x"
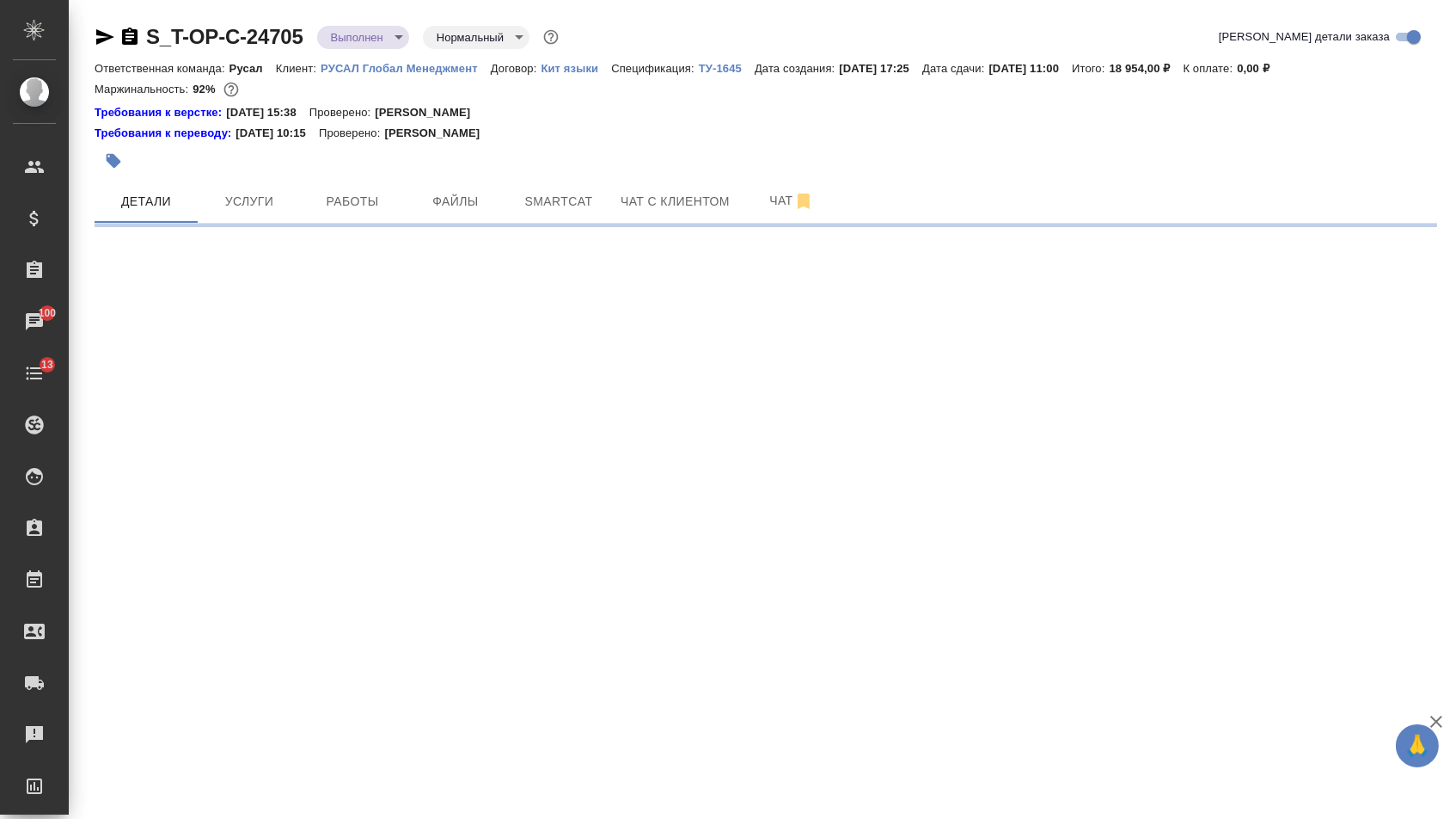
select select "RU"
